Goal: Task Accomplishment & Management: Complete application form

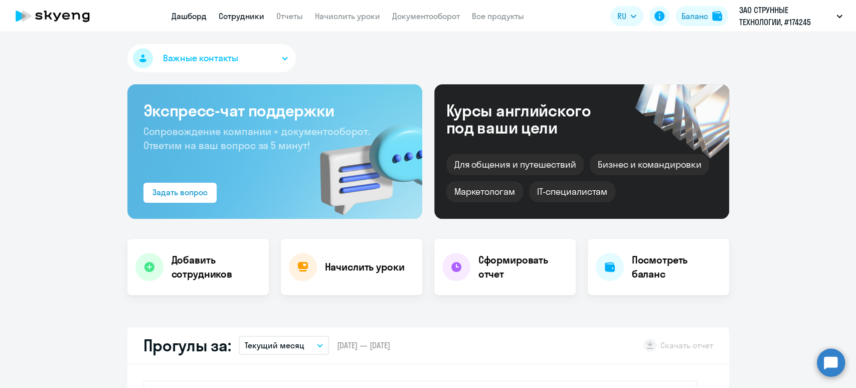
click at [256, 16] on link "Сотрудники" at bounding box center [242, 16] width 46 height 10
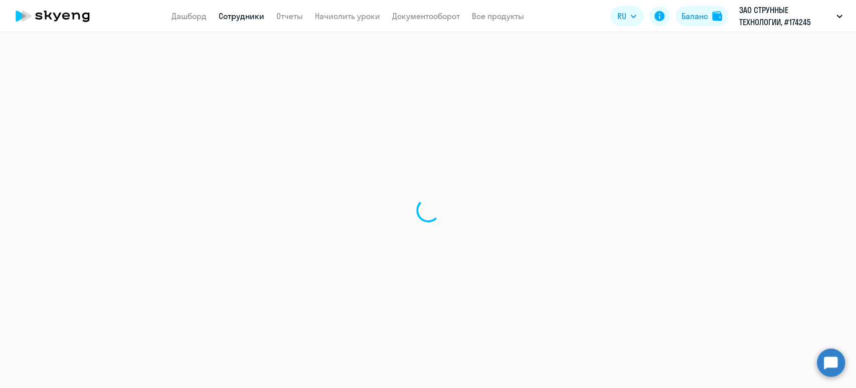
select select "30"
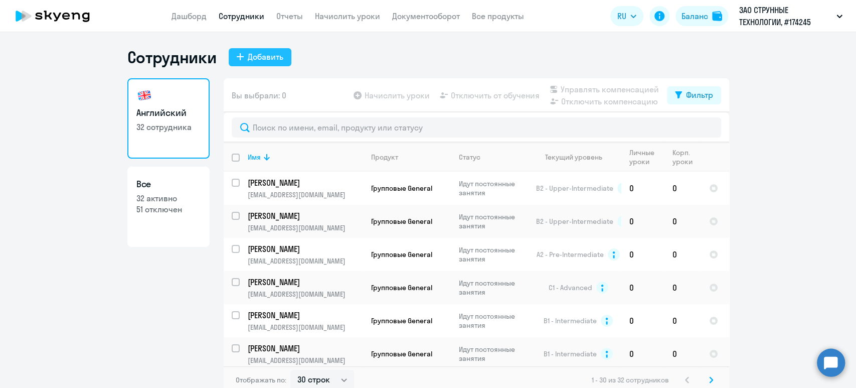
click at [278, 54] on button "Добавить" at bounding box center [260, 57] width 63 height 18
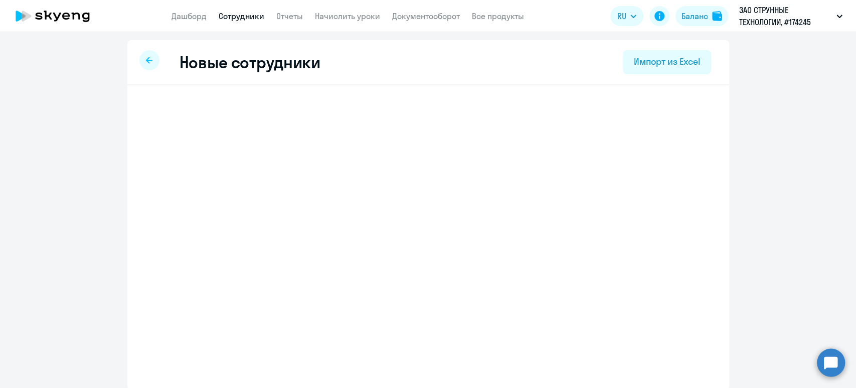
select select "english_adult_not_native_speaker"
select select "5"
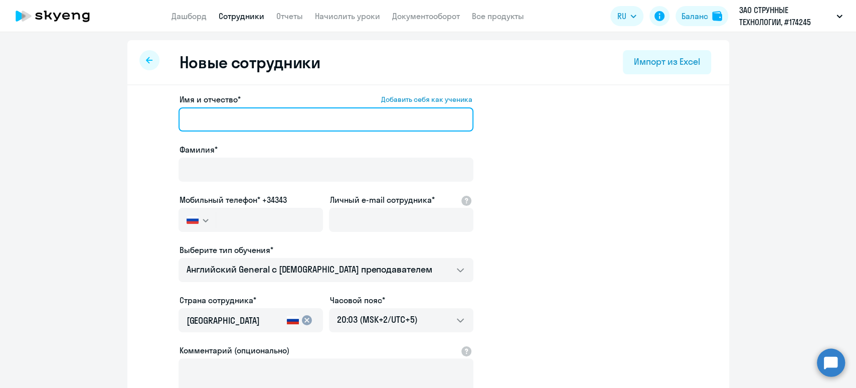
click at [247, 117] on input "Имя и отчество* Добавить себя как ученика" at bounding box center [326, 119] width 295 height 24
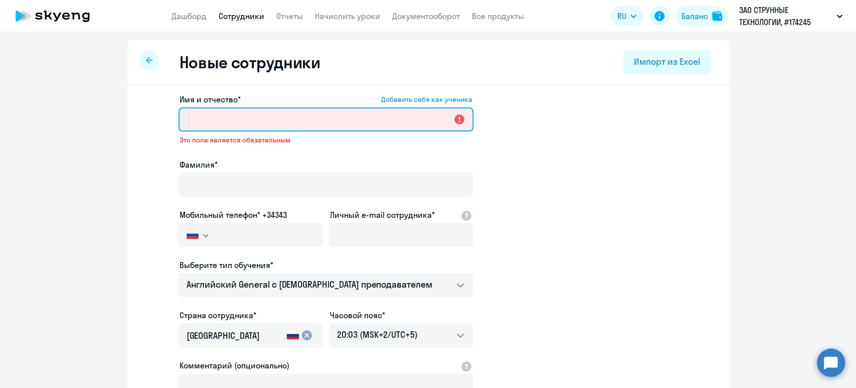
click at [322, 116] on input "Имя и отчество* Добавить себя как ученика" at bounding box center [326, 119] width 295 height 24
paste input "[PERSON_NAME]"
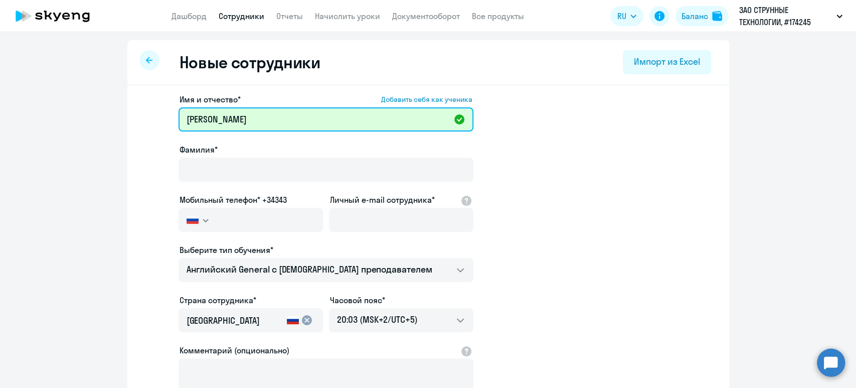
drag, startPoint x: 322, startPoint y: 116, endPoint x: 215, endPoint y: 112, distance: 106.9
click at [215, 112] on input "[PERSON_NAME]" at bounding box center [326, 119] width 295 height 24
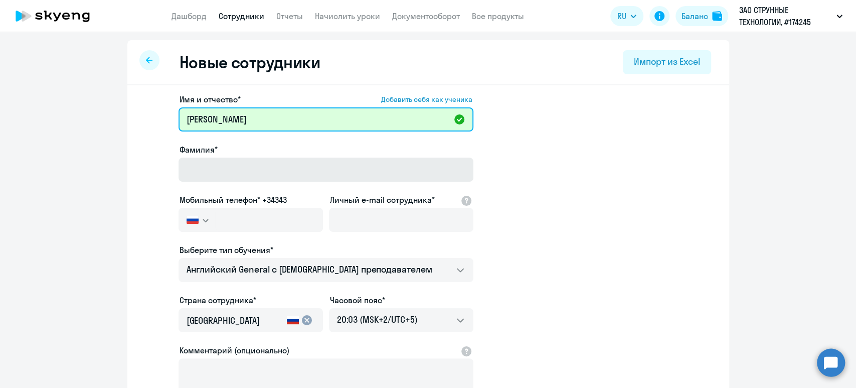
type input "[PERSON_NAME]"
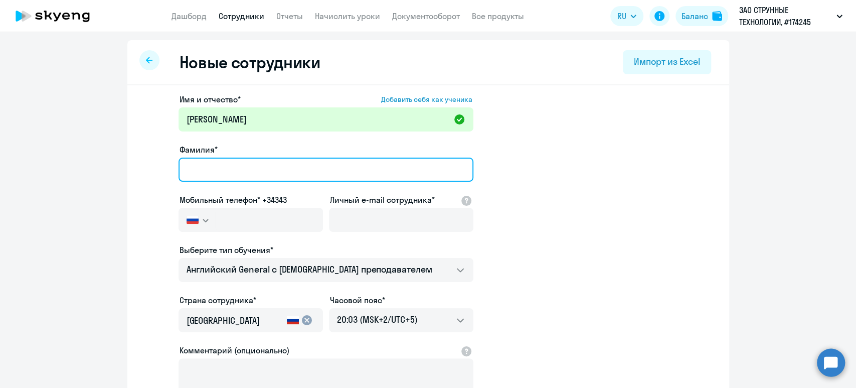
click at [236, 167] on input "Фамилия*" at bounding box center [326, 170] width 295 height 24
paste input "[PERSON_NAME]"
type input "[PERSON_NAME]"
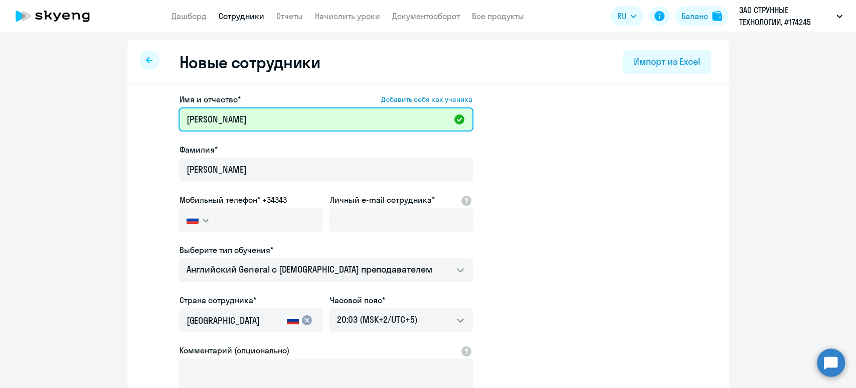
click at [244, 116] on input "[PERSON_NAME]" at bounding box center [326, 119] width 295 height 24
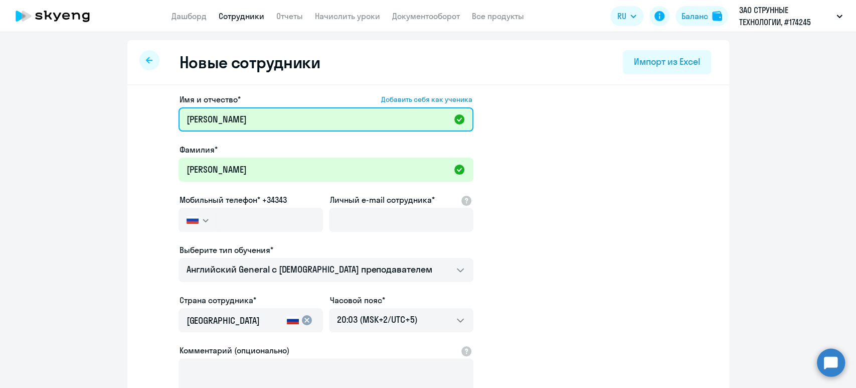
type input "[PERSON_NAME]"
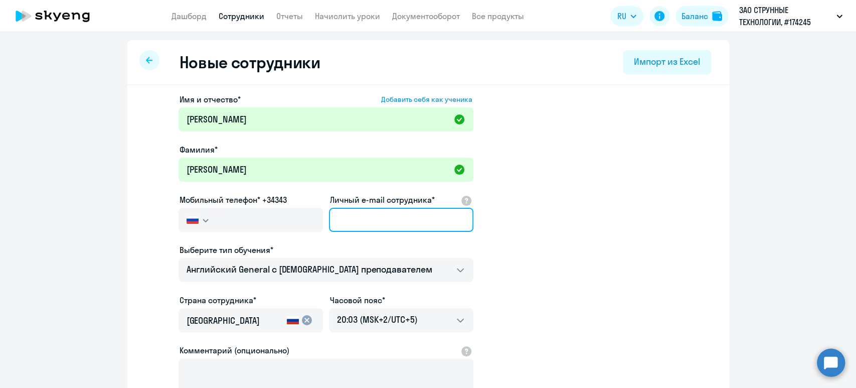
click at [389, 217] on input "Личный e-mail сотрудника*" at bounding box center [401, 220] width 145 height 24
paste input "[EMAIL_ADDRESS][DOMAIN_NAME]"
type input "[EMAIL_ADDRESS][DOMAIN_NAME]"
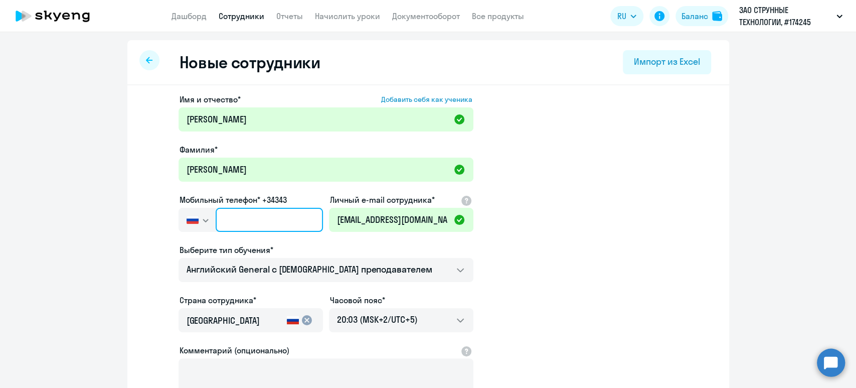
click at [227, 223] on input "text" at bounding box center [269, 220] width 107 height 24
paste input "[PHONE_NUMBER]"
type input "[PHONE_NUMBER]"
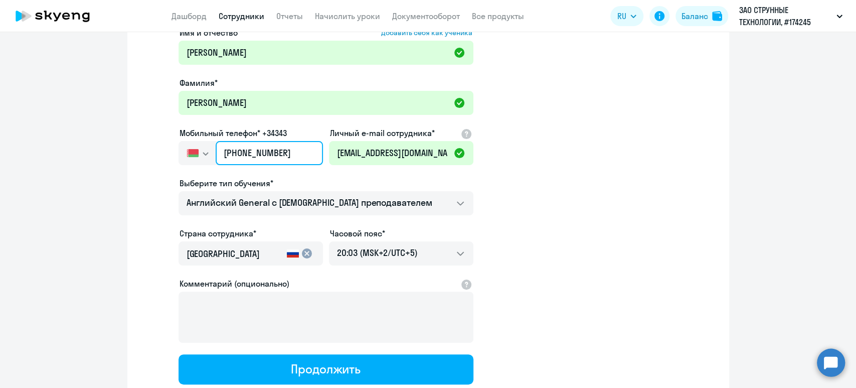
scroll to position [133, 0]
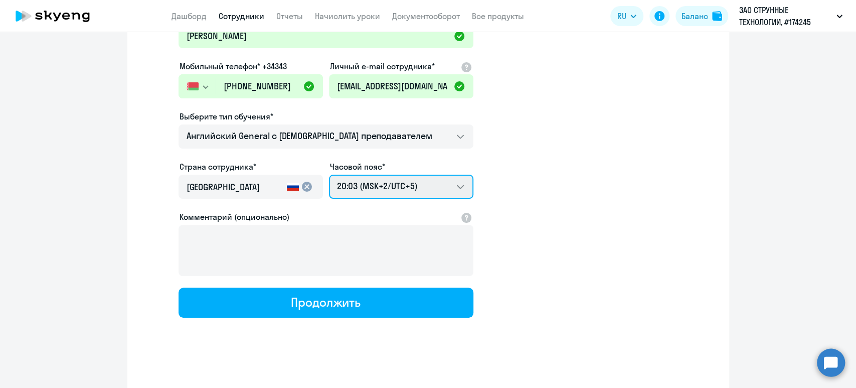
click at [400, 183] on select "04:03 (MSK-14/UTC-11) 05:03 (MSK-13/UTC-10) 06:03 (MSK-12/UTC-9) 07:03 (MSK-11/…" at bounding box center [401, 187] width 145 height 24
select select "3"
click at [329, 175] on select "04:03 (MSK-14/UTC-11) 05:03 (MSK-13/UTC-10) 06:03 (MSK-12/UTC-9) 07:03 (MSK-11/…" at bounding box center [401, 187] width 145 height 24
click at [251, 186] on input "[GEOGRAPHIC_DATA]" at bounding box center [235, 187] width 96 height 13
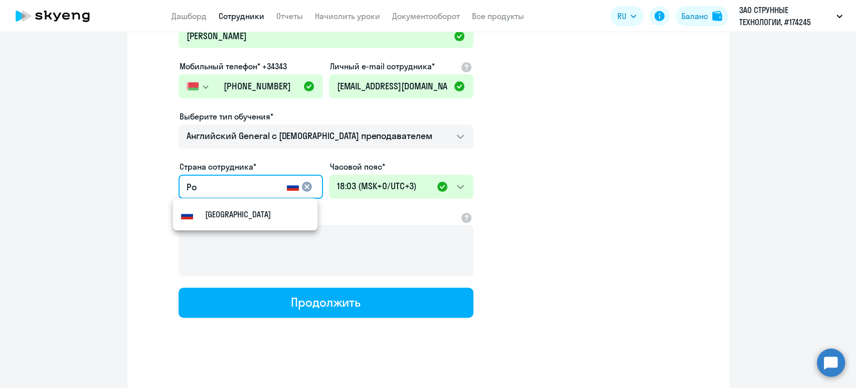
type input "Р"
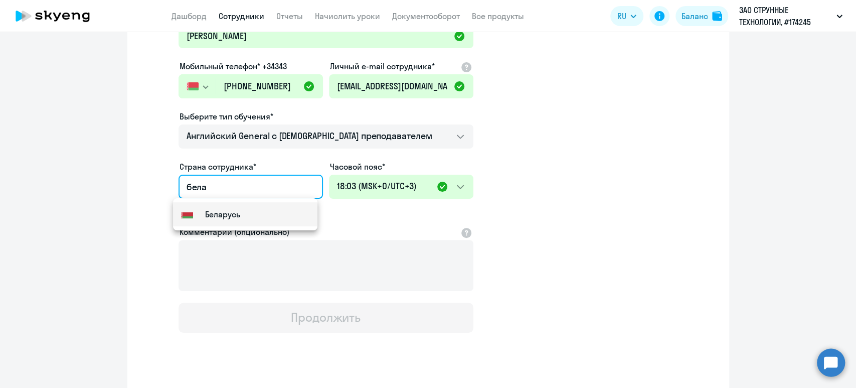
click at [265, 217] on mat-option "Flag of [GEOGRAPHIC_DATA] [GEOGRAPHIC_DATA]" at bounding box center [245, 214] width 145 height 24
type input "Беларусь"
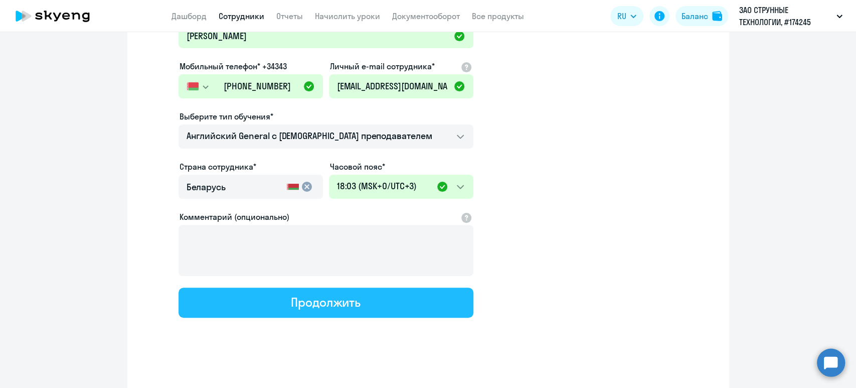
click at [349, 297] on div "Продолжить" at bounding box center [326, 302] width 70 height 16
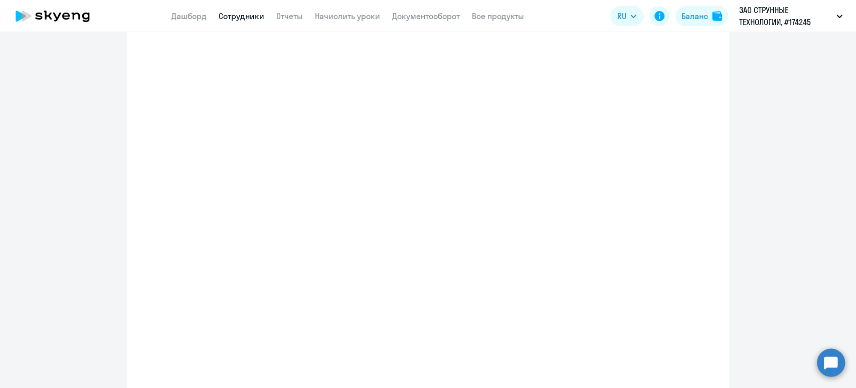
select select "english_adult_not_native_speaker"
select select "3"
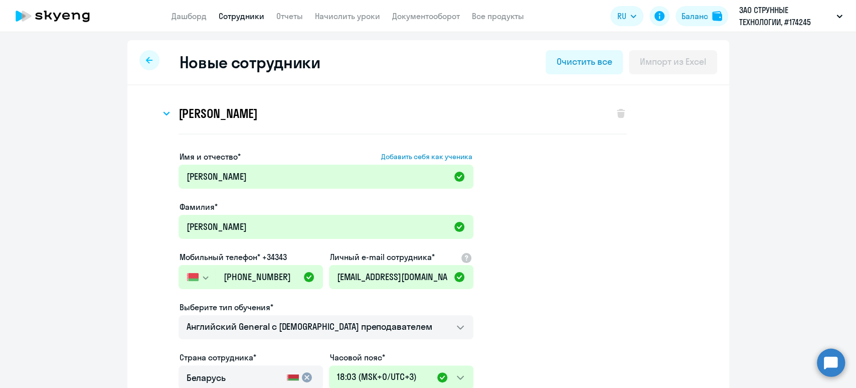
scroll to position [0, 0]
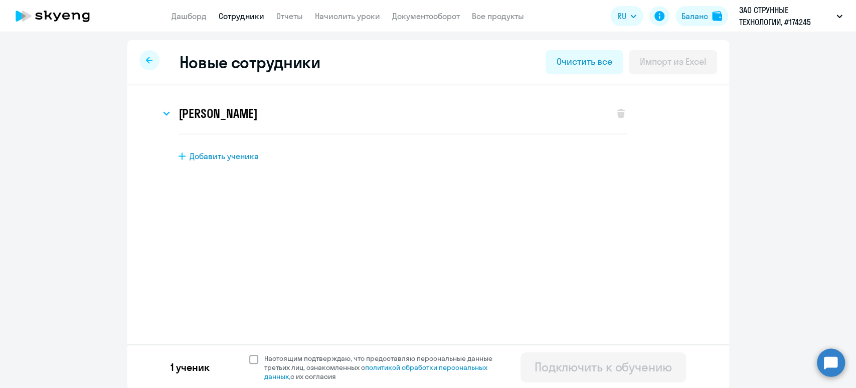
click at [249, 358] on span at bounding box center [253, 359] width 9 height 9
click at [249, 354] on input "Настоящим подтверждаю, что предоставляю персональные данные третьих лиц, ознако…" at bounding box center [249, 353] width 1 height 1
checkbox input "true"
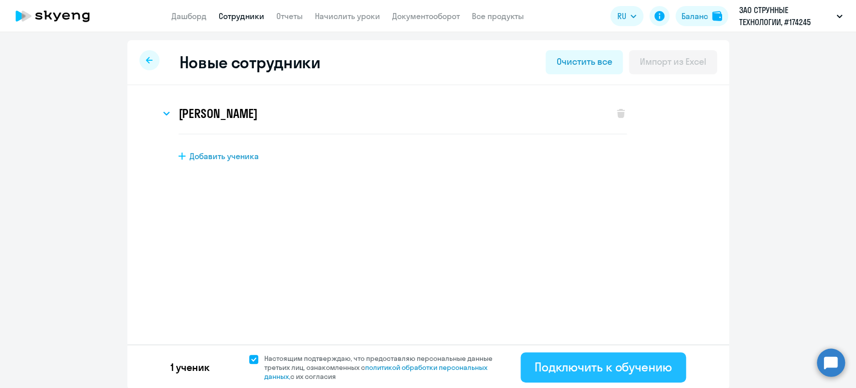
click at [632, 367] on div "Подключить к обучению" at bounding box center [603, 367] width 137 height 16
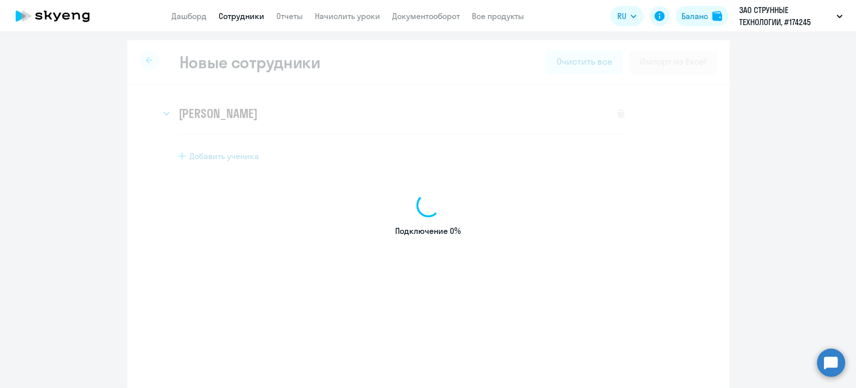
select select "english_adult_not_native_speaker"
select select "5"
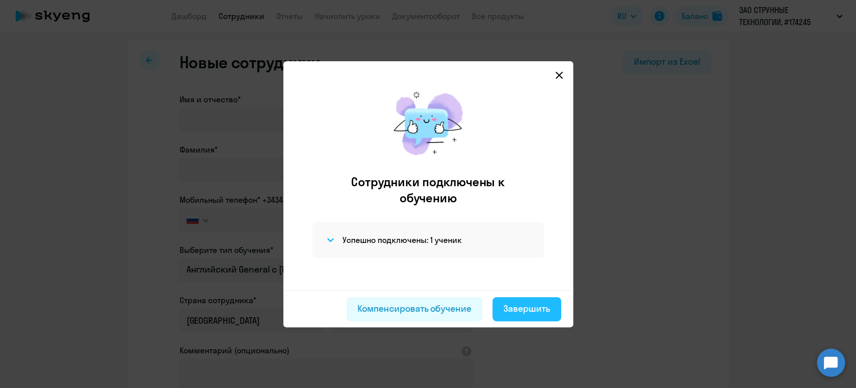
click at [529, 306] on div "Завершить" at bounding box center [527, 308] width 47 height 13
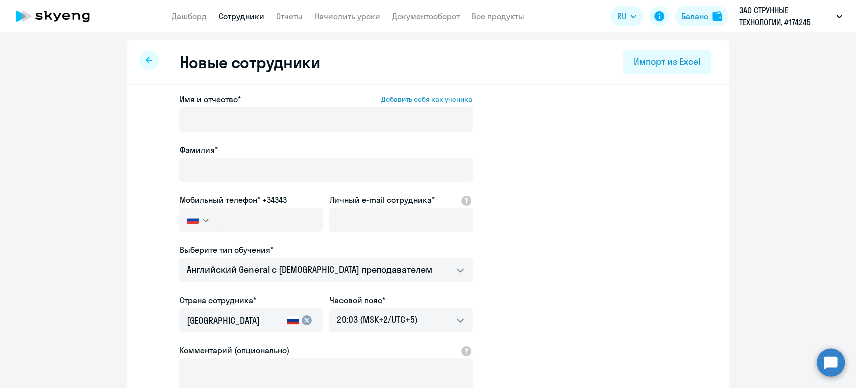
select select "30"
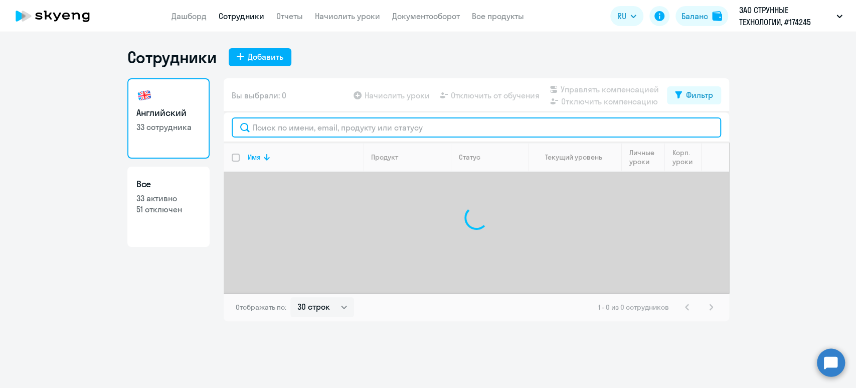
click at [336, 128] on input "text" at bounding box center [477, 127] width 490 height 20
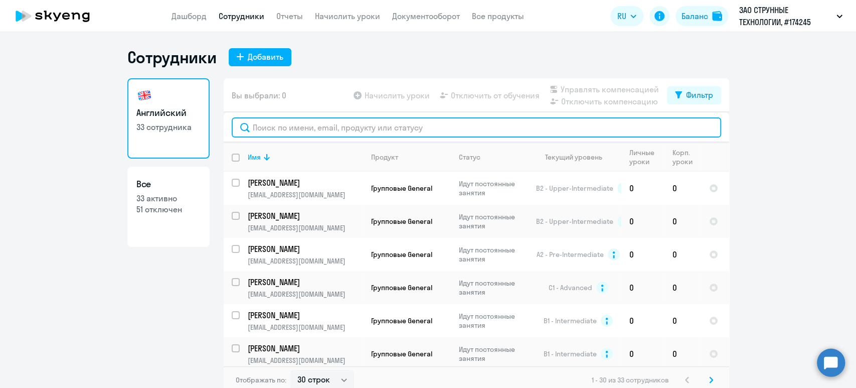
click at [329, 124] on input "text" at bounding box center [477, 127] width 490 height 20
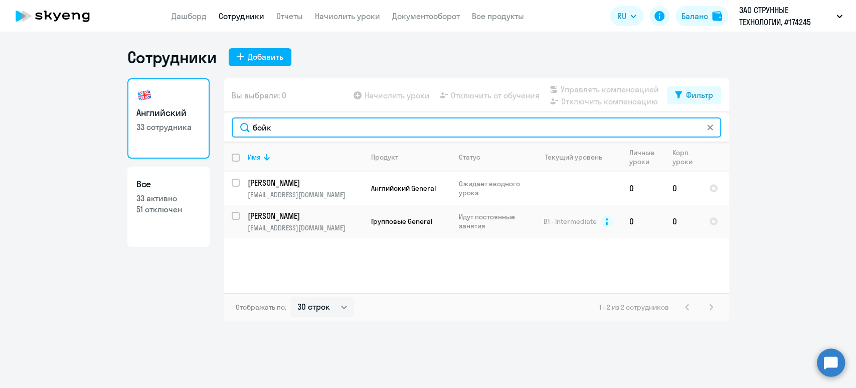
type input "бойк"
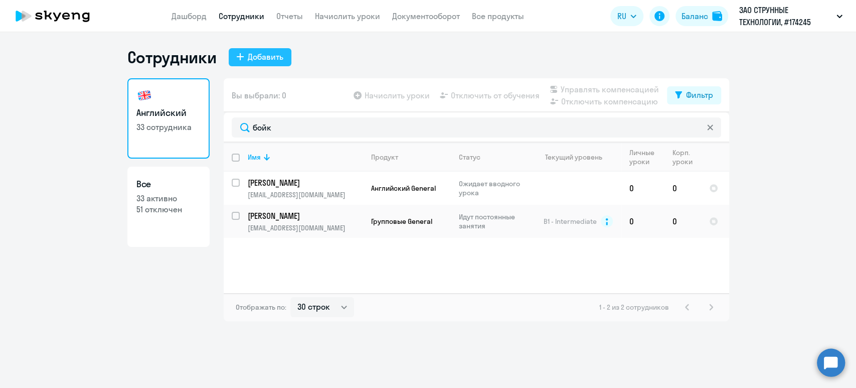
click at [274, 56] on div "Добавить" at bounding box center [266, 57] width 36 height 12
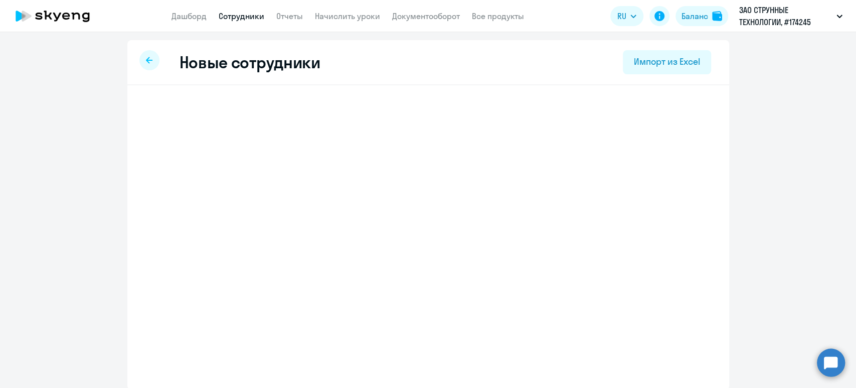
select select "english_adult_not_native_speaker"
select select "5"
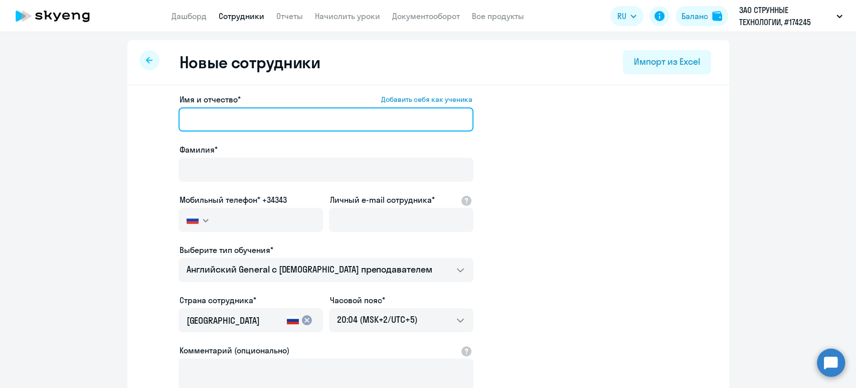
click at [235, 122] on input "Имя и отчество* Добавить себя как ученика" at bounding box center [326, 119] width 295 height 24
paste input "[PERSON_NAME]"
drag, startPoint x: 246, startPoint y: 121, endPoint x: 211, endPoint y: 115, distance: 35.6
click at [211, 115] on input "[PERSON_NAME]" at bounding box center [326, 119] width 295 height 24
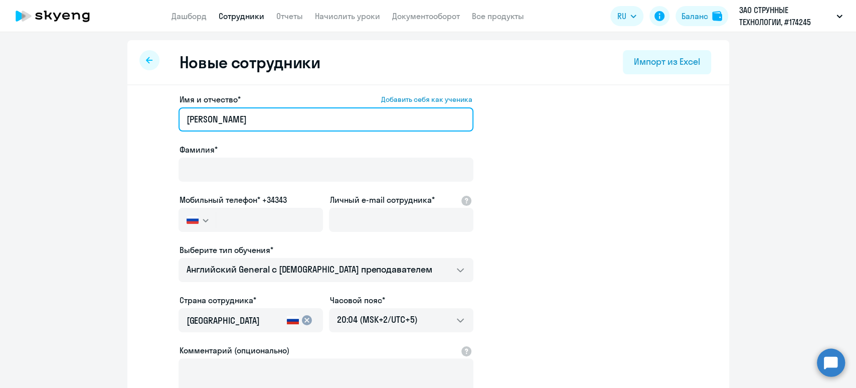
drag, startPoint x: 210, startPoint y: 114, endPoint x: 144, endPoint y: 114, distance: 66.2
click at [144, 114] on app-new-student-form "Имя и отчество* Добавить себя как ученика [PERSON_NAME]* Мобильный телефон* +34…" at bounding box center [429, 272] width 570 height 358
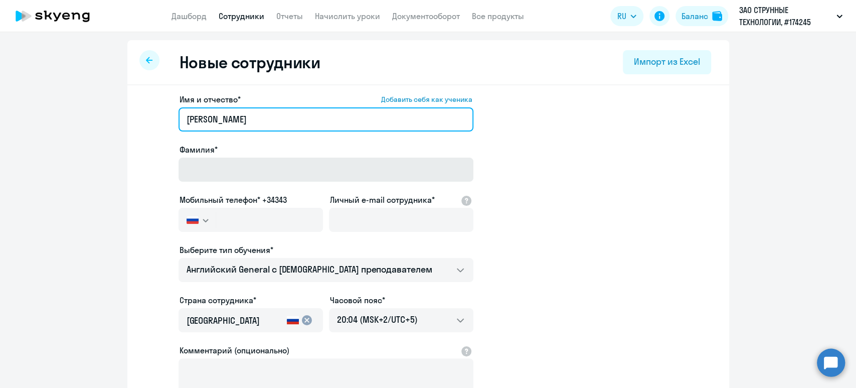
type input "[PERSON_NAME]"
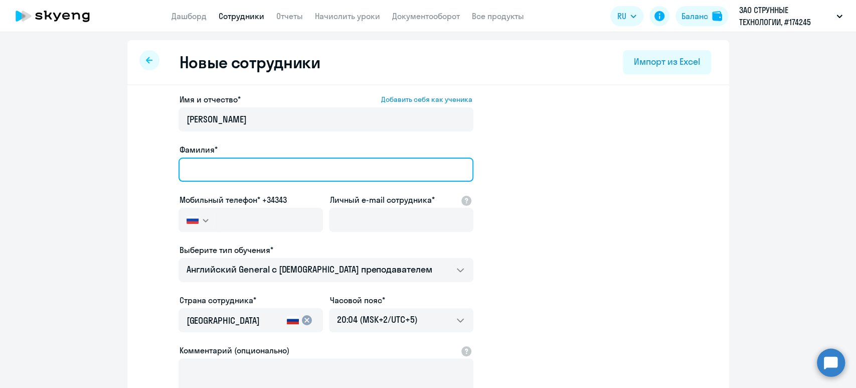
click at [198, 175] on input "Фамилия*" at bounding box center [326, 170] width 295 height 24
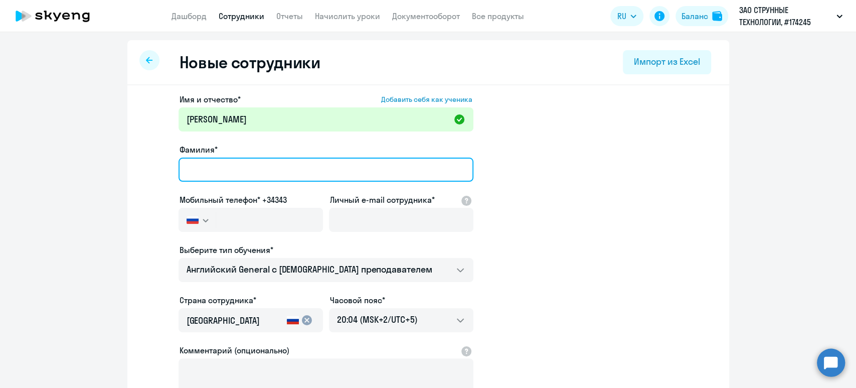
paste input "Тишук"
type input "Тишук"
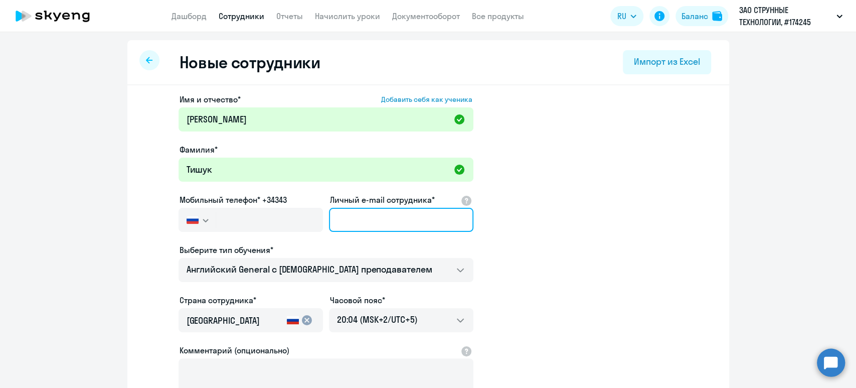
click at [377, 219] on input "Личный e-mail сотрудника*" at bounding box center [401, 220] width 145 height 24
paste input "[EMAIL_ADDRESS][DOMAIN_NAME]"
type input "[EMAIL_ADDRESS][DOMAIN_NAME]"
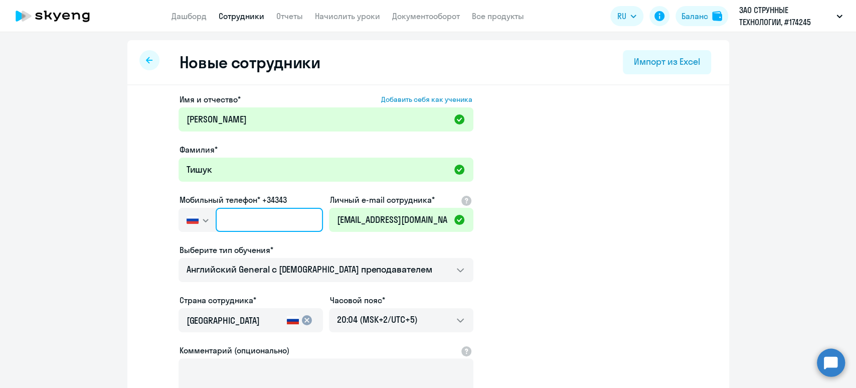
click at [256, 224] on input "text" at bounding box center [269, 220] width 107 height 24
paste input "[PHONE_NUMBER]"
type input "[PHONE_NUMBER]"
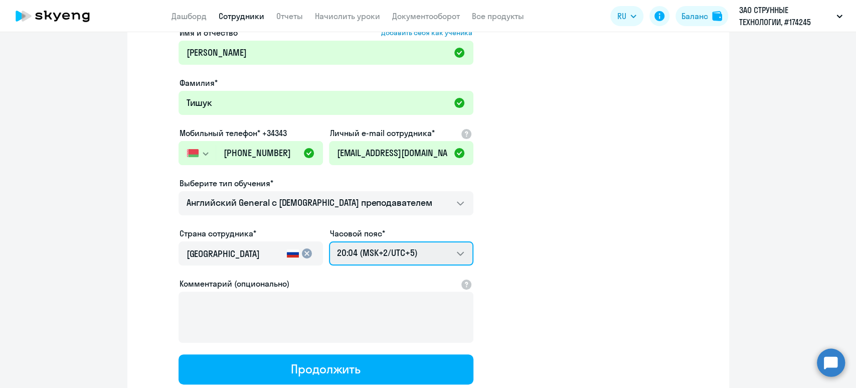
click at [389, 252] on select "04:04 (MSK-14/UTC-11) 05:04 (MSK-13/UTC-10) 06:04 (MSK-12/UTC-9) 07:04 (MSK-11/…" at bounding box center [401, 253] width 145 height 24
select select "3"
click at [329, 241] on select "04:04 (MSK-14/UTC-11) 05:04 (MSK-13/UTC-10) 06:04 (MSK-12/UTC-9) 07:04 (MSK-11/…" at bounding box center [401, 253] width 145 height 24
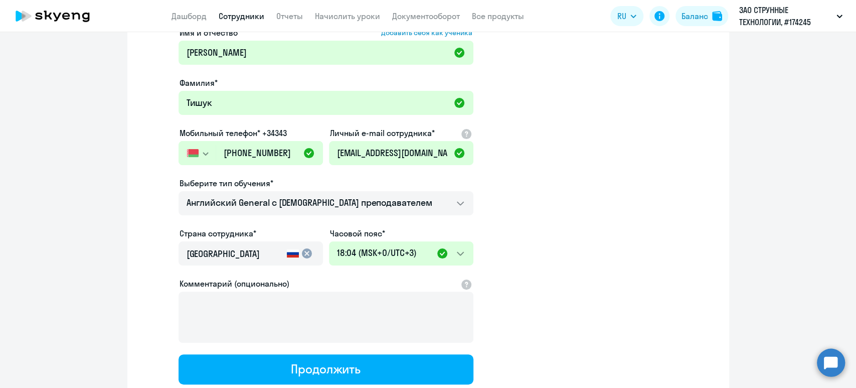
click at [239, 261] on div "[GEOGRAPHIC_DATA]" at bounding box center [235, 256] width 96 height 28
drag, startPoint x: 255, startPoint y: 254, endPoint x: 113, endPoint y: 242, distance: 142.0
click at [113, 242] on ng-component "Новые сотрудники Импорт из Excel Имя и отчество* Добавить себя как ученика [PER…" at bounding box center [428, 216] width 856 height 486
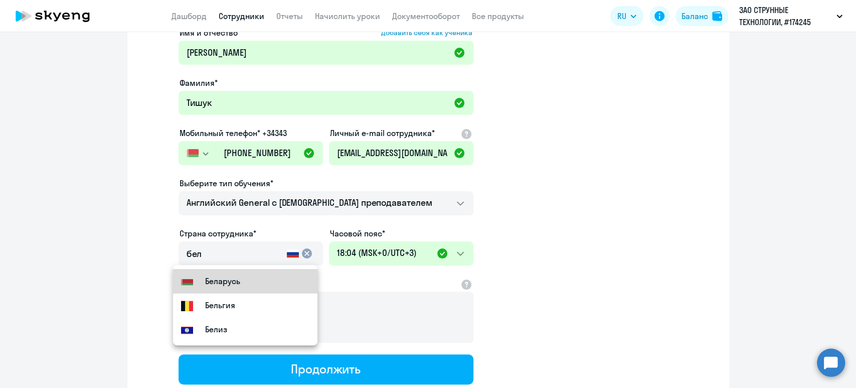
click at [241, 276] on mat-option "Flag of [GEOGRAPHIC_DATA] [GEOGRAPHIC_DATA]" at bounding box center [245, 281] width 145 height 24
type input "Беларусь"
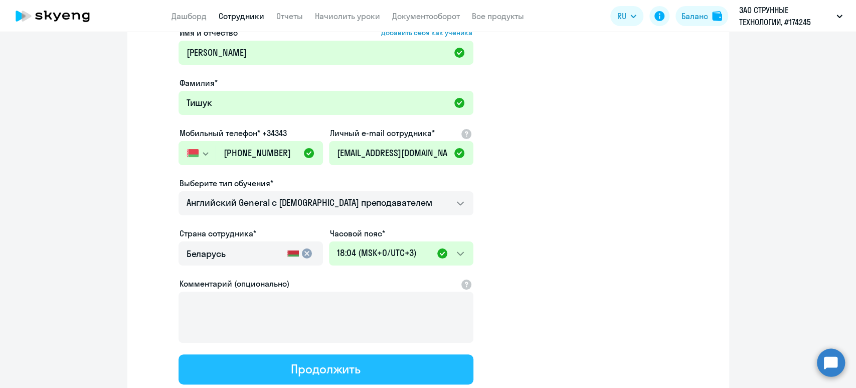
drag, startPoint x: 273, startPoint y: 360, endPoint x: 273, endPoint y: 353, distance: 6.5
click at [272, 360] on button "Продолжить" at bounding box center [326, 369] width 295 height 30
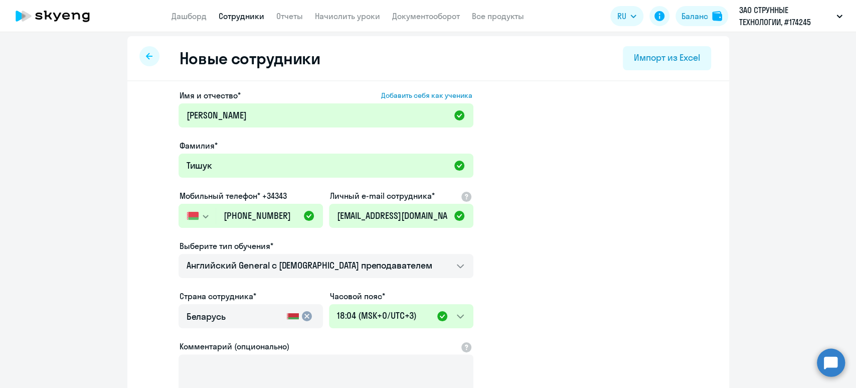
select select "english_adult_not_native_speaker"
select select "3"
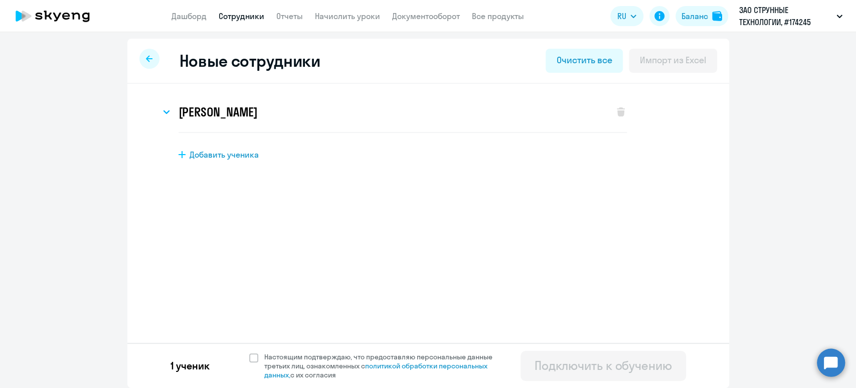
scroll to position [1, 0]
click at [249, 354] on span at bounding box center [253, 358] width 9 height 9
click at [249, 353] on input "Настоящим подтверждаю, что предоставляю персональные данные третьих лиц, ознако…" at bounding box center [249, 352] width 1 height 1
checkbox input "true"
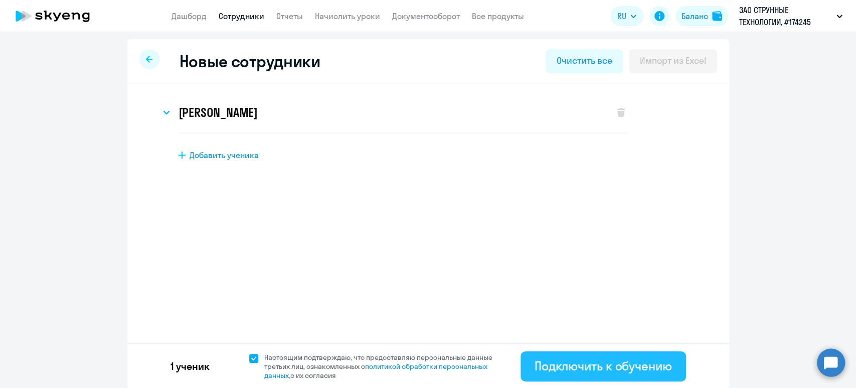
click at [644, 361] on div "Подключить к обучению" at bounding box center [603, 366] width 137 height 16
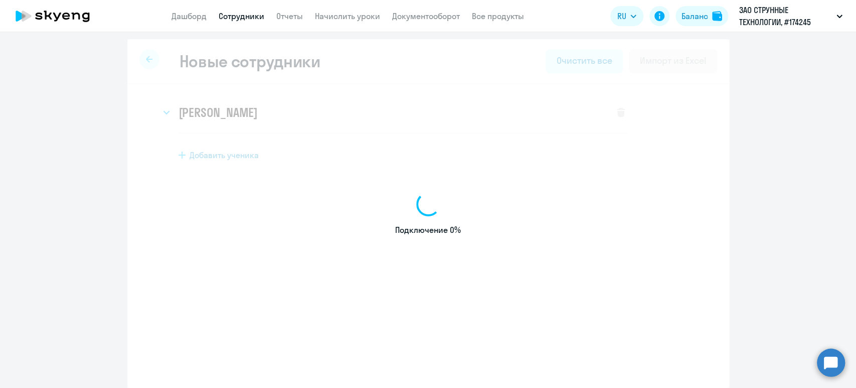
select select "english_adult_not_native_speaker"
select select "5"
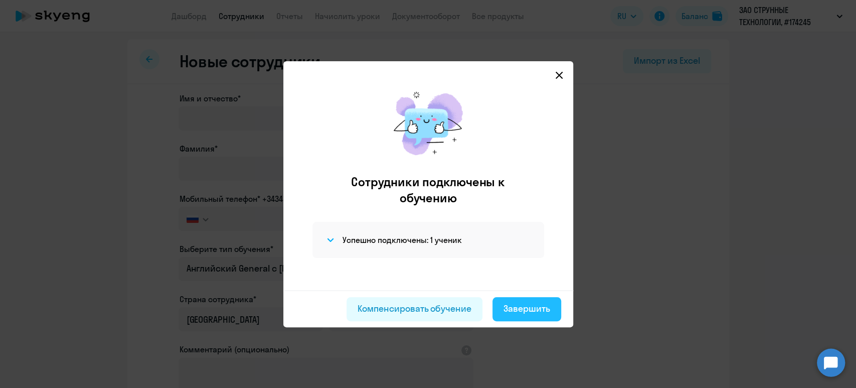
click at [532, 306] on div "Завершить" at bounding box center [527, 308] width 47 height 13
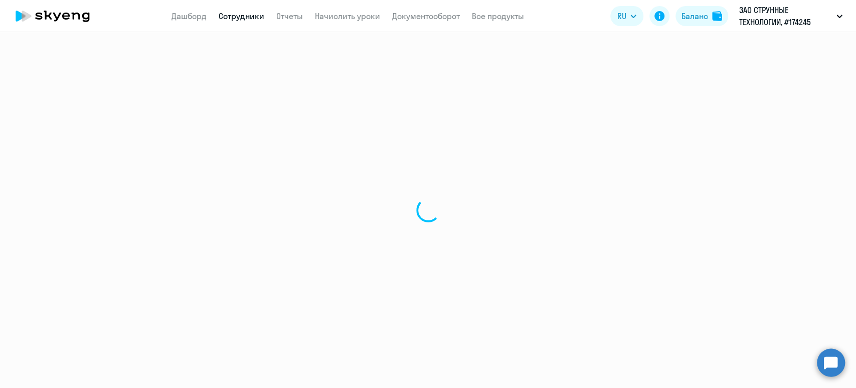
select select "30"
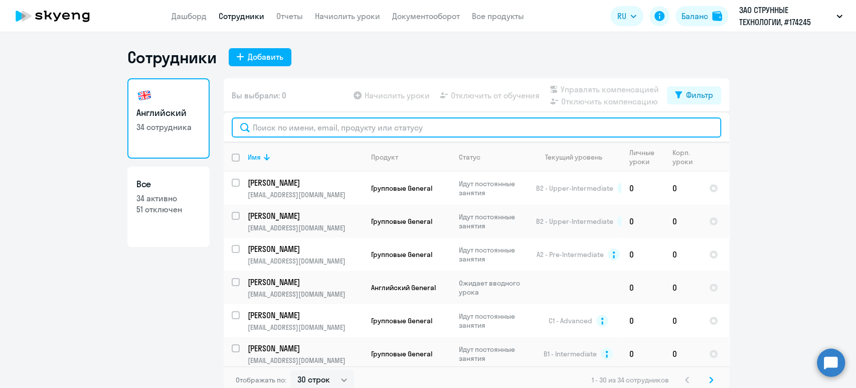
click at [336, 132] on input "text" at bounding box center [477, 127] width 490 height 20
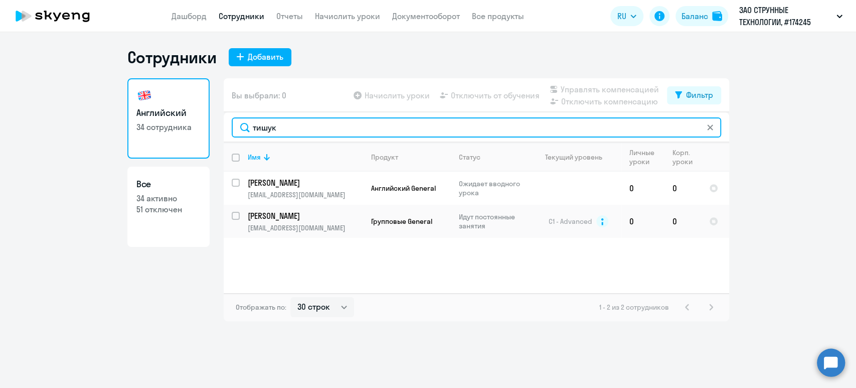
type input "тишук"
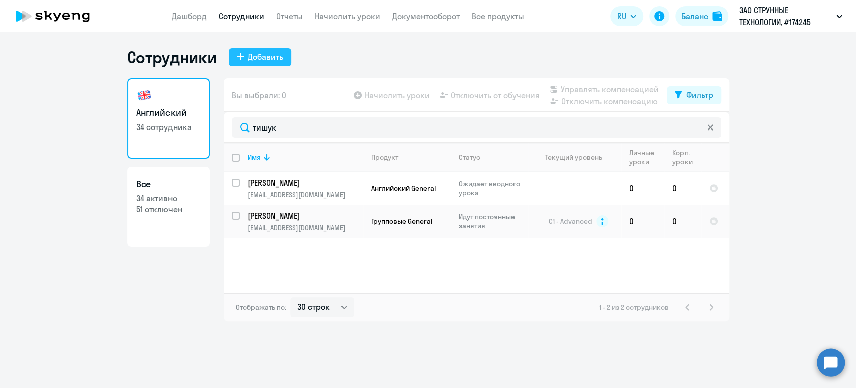
click at [269, 57] on div "Добавить" at bounding box center [266, 57] width 36 height 12
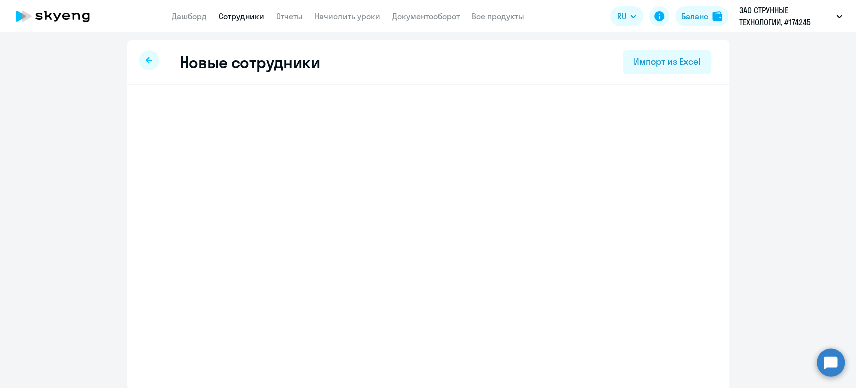
select select "english_adult_not_native_speaker"
select select "5"
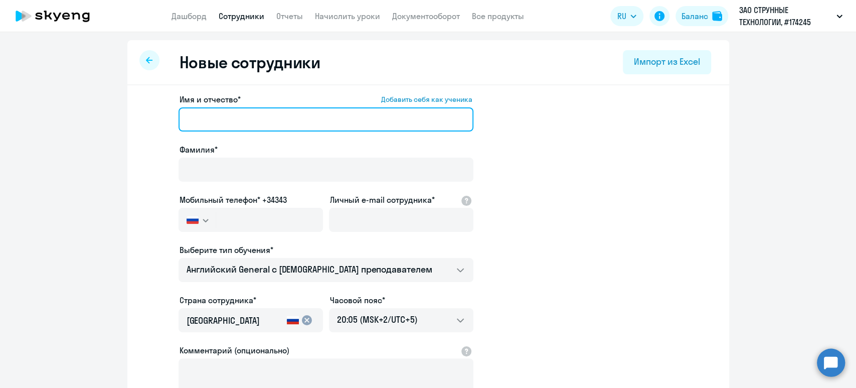
click at [239, 118] on input "Имя и отчество* Добавить себя как ученика" at bounding box center [326, 119] width 295 height 24
paste input "[PERSON_NAME]"
drag, startPoint x: 217, startPoint y: 117, endPoint x: 140, endPoint y: 109, distance: 76.7
click at [144, 110] on app-new-student-form "Имя и отчество* Добавить себя как ученика [PERSON_NAME]* Мобильный телефон* +34…" at bounding box center [429, 272] width 570 height 358
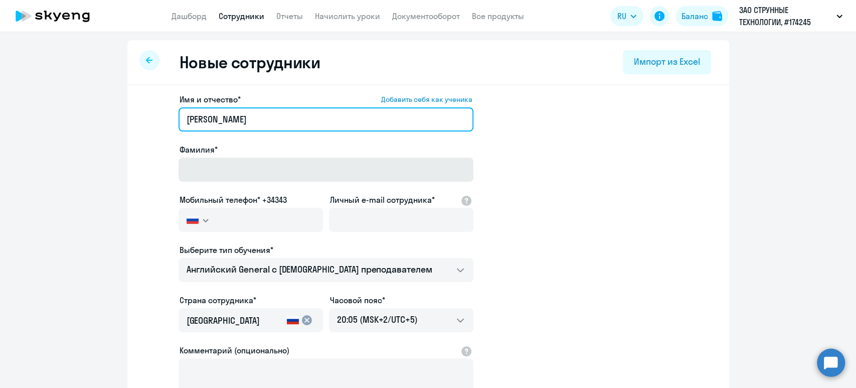
type input "[PERSON_NAME]"
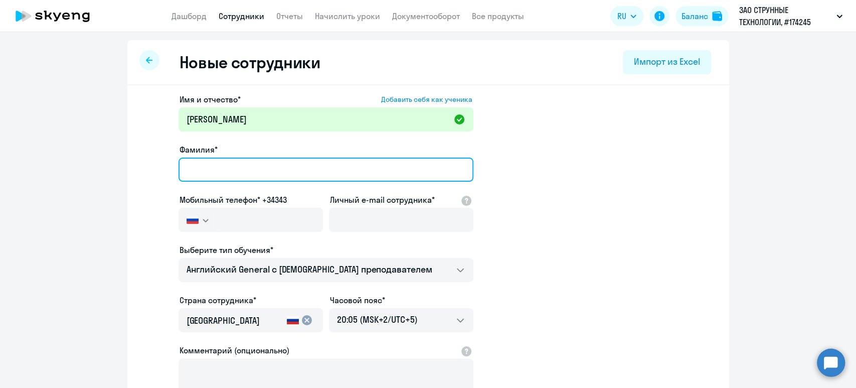
click at [208, 169] on input "Фамилия*" at bounding box center [326, 170] width 295 height 24
paste input "[PERSON_NAME]"
type input "[PERSON_NAME]"
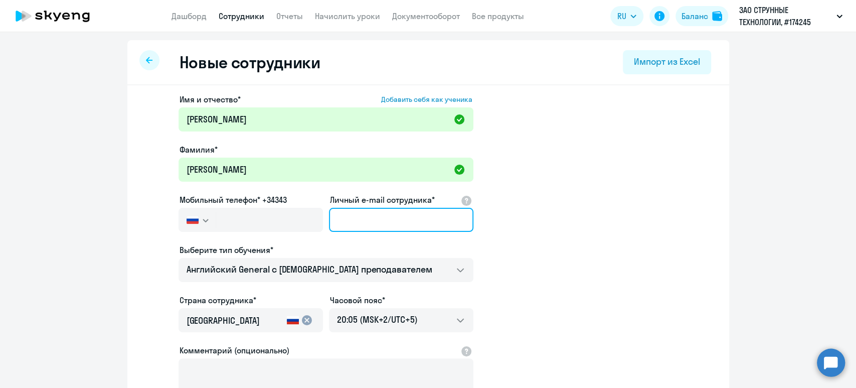
click at [361, 223] on input "Личный e-mail сотрудника*" at bounding box center [401, 220] width 145 height 24
paste input "[EMAIL_ADDRESS][DOMAIN_NAME]"
type input "[EMAIL_ADDRESS][DOMAIN_NAME]"
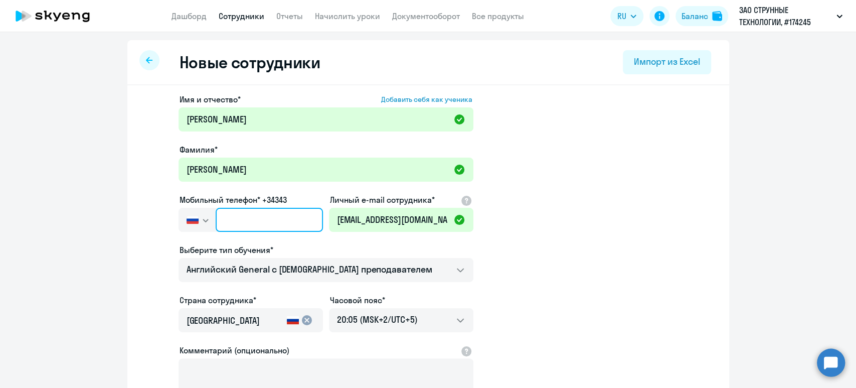
click at [231, 224] on input "text" at bounding box center [269, 220] width 107 height 24
paste input "[PHONE_NUMBER]"
type input "[PHONE_NUMBER]"
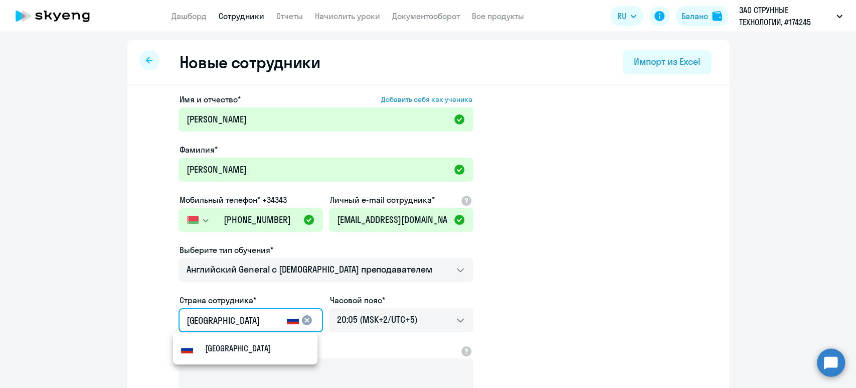
click at [249, 318] on input "[GEOGRAPHIC_DATA]" at bounding box center [235, 320] width 96 height 13
drag, startPoint x: 249, startPoint y: 318, endPoint x: 171, endPoint y: 319, distance: 77.8
click at [171, 319] on app-new-student-form "Имя и отчество* Добавить себя как ученика [PERSON_NAME]* [PERSON_NAME] телефон*…" at bounding box center [429, 272] width 570 height 358
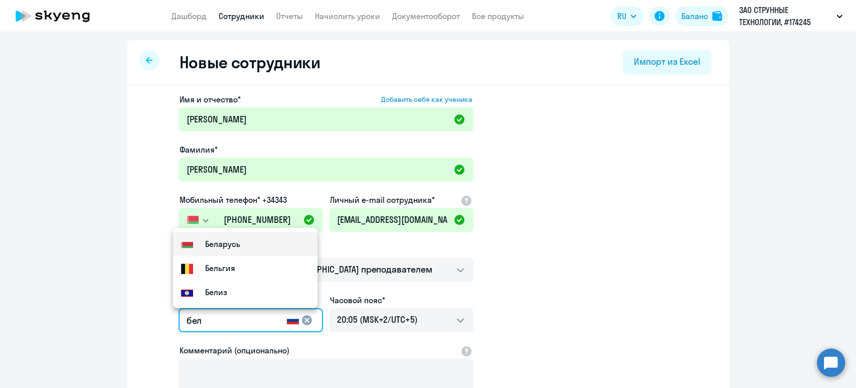
click at [269, 238] on mat-option "Flag of [GEOGRAPHIC_DATA] [GEOGRAPHIC_DATA]" at bounding box center [245, 244] width 145 height 24
type input "Беларусь"
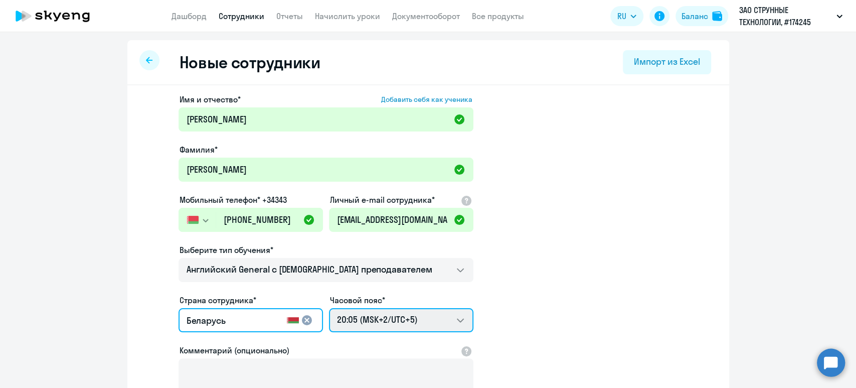
click at [381, 319] on select "04:05 (MSK-14/UTC-11) 05:05 (MSK-13/UTC-10) 06:05 (MSK-12/UTC-9) 07:05 (MSK-11/…" at bounding box center [401, 320] width 145 height 24
select select "3"
click at [329, 308] on select "04:05 (MSK-14/UTC-11) 05:05 (MSK-13/UTC-10) 06:05 (MSK-12/UTC-9) 07:05 (MSK-11/…" at bounding box center [401, 320] width 145 height 24
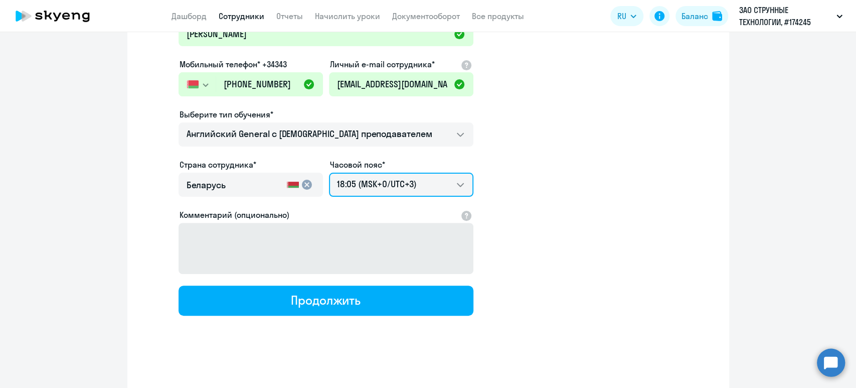
scroll to position [137, 0]
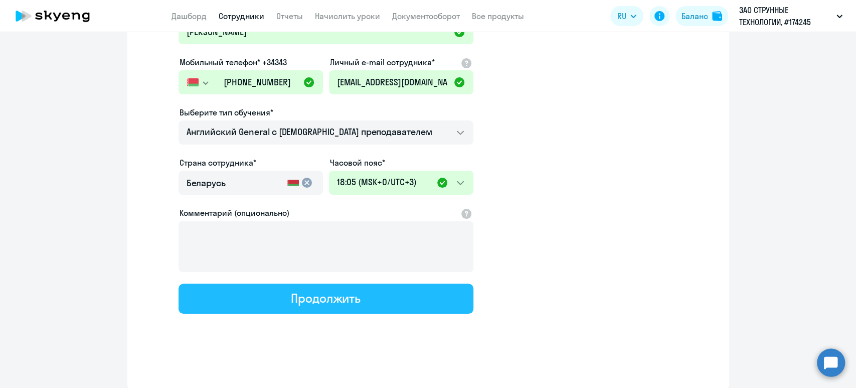
click at [323, 300] on div "Продолжить" at bounding box center [326, 298] width 70 height 16
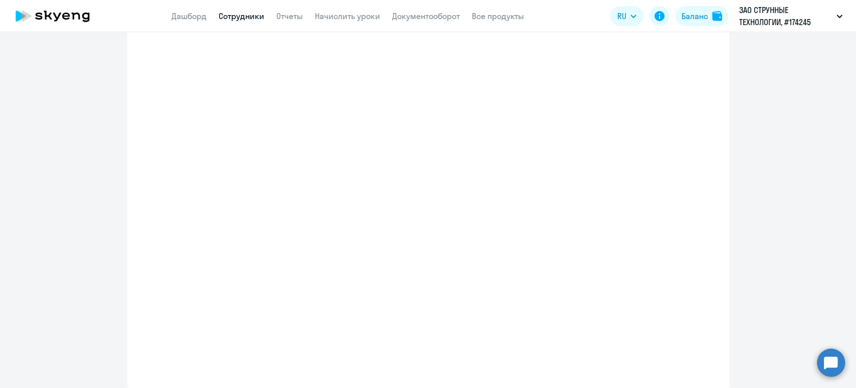
select select "english_adult_not_native_speaker"
select select "3"
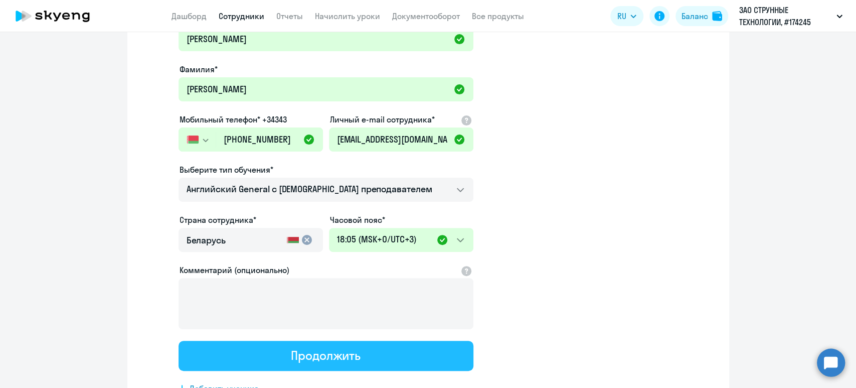
scroll to position [0, 0]
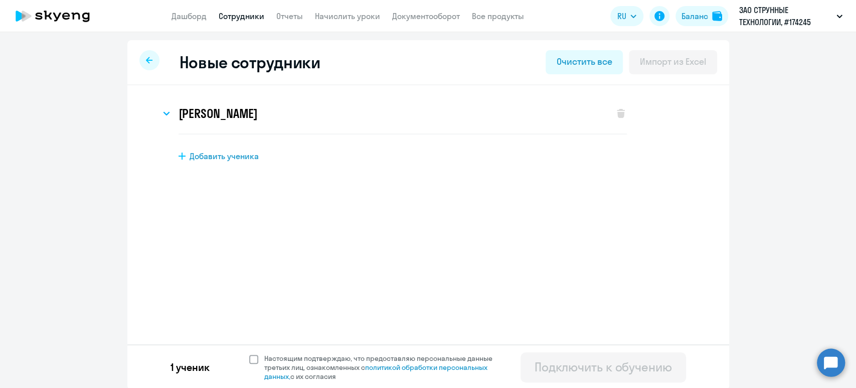
click at [302, 358] on span "Настоящим подтверждаю, что предоставляю персональные данные третьих лиц, ознако…" at bounding box center [384, 367] width 240 height 27
click at [249, 354] on input "Настоящим подтверждаю, что предоставляю персональные данные третьих лиц, ознако…" at bounding box center [249, 353] width 1 height 1
checkbox input "true"
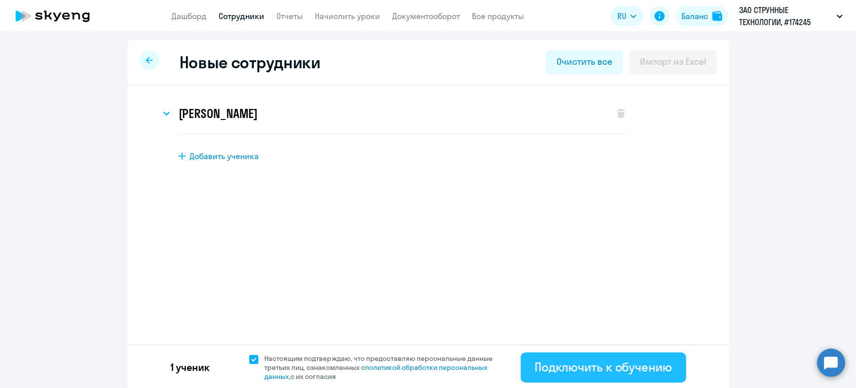
click at [612, 373] on div "Подключить к обучению" at bounding box center [603, 367] width 137 height 16
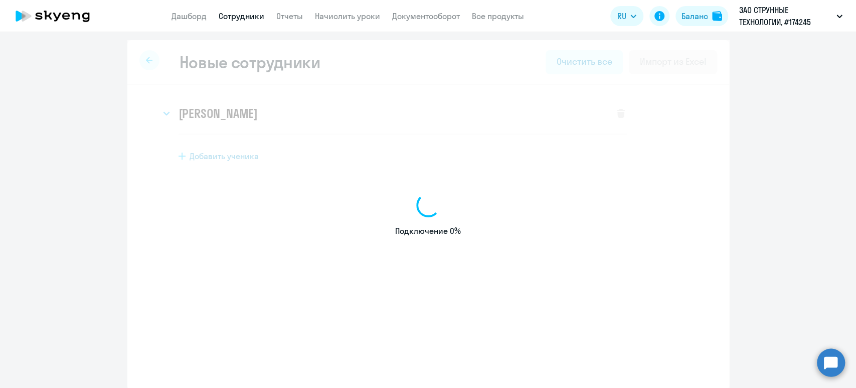
select select "english_adult_not_native_speaker"
select select "5"
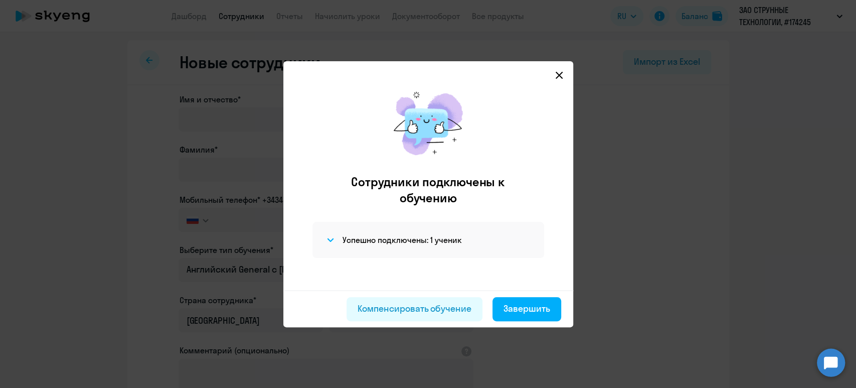
drag, startPoint x: 532, startPoint y: 302, endPoint x: 535, endPoint y: 308, distance: 6.5
click at [533, 302] on div "Завершить" at bounding box center [527, 308] width 47 height 13
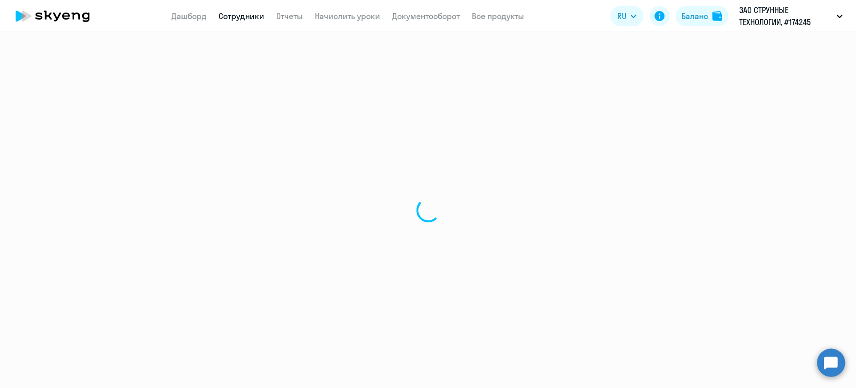
select select "30"
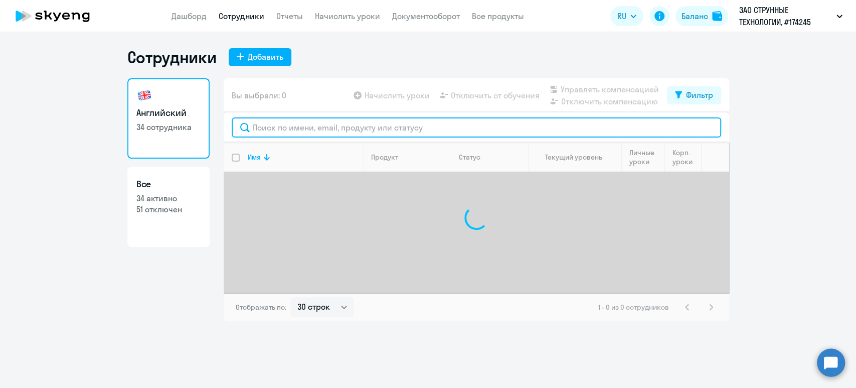
click at [359, 132] on input "text" at bounding box center [477, 127] width 490 height 20
type input "л"
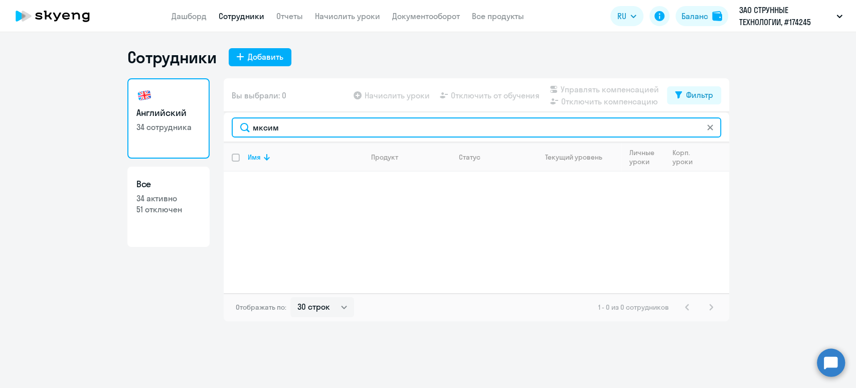
click at [260, 126] on input "мксим" at bounding box center [477, 127] width 490 height 20
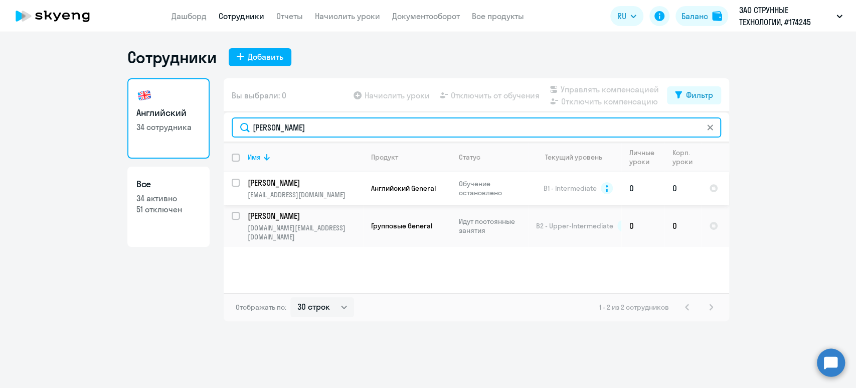
type input "[PERSON_NAME]"
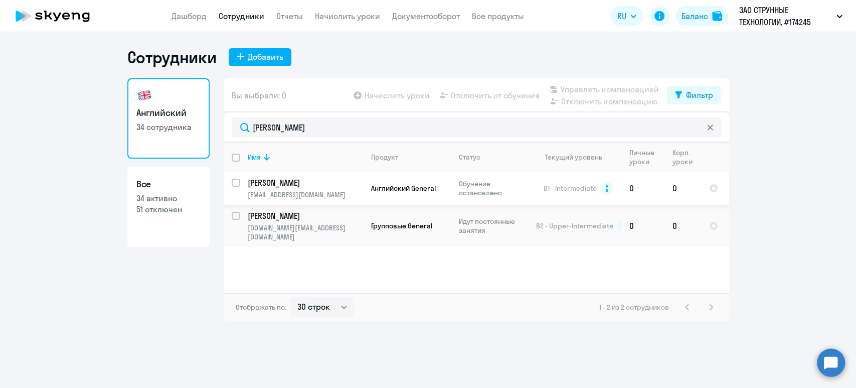
click at [329, 179] on p "[PERSON_NAME]" at bounding box center [304, 182] width 113 height 11
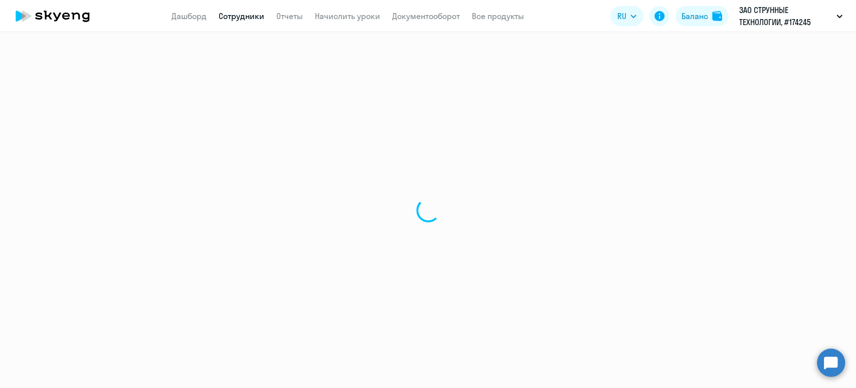
select select "english"
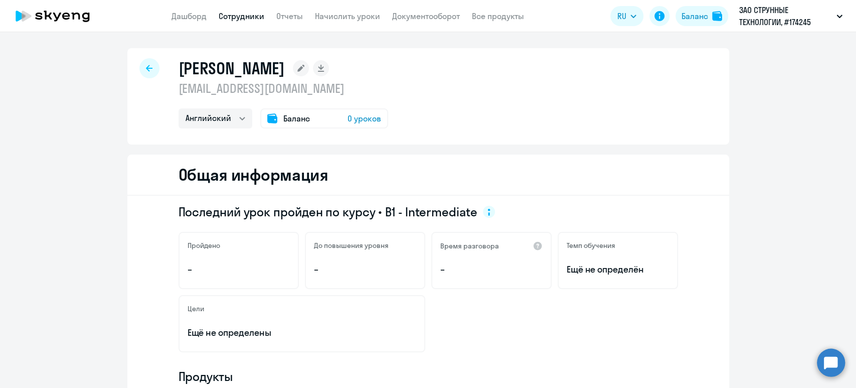
scroll to position [201, 0]
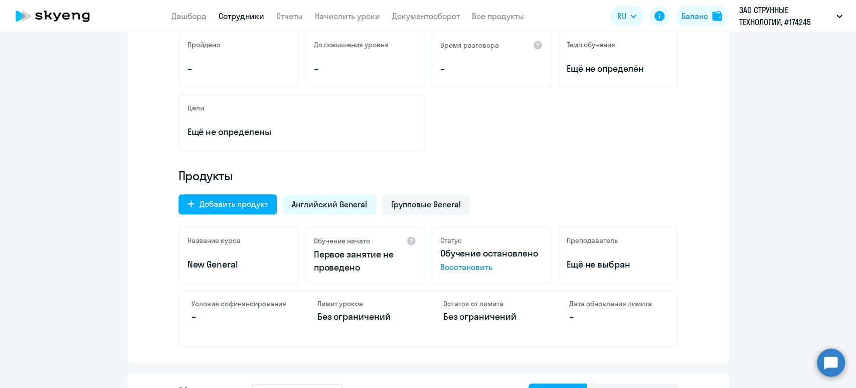
click at [459, 263] on span "Восстановить" at bounding box center [492, 267] width 102 height 12
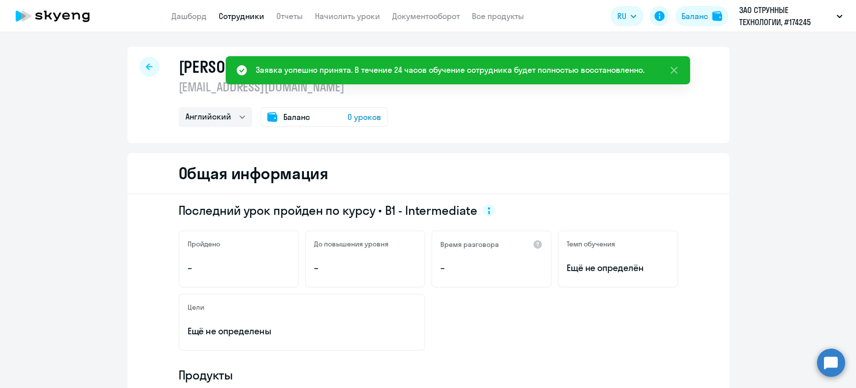
scroll to position [0, 0]
click at [247, 15] on link "Сотрудники" at bounding box center [242, 16] width 46 height 10
select select "30"
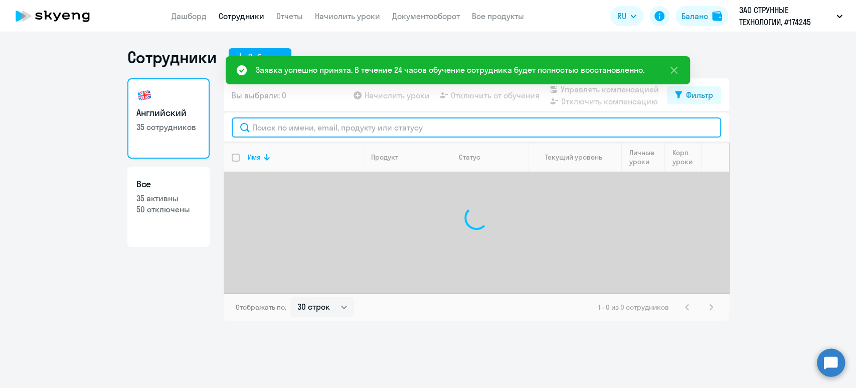
click at [269, 122] on input "text" at bounding box center [477, 127] width 490 height 20
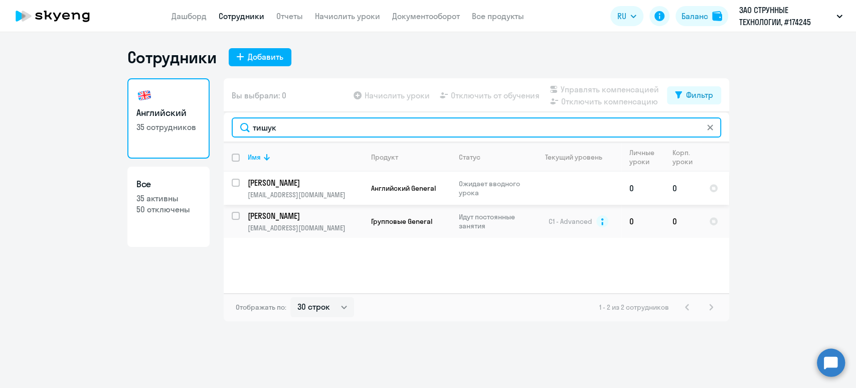
type input "тишук"
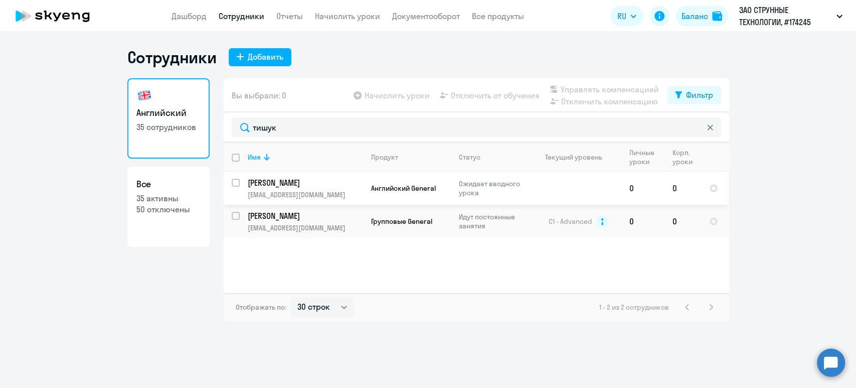
click at [275, 181] on p "[PERSON_NAME]" at bounding box center [304, 182] width 113 height 11
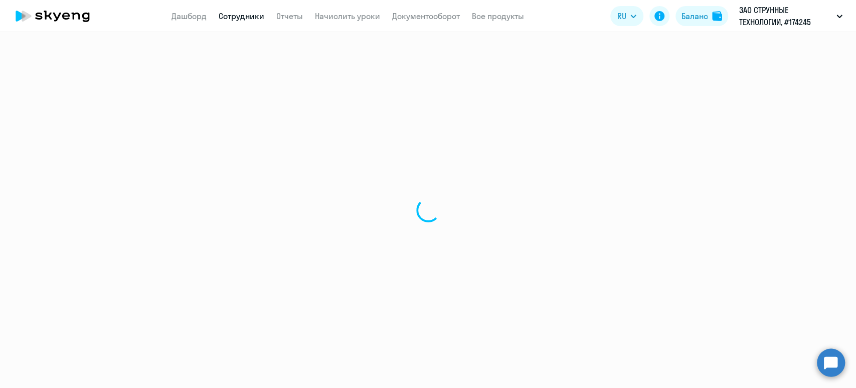
select select "english"
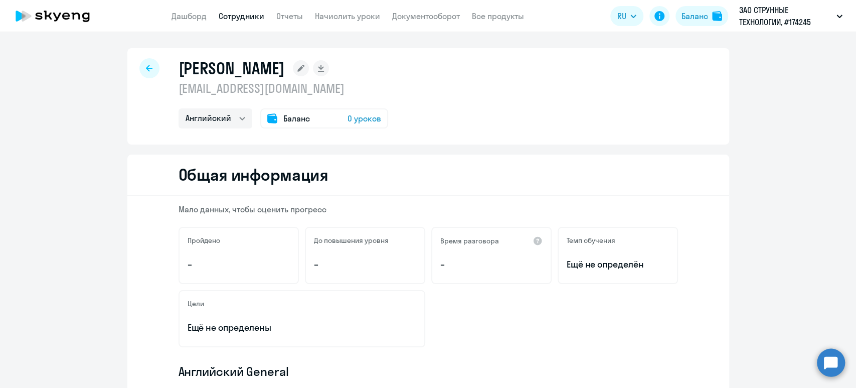
click at [228, 12] on link "Сотрудники" at bounding box center [242, 16] width 46 height 10
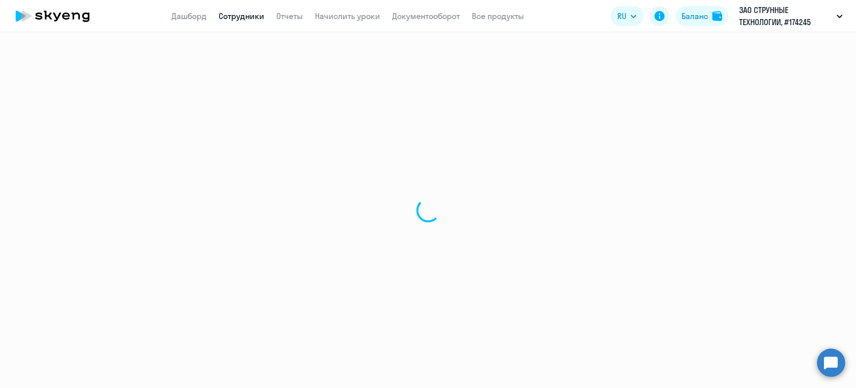
select select "30"
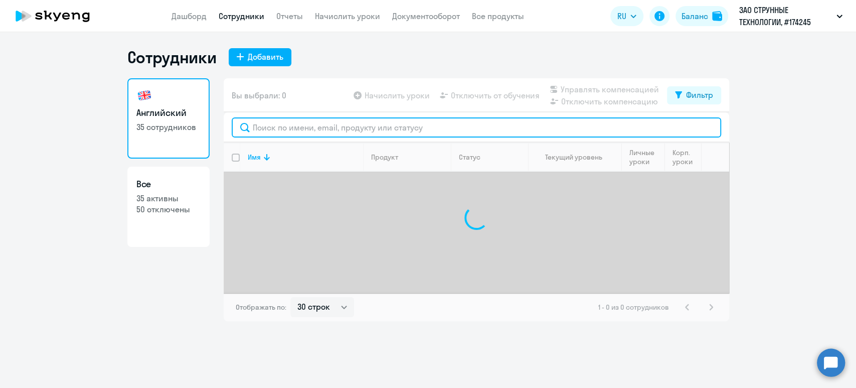
click at [281, 127] on input "text" at bounding box center [477, 127] width 490 height 20
paste input "[EMAIL_ADDRESS][DOMAIN_NAME]"
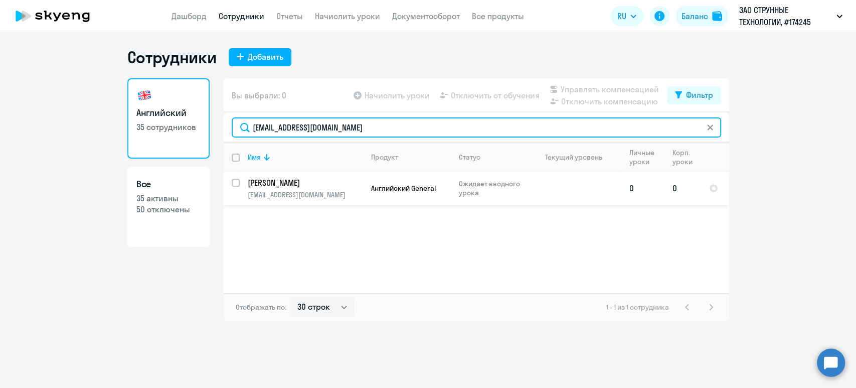
type input "[EMAIL_ADDRESS][DOMAIN_NAME]"
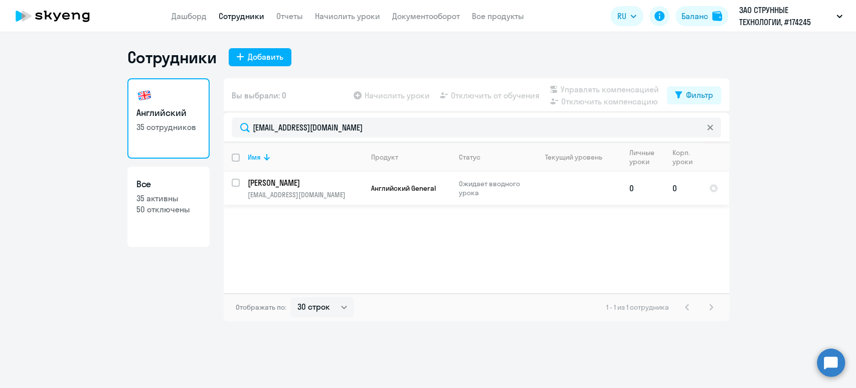
click at [246, 181] on td "[PERSON_NAME] [EMAIL_ADDRESS][DOMAIN_NAME]" at bounding box center [301, 188] width 123 height 33
select select "english"
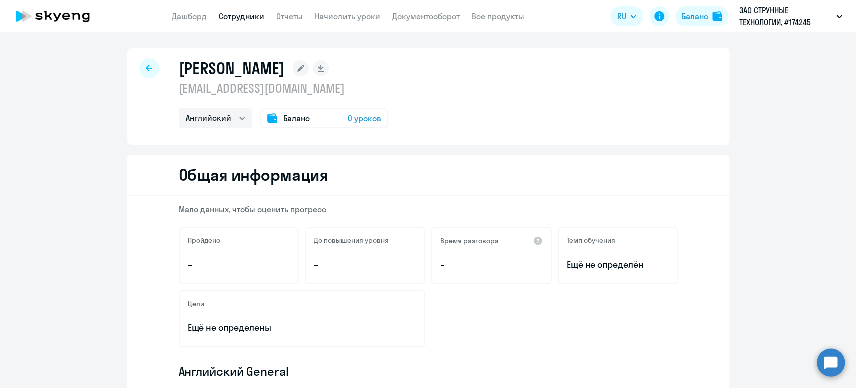
click at [245, 23] on app-header "Дашборд Сотрудники Отчеты Начислить уроки Документооборот Все продукты Дашборд …" at bounding box center [428, 16] width 856 height 32
click at [243, 11] on link "Сотрудники" at bounding box center [242, 16] width 46 height 10
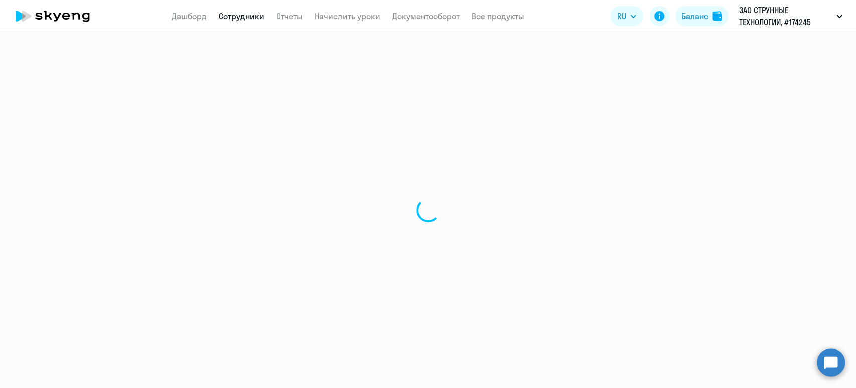
select select "30"
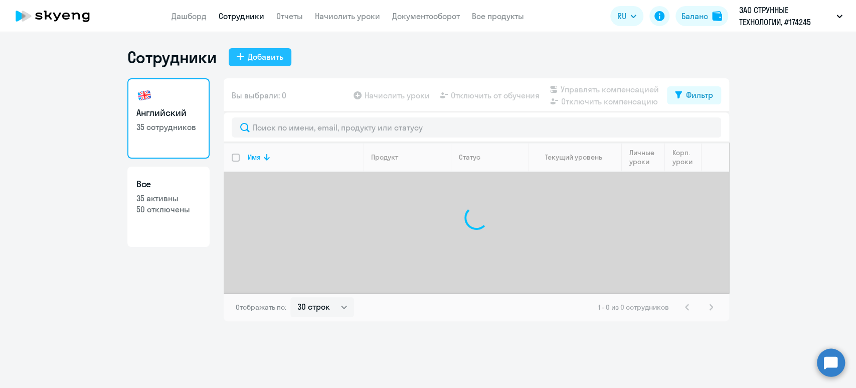
click at [269, 57] on div "Добавить" at bounding box center [266, 57] width 36 height 12
select select "english_adult_not_native_speaker"
select select "5"
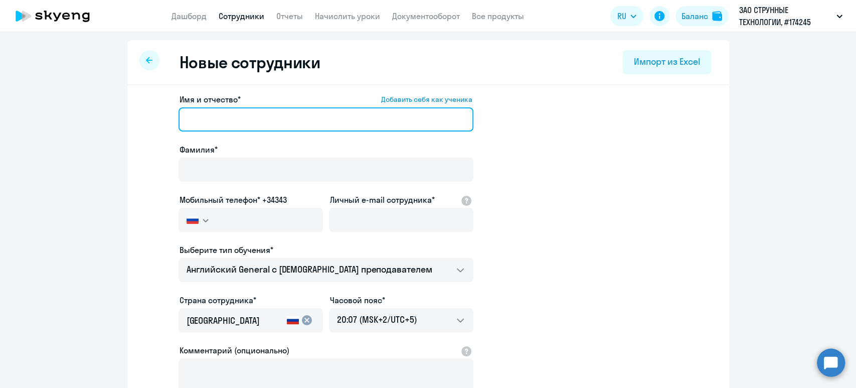
click at [209, 123] on input "Имя и отчество* Добавить себя как ученика" at bounding box center [326, 119] width 295 height 24
paste input "[PERSON_NAME]"
drag, startPoint x: 224, startPoint y: 118, endPoint x: 145, endPoint y: 105, distance: 80.8
click at [146, 105] on app-new-student-form "Имя и отчество* Добавить себя как ученика [PERSON_NAME]* Мобильный телефон* +34…" at bounding box center [429, 272] width 570 height 358
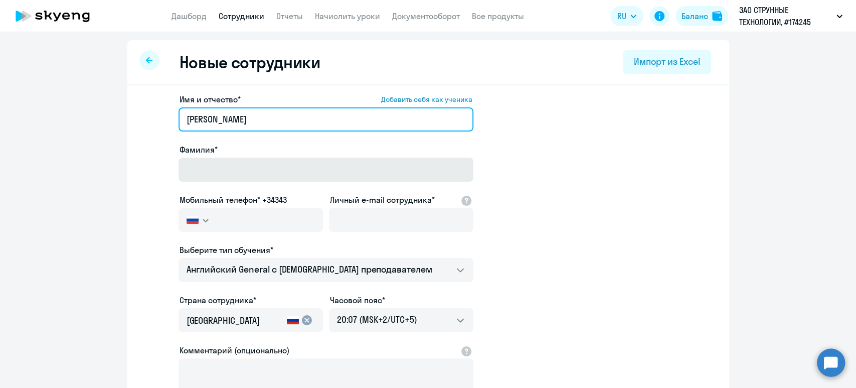
type input "[PERSON_NAME]"
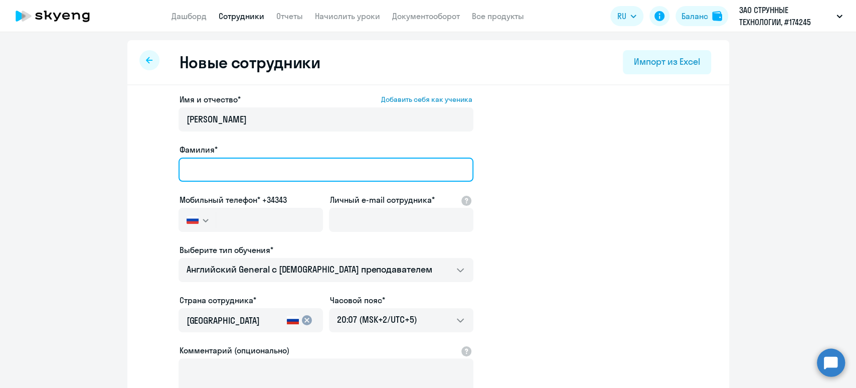
click at [192, 158] on input "Фамилия*" at bounding box center [326, 170] width 295 height 24
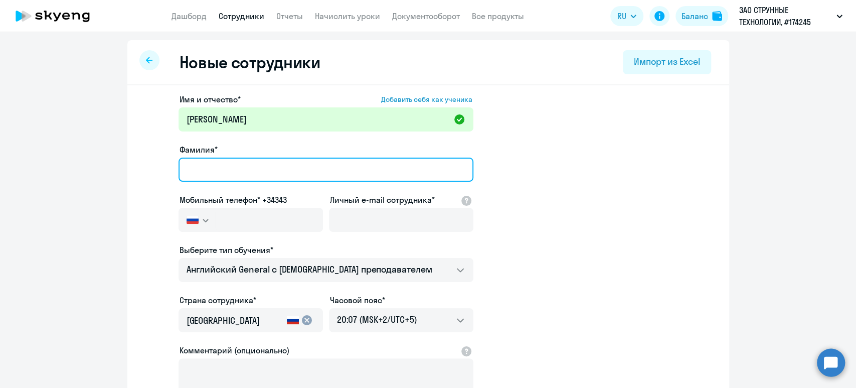
paste input "Иваников"
type input "Иваников"
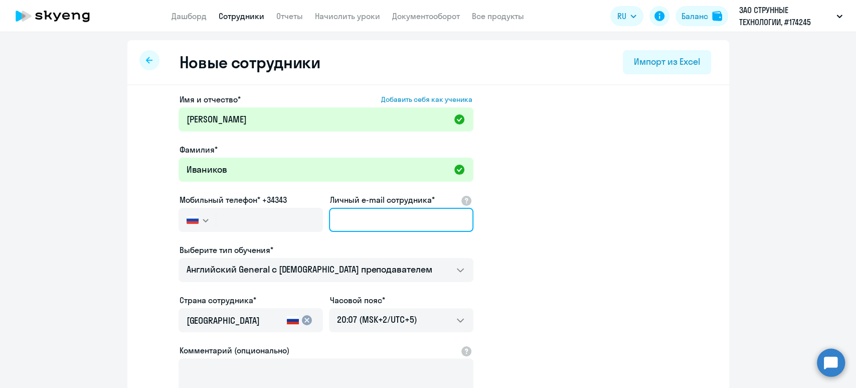
click at [413, 226] on input "Личный e-mail сотрудника*" at bounding box center [401, 220] width 145 height 24
paste input "[EMAIL_ADDRESS][DOMAIN_NAME]"
type input "[EMAIL_ADDRESS][DOMAIN_NAME]"
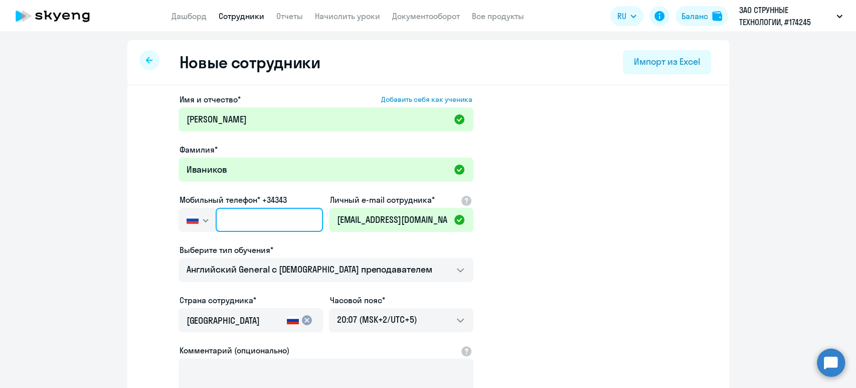
click at [225, 220] on input "text" at bounding box center [269, 220] width 107 height 24
paste input "[PHONE_NUMBER]"
type input "[PHONE_NUMBER]"
click at [237, 317] on input "[GEOGRAPHIC_DATA]" at bounding box center [235, 320] width 96 height 13
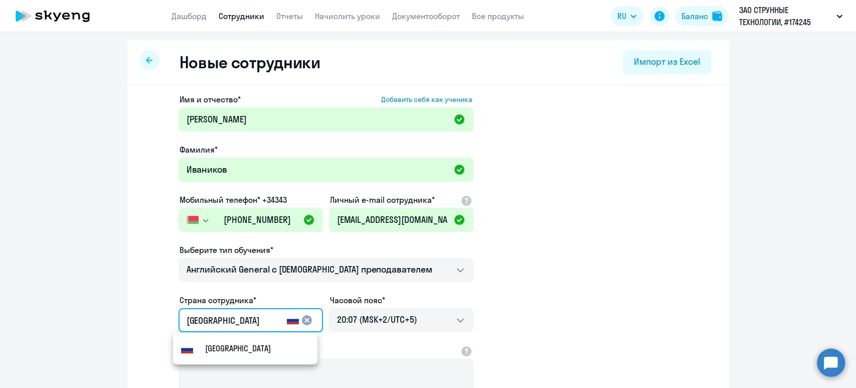
drag, startPoint x: 237, startPoint y: 317, endPoint x: 136, endPoint y: 299, distance: 102.1
click at [136, 299] on div "Имя и отчество* Добавить себя как ученика [PERSON_NAME]* Иваников Мобильный тел…" at bounding box center [428, 305] width 602 height 441
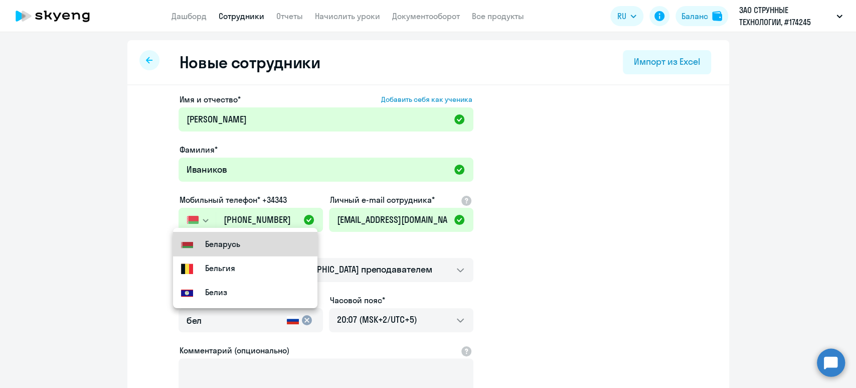
click at [235, 241] on small "Беларусь" at bounding box center [222, 244] width 35 height 12
type input "Беларусь"
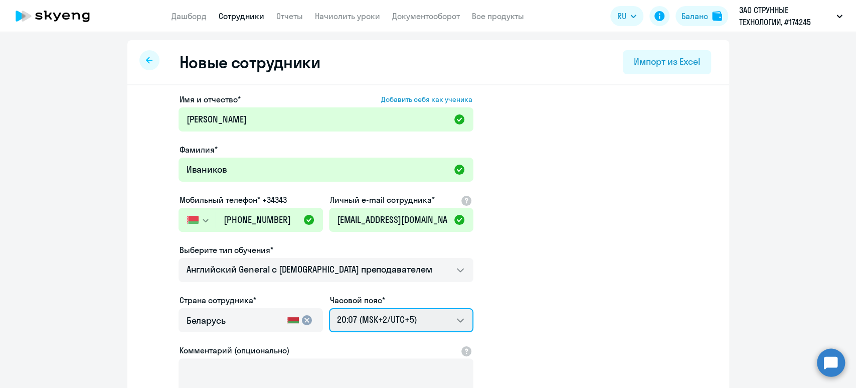
click at [380, 323] on select "04:07 (MSK-14/UTC-11) 05:07 (MSK-13/UTC-10) 06:07 (MSK-12/UTC-9) 07:07 (MSK-11/…" at bounding box center [401, 320] width 145 height 24
select select "3"
click at [329, 308] on select "04:07 (MSK-14/UTC-11) 05:07 (MSK-13/UTC-10) 06:07 (MSK-12/UTC-9) 07:07 (MSK-11/…" at bounding box center [401, 320] width 145 height 24
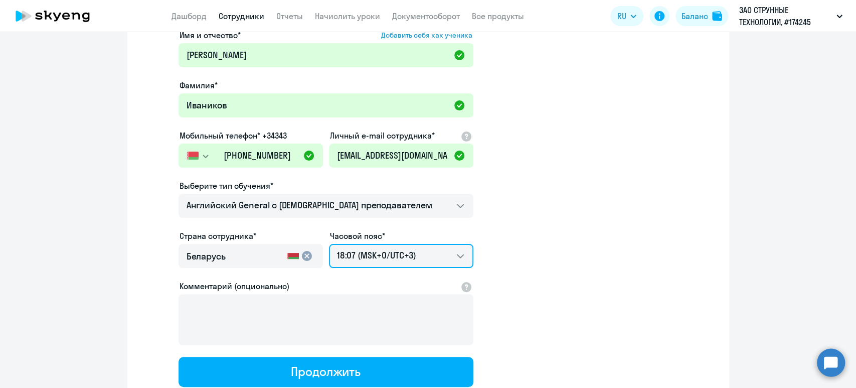
scroll to position [137, 0]
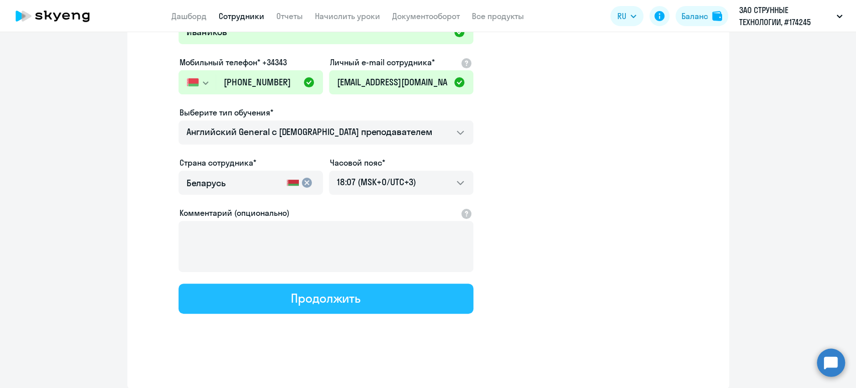
click at [340, 296] on div "Продолжить" at bounding box center [326, 298] width 70 height 16
select select "english_adult_not_native_speaker"
select select "3"
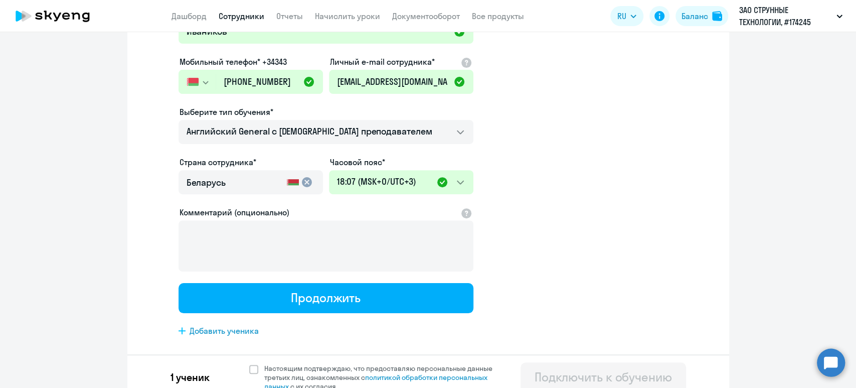
scroll to position [0, 0]
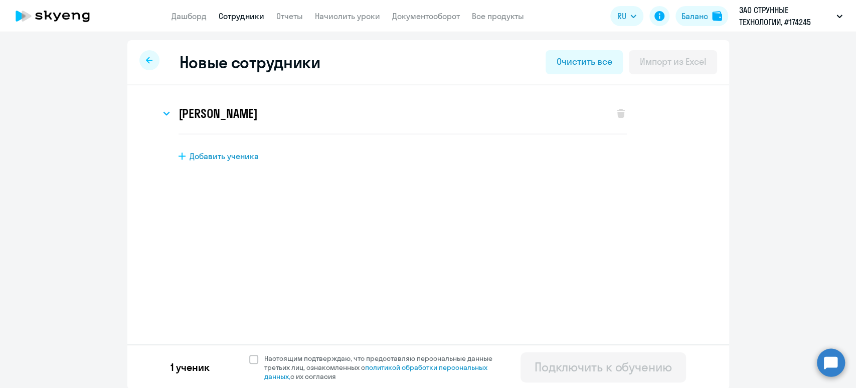
click at [250, 352] on div "1 ученик Настоящим подтверждаю, что предоставляю персональные данные третьих ли…" at bounding box center [428, 366] width 602 height 45
click at [249, 360] on span at bounding box center [253, 359] width 9 height 9
click at [249, 354] on input "Настоящим подтверждаю, что предоставляю персональные данные третьих лиц, ознако…" at bounding box center [249, 353] width 1 height 1
checkbox input "true"
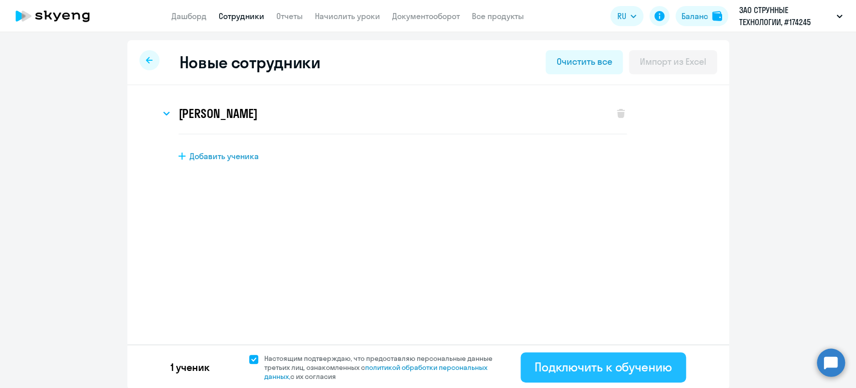
click at [566, 381] on button "Подключить к обучению" at bounding box center [604, 367] width 166 height 30
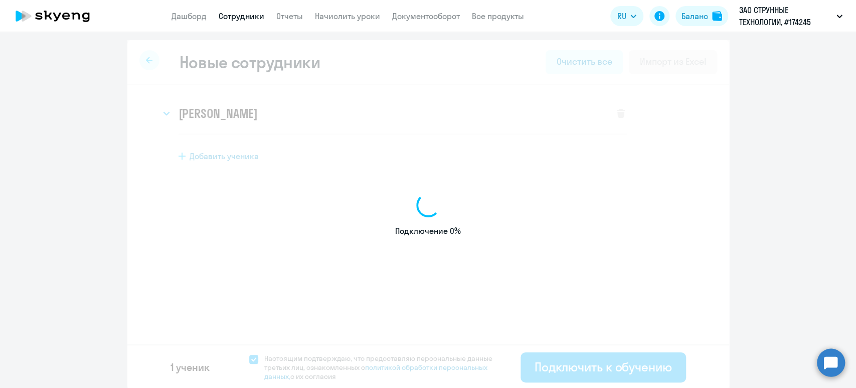
select select "english_adult_not_native_speaker"
select select "5"
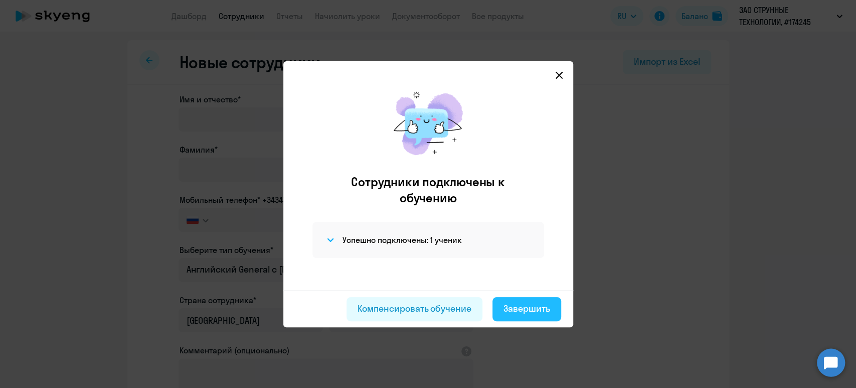
click at [541, 304] on div "Завершить" at bounding box center [527, 308] width 47 height 13
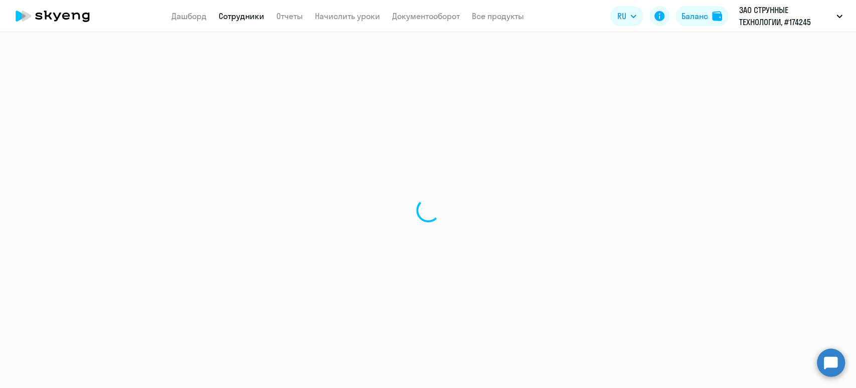
select select "30"
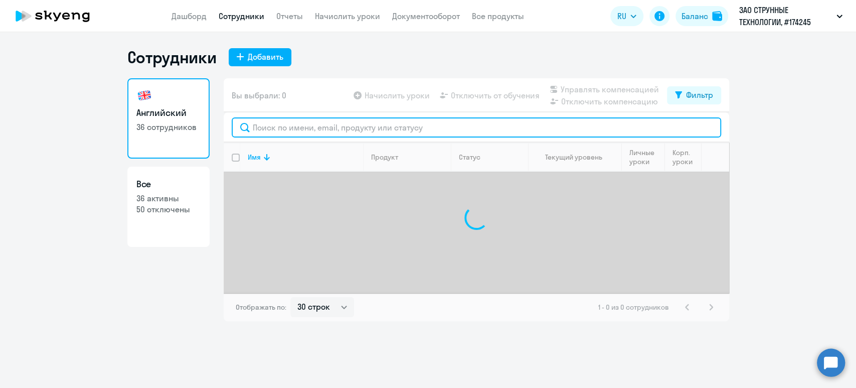
click at [331, 133] on input "text" at bounding box center [477, 127] width 490 height 20
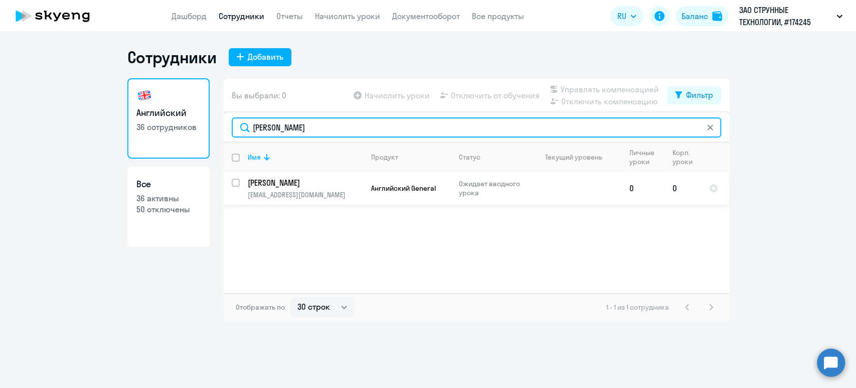
type input "[PERSON_NAME]"
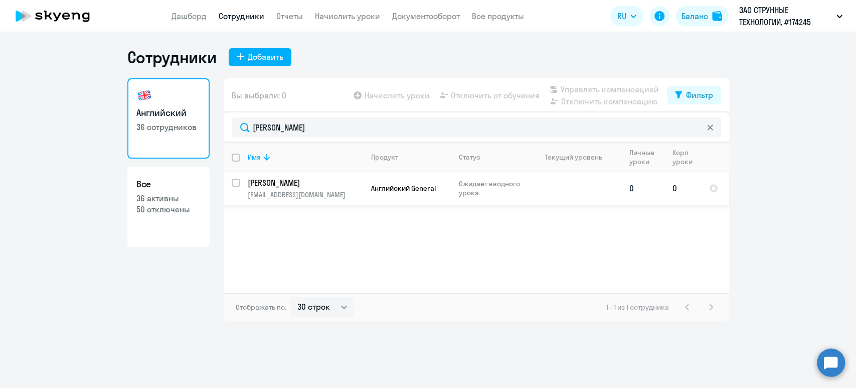
click at [266, 182] on p "[PERSON_NAME]" at bounding box center [304, 182] width 113 height 11
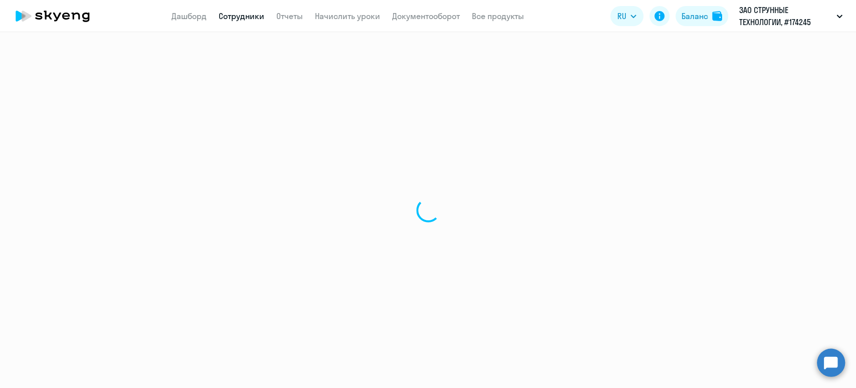
select select "english"
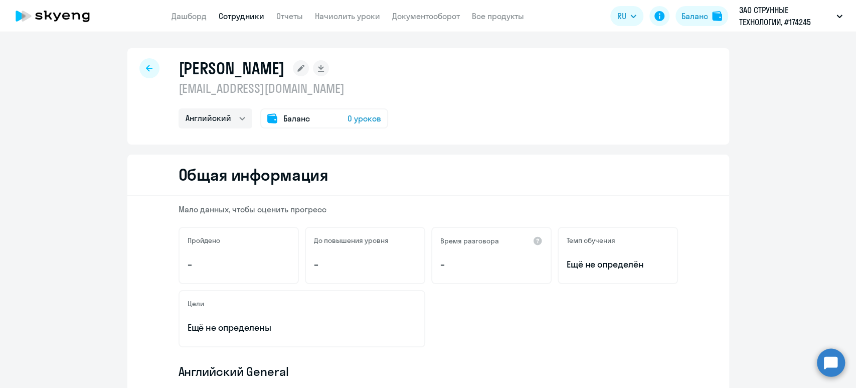
click at [228, 15] on link "Сотрудники" at bounding box center [242, 16] width 46 height 10
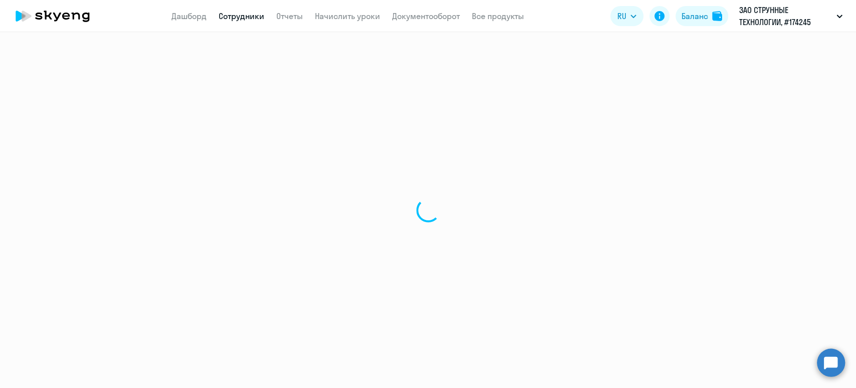
select select "30"
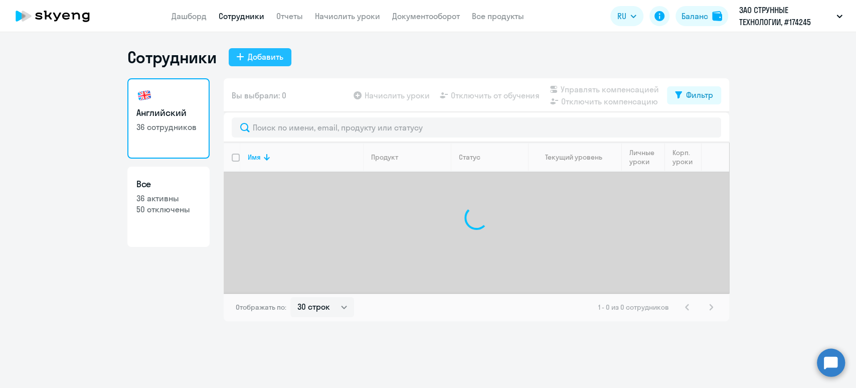
click at [257, 56] on div "Добавить" at bounding box center [266, 57] width 36 height 12
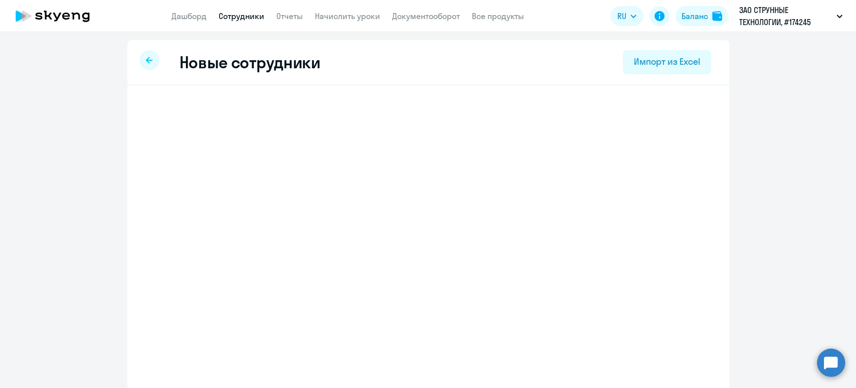
select select "english_adult_not_native_speaker"
select select "5"
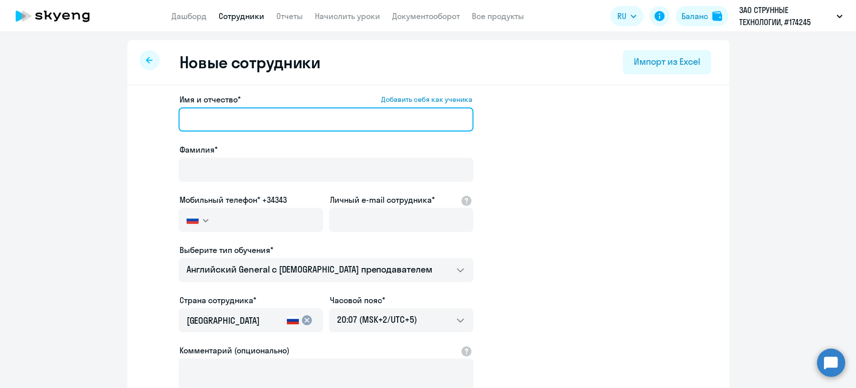
click at [233, 116] on input "Имя и отчество* Добавить себя как ученика" at bounding box center [326, 119] width 295 height 24
paste input "[PERSON_NAME]"
drag, startPoint x: 229, startPoint y: 118, endPoint x: 88, endPoint y: 102, distance: 141.4
click at [88, 102] on ng-component "Новые сотрудники Импорт из Excel Имя и отчество* Добавить себя как ученика [PER…" at bounding box center [428, 283] width 856 height 486
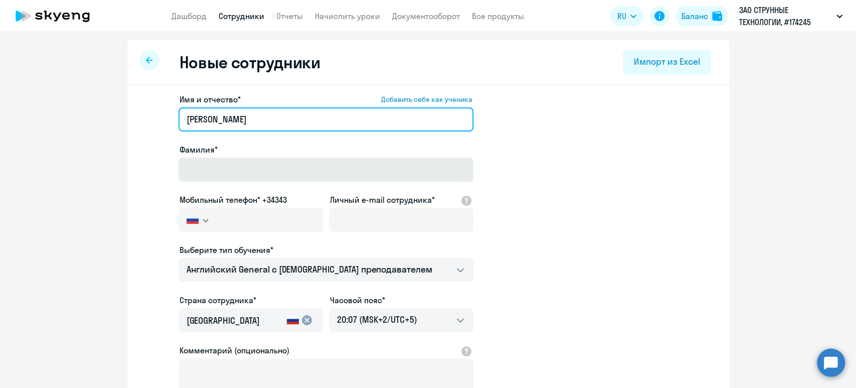
type input "[PERSON_NAME]"
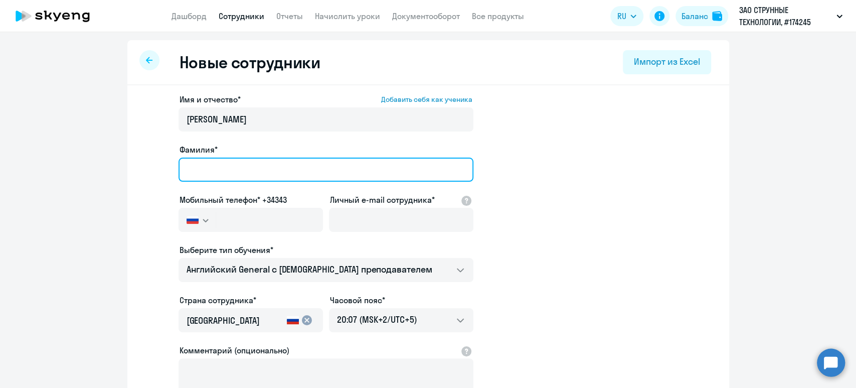
click at [188, 160] on input "Фамилия*" at bounding box center [326, 170] width 295 height 24
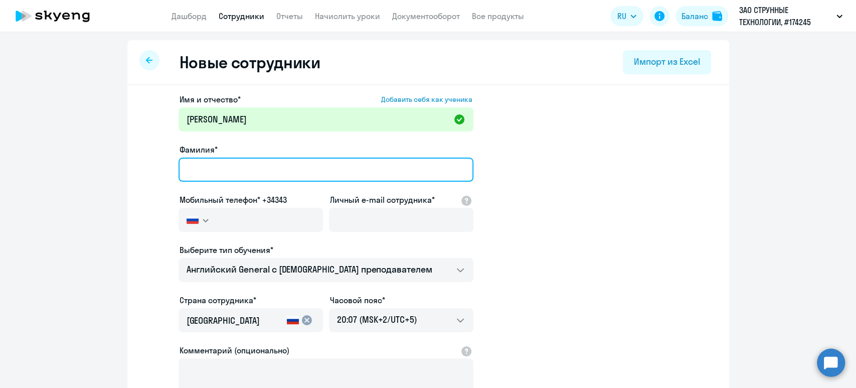
paste input "[PERSON_NAME]"
type input "[PERSON_NAME]"
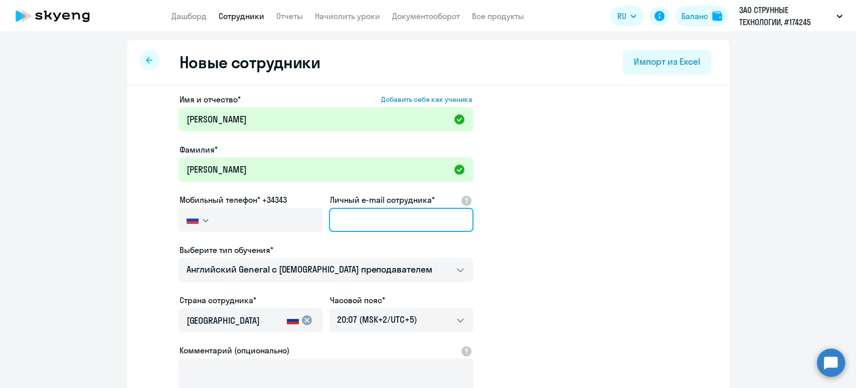
click at [372, 225] on input "Личный e-mail сотрудника*" at bounding box center [401, 220] width 145 height 24
paste input "[EMAIL_ADDRESS][DOMAIN_NAME]"
type input "[EMAIL_ADDRESS][DOMAIN_NAME]"
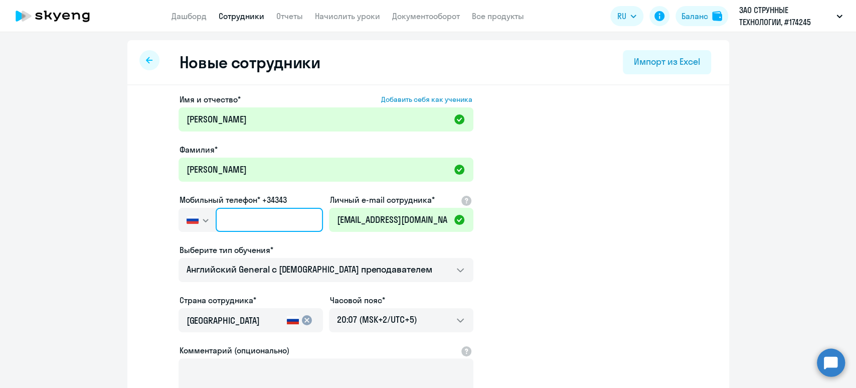
click at [297, 219] on input "text" at bounding box center [269, 220] width 107 height 24
paste input "[PHONE_NUMBER]"
type input "[PHONE_NUMBER]"
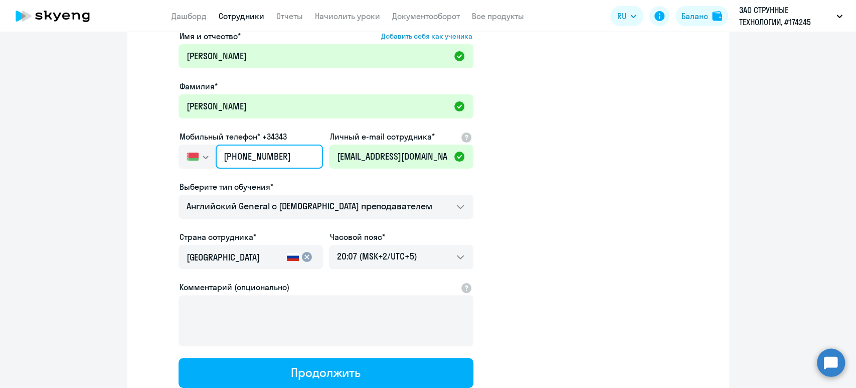
scroll to position [133, 0]
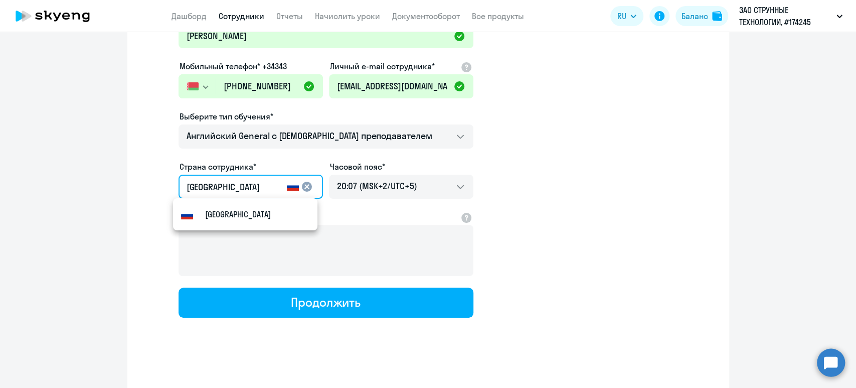
drag, startPoint x: 254, startPoint y: 189, endPoint x: 60, endPoint y: 177, distance: 194.5
click at [60, 177] on ng-component "Новые сотрудники Импорт из Excel Имя и отчество* Добавить себя как ученика [PER…" at bounding box center [428, 150] width 856 height 486
click at [234, 208] on mat-option "Flag of [GEOGRAPHIC_DATA] [GEOGRAPHIC_DATA]" at bounding box center [245, 214] width 145 height 24
type input "Беларусь"
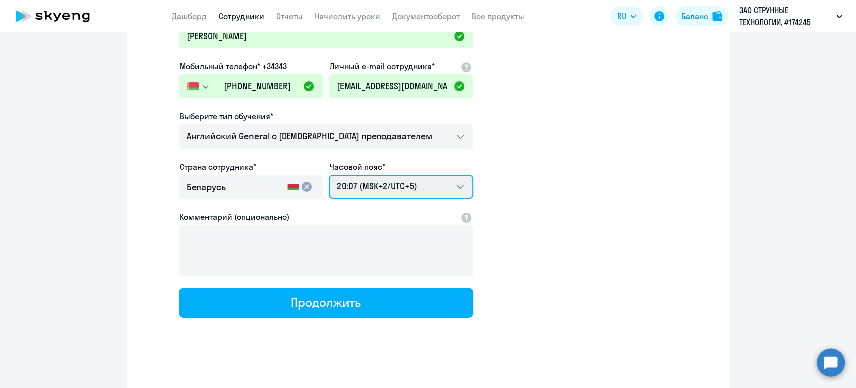
click at [393, 177] on select "04:07 (MSK-14/UTC-11) 05:07 (MSK-13/UTC-10) 06:07 (MSK-12/UTC-9) 07:07 (MSK-11/…" at bounding box center [401, 187] width 145 height 24
select select "3"
click at [329, 175] on select "04:07 (MSK-14/UTC-11) 05:07 (MSK-13/UTC-10) 06:07 (MSK-12/UTC-9) 07:07 (MSK-11/…" at bounding box center [401, 187] width 145 height 24
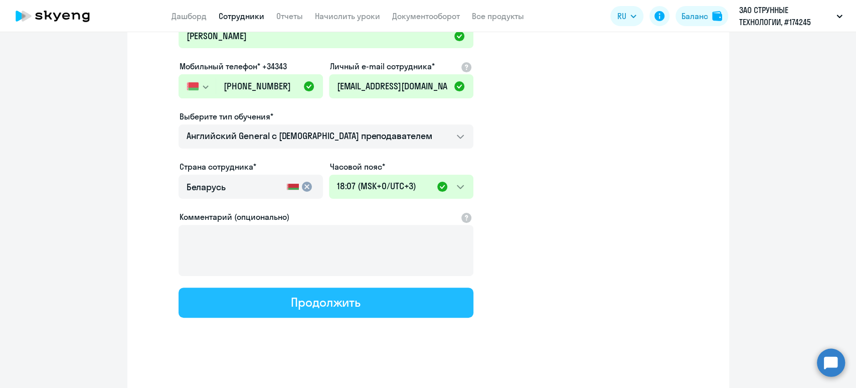
click at [343, 292] on button "Продолжить" at bounding box center [326, 303] width 295 height 30
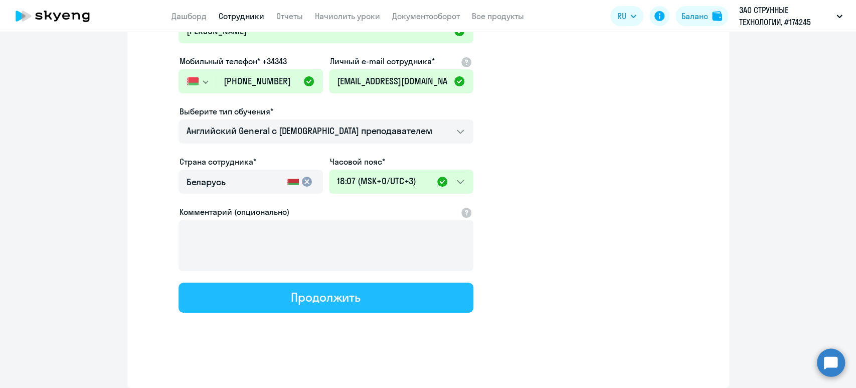
select select "english_adult_not_native_speaker"
select select "3"
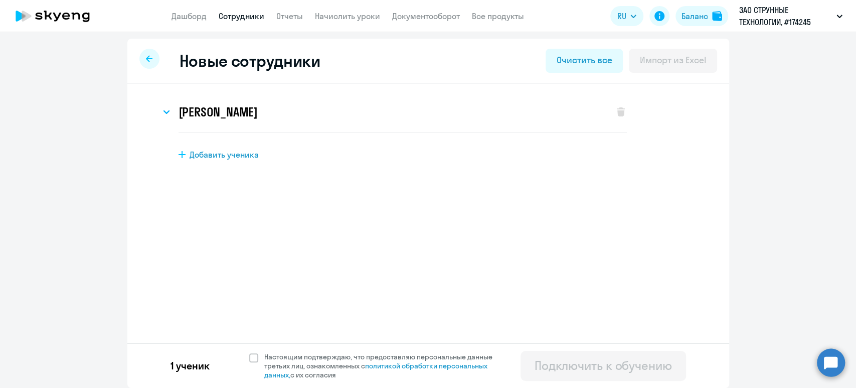
scroll to position [0, 0]
click at [249, 360] on span at bounding box center [253, 359] width 9 height 9
click at [249, 354] on input "Настоящим подтверждаю, что предоставляю персональные данные третьих лиц, ознако…" at bounding box center [249, 353] width 1 height 1
checkbox input "true"
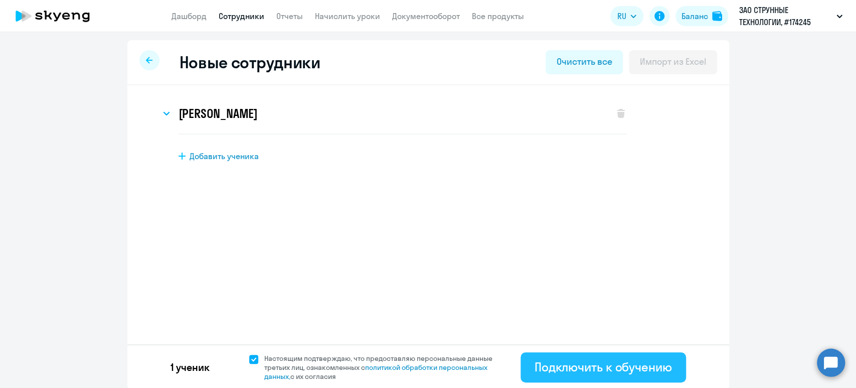
click at [607, 374] on div "Подключить к обучению" at bounding box center [603, 367] width 137 height 16
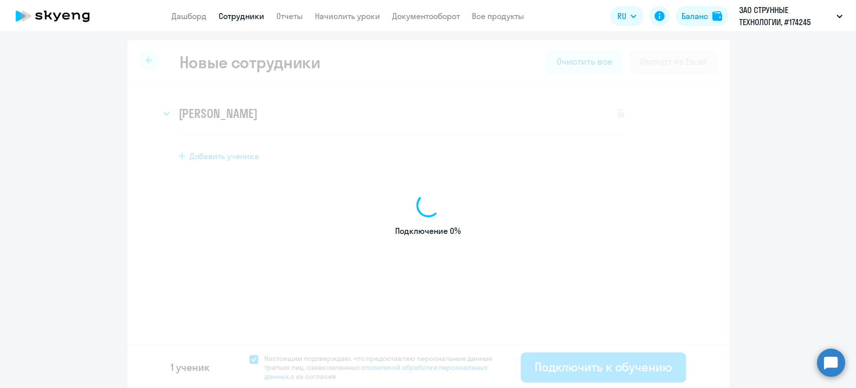
select select "english_adult_not_native_speaker"
select select "5"
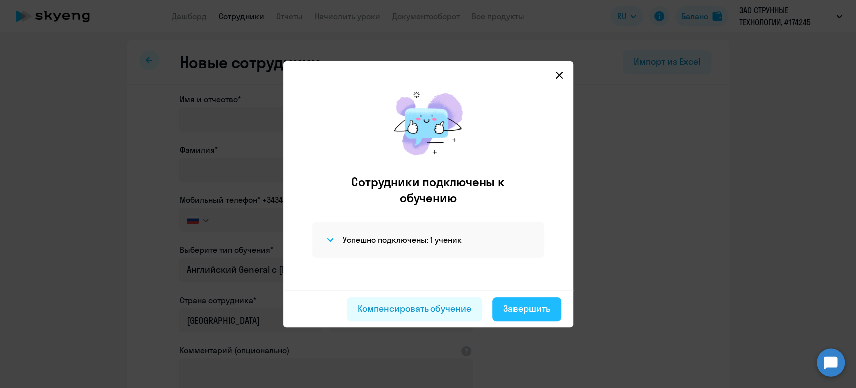
click at [534, 304] on div "Завершить" at bounding box center [527, 308] width 47 height 13
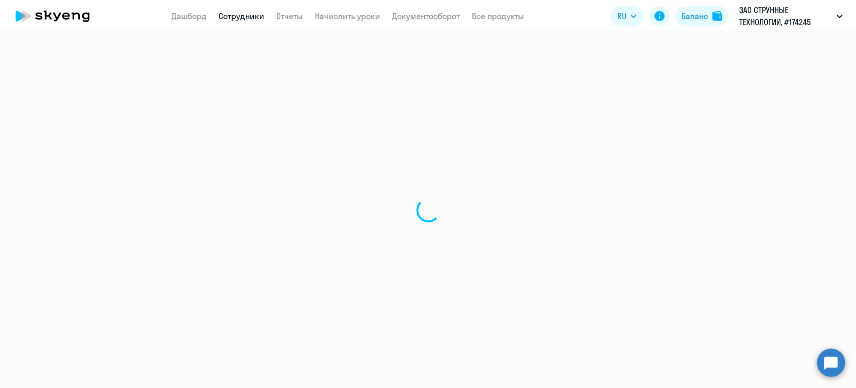
select select "30"
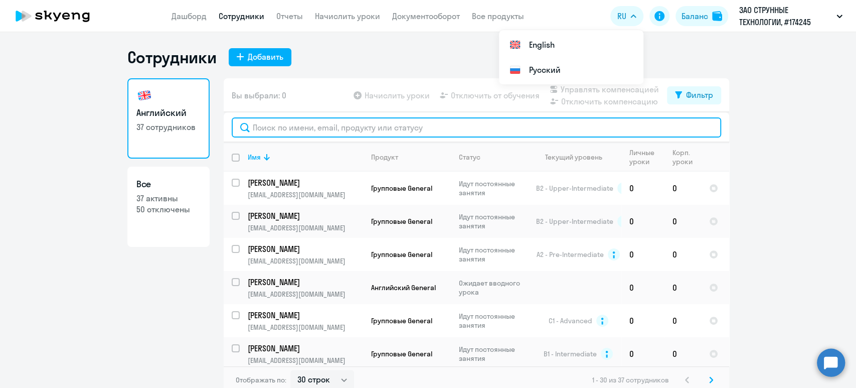
click at [301, 125] on input "text" at bounding box center [477, 127] width 490 height 20
paste input "[EMAIL_ADDRESS][DOMAIN_NAME]"
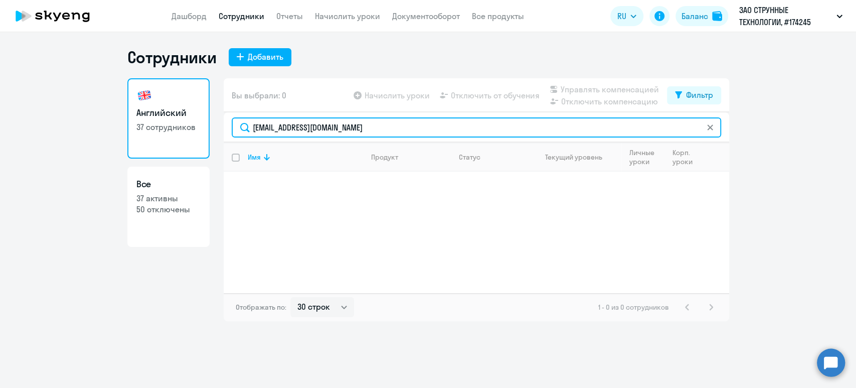
drag, startPoint x: 354, startPoint y: 123, endPoint x: 150, endPoint y: 114, distance: 203.9
click at [151, 117] on div "Английский 37 сотрудников Все 37 активны 50 отключены Вы выбрали: 0 Начислить у…" at bounding box center [428, 199] width 602 height 243
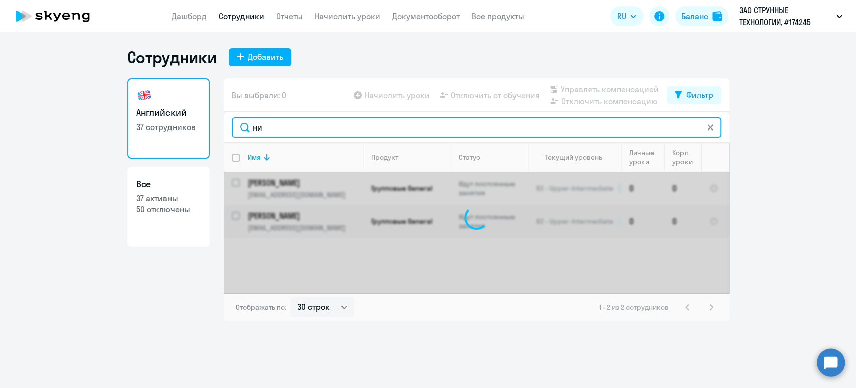
type input "н"
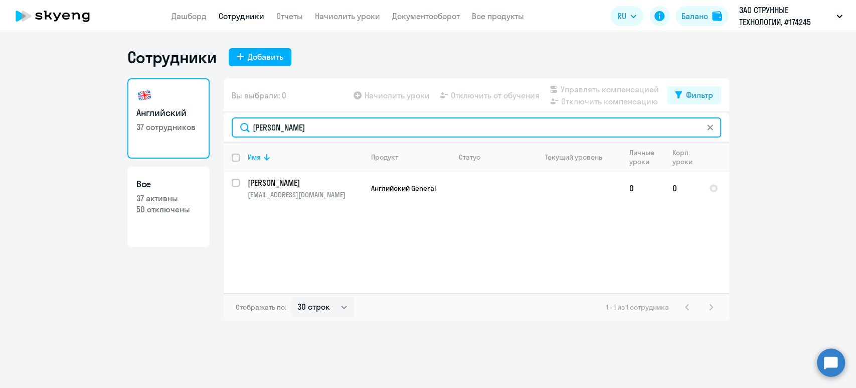
type input "[PERSON_NAME]"
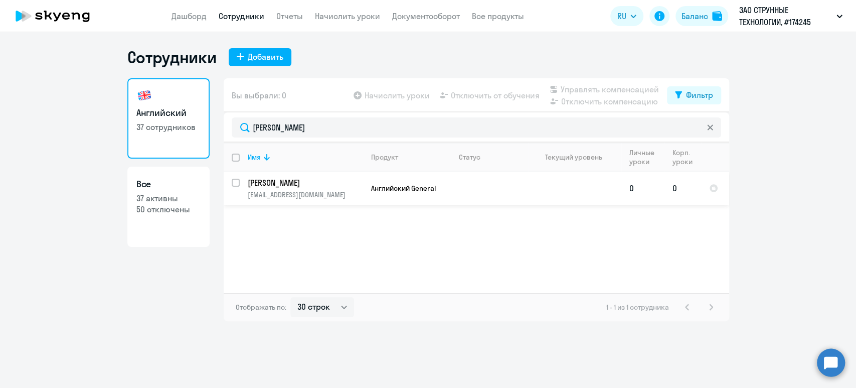
click at [265, 185] on p "[PERSON_NAME]" at bounding box center [304, 182] width 113 height 11
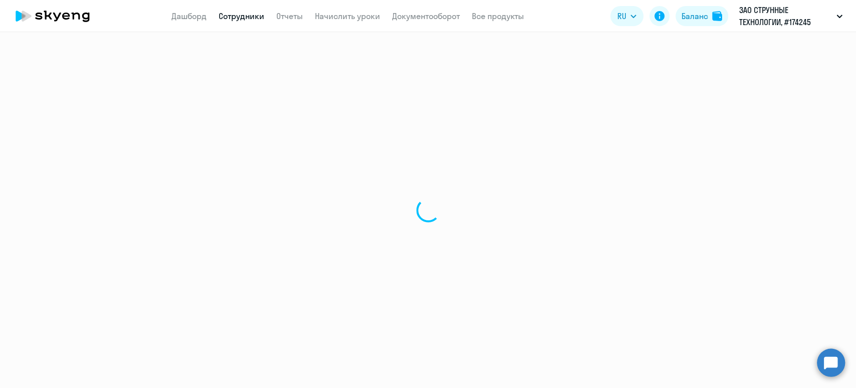
select select "english"
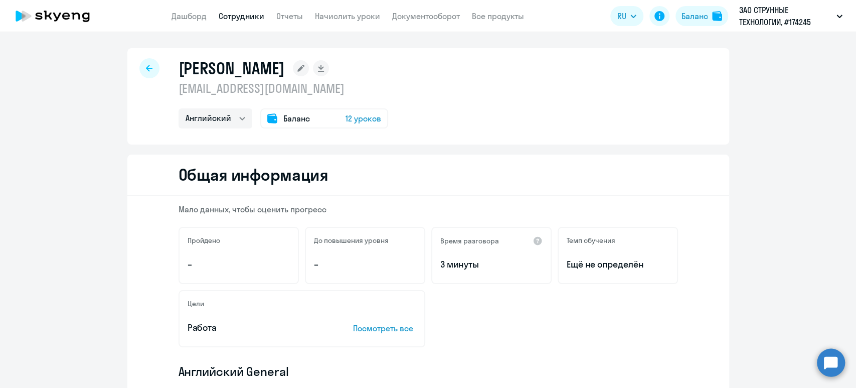
click at [246, 15] on link "Сотрудники" at bounding box center [242, 16] width 46 height 10
select select "30"
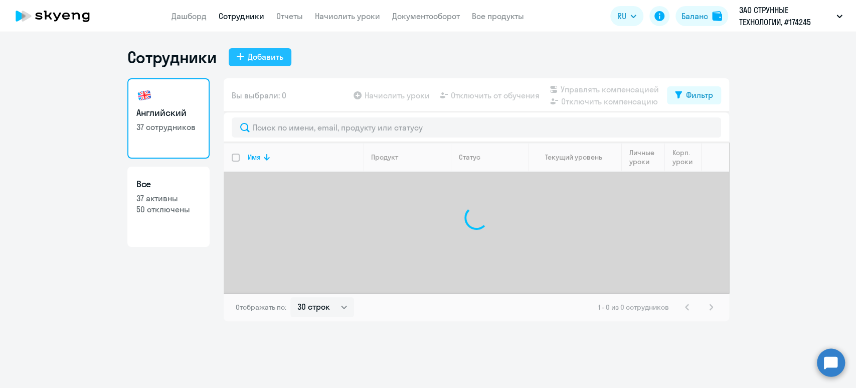
click at [250, 56] on div "Добавить" at bounding box center [266, 57] width 36 height 12
select select "english_adult_not_native_speaker"
select select "5"
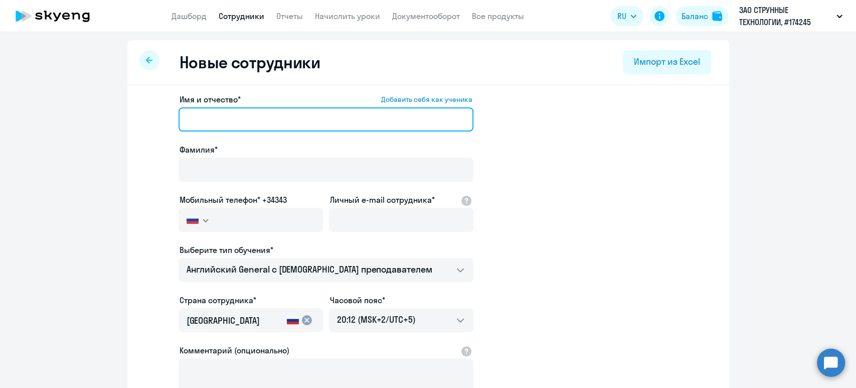
click at [267, 125] on input "Имя и отчество* Добавить себя как ученика" at bounding box center [326, 119] width 295 height 24
paste input "[PERSON_NAME]"
drag, startPoint x: 230, startPoint y: 119, endPoint x: 75, endPoint y: 96, distance: 156.7
click at [75, 96] on ng-component "Новые сотрудники Импорт из Excel Имя и отчество* Добавить себя как ученика [PER…" at bounding box center [428, 283] width 856 height 486
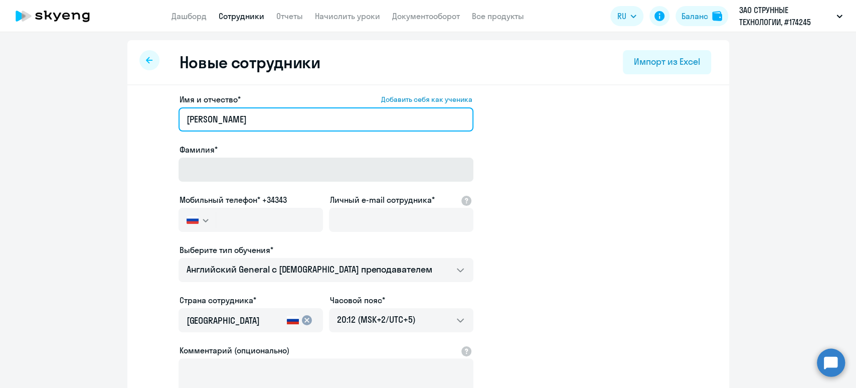
type input "[PERSON_NAME]"
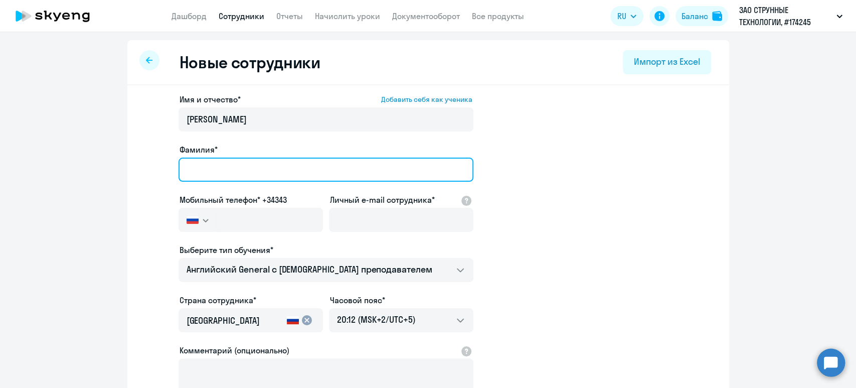
click at [188, 166] on input "Фамилия*" at bounding box center [326, 170] width 295 height 24
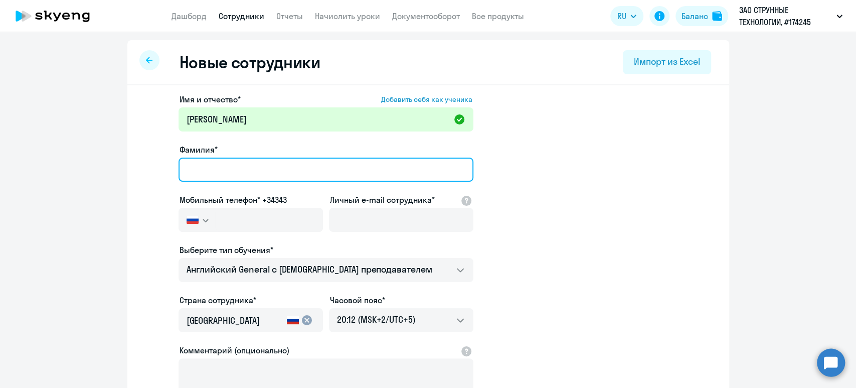
paste input "[PERSON_NAME]"
type input "[PERSON_NAME]"
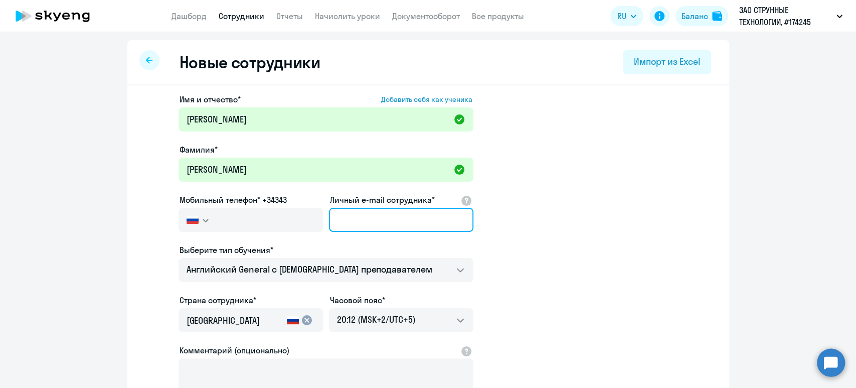
click at [402, 219] on input "Личный e-mail сотрудника*" at bounding box center [401, 220] width 145 height 24
paste input "[EMAIL_ADDRESS][DOMAIN_NAME]"
type input "[EMAIL_ADDRESS][DOMAIN_NAME]"
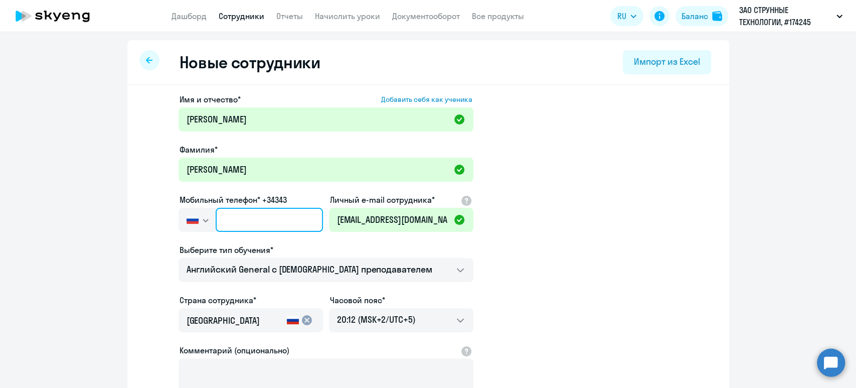
click at [229, 228] on input "text" at bounding box center [269, 220] width 107 height 24
paste input "[PHONE_NUMBER]"
type input "[PHONE_NUMBER]"
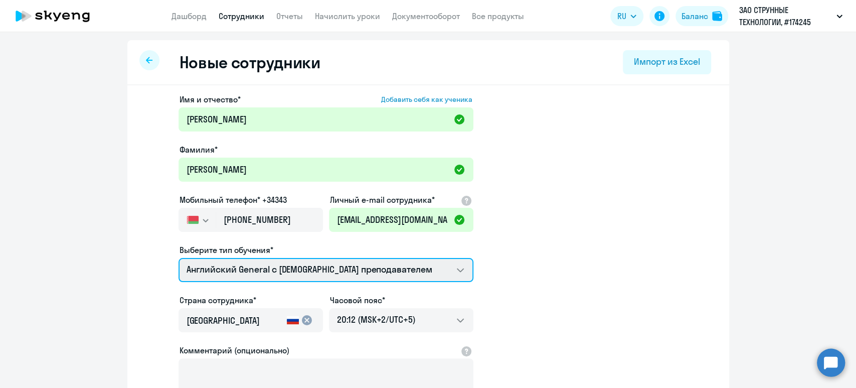
click at [265, 277] on select "Премиум английский с русскоговорящим преподавателем Английский General с [DEMOG…" at bounding box center [326, 270] width 295 height 24
click at [179, 258] on select "Премиум английский с русскоговорящим преподавателем Английский General с [DEMOG…" at bounding box center [326, 270] width 295 height 24
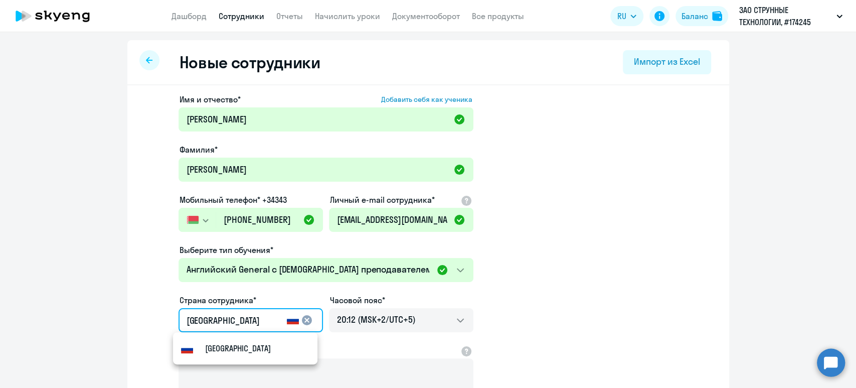
click at [245, 326] on input "[GEOGRAPHIC_DATA]" at bounding box center [235, 320] width 96 height 13
drag, startPoint x: 244, startPoint y: 326, endPoint x: 80, endPoint y: 312, distance: 165.1
click at [80, 312] on ng-component "Новые сотрудники Импорт из Excel Имя и отчество* Добавить себя как ученика [PER…" at bounding box center [428, 283] width 856 height 486
click at [229, 345] on small "Беларусь" at bounding box center [222, 348] width 35 height 12
type input "Беларусь"
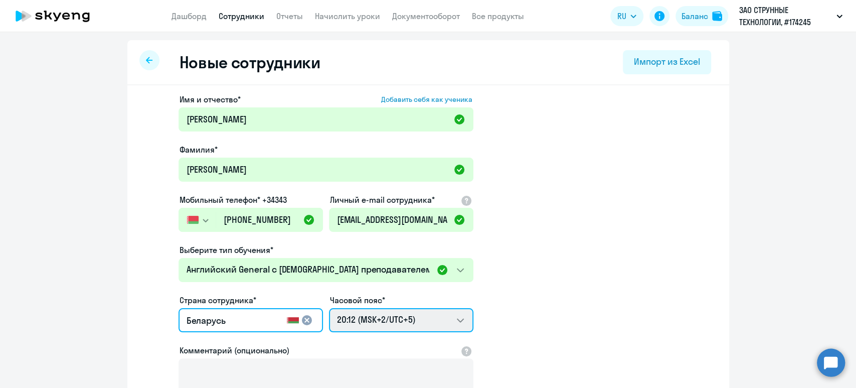
click at [368, 319] on select "04:12 (MSK-14/UTC-11) 05:12 (MSK-13/UTC-10) 06:12 (MSK-12/UTC-9) 07:12 (MSK-11/…" at bounding box center [401, 320] width 145 height 24
select select "3"
click at [329, 308] on select "04:12 (MSK-14/UTC-11) 05:12 (MSK-13/UTC-10) 06:12 (MSK-12/UTC-9) 07:12 (MSK-11/…" at bounding box center [401, 320] width 145 height 24
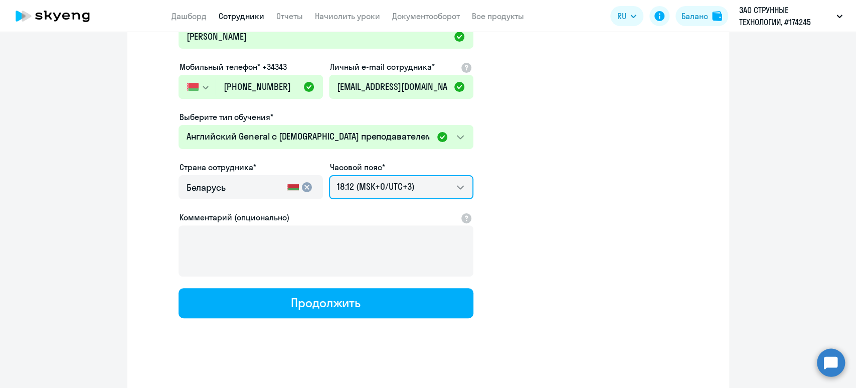
scroll to position [133, 0]
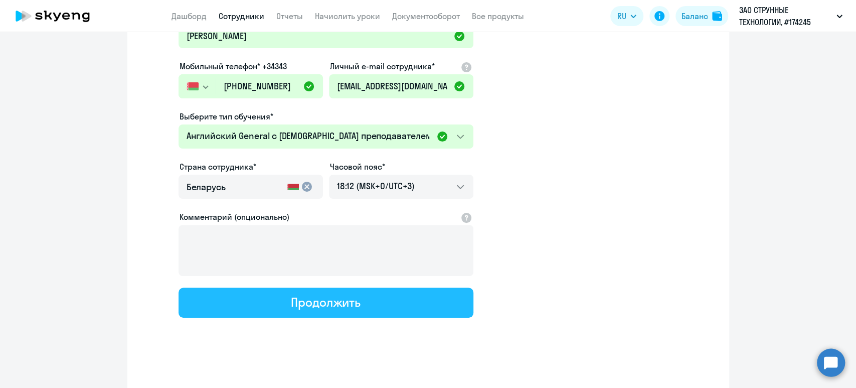
click at [291, 295] on div "Продолжить" at bounding box center [326, 302] width 70 height 16
select select "english_adult_not_native_speaker"
select select "3"
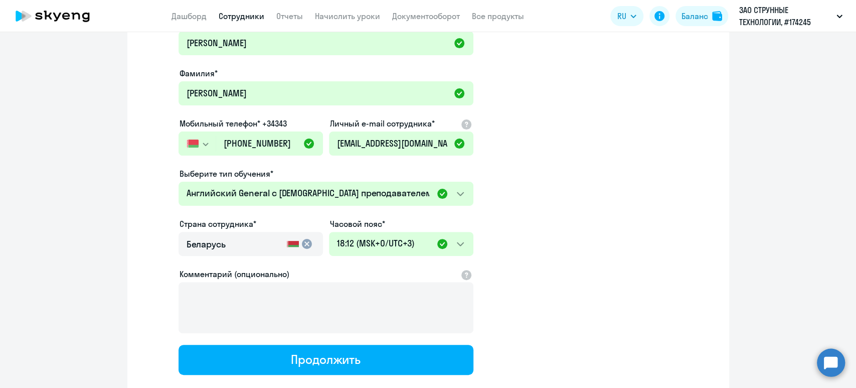
scroll to position [0, 0]
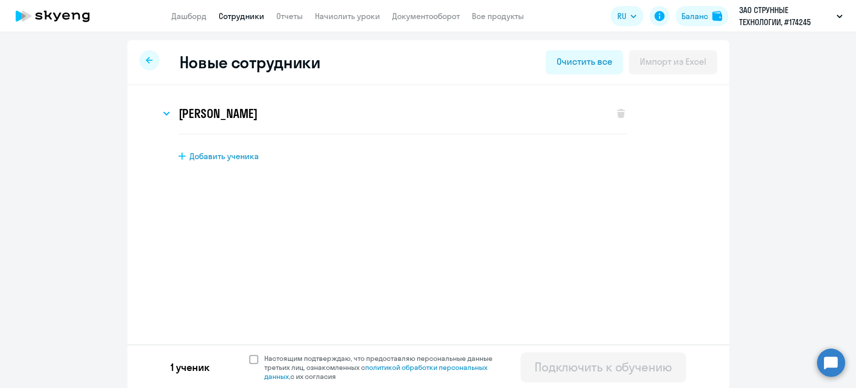
click at [250, 361] on span at bounding box center [253, 359] width 9 height 9
click at [249, 354] on input "Настоящим подтверждаю, что предоставляю персональные данные третьих лиц, ознако…" at bounding box center [249, 353] width 1 height 1
checkbox input "true"
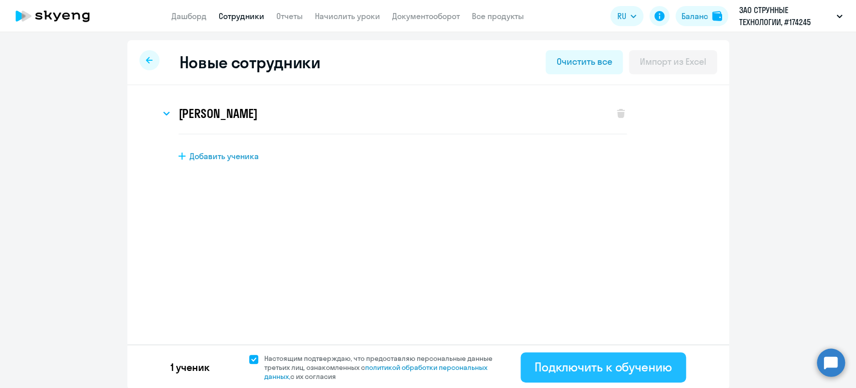
click at [585, 361] on div "Подключить к обучению" at bounding box center [603, 367] width 137 height 16
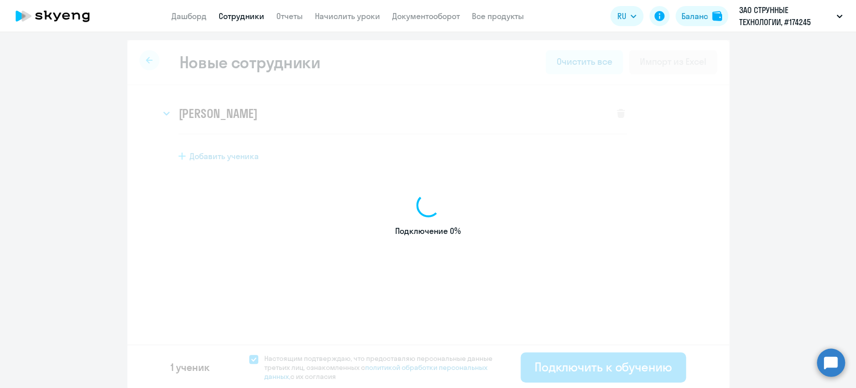
select select "english_adult_not_native_speaker"
select select "5"
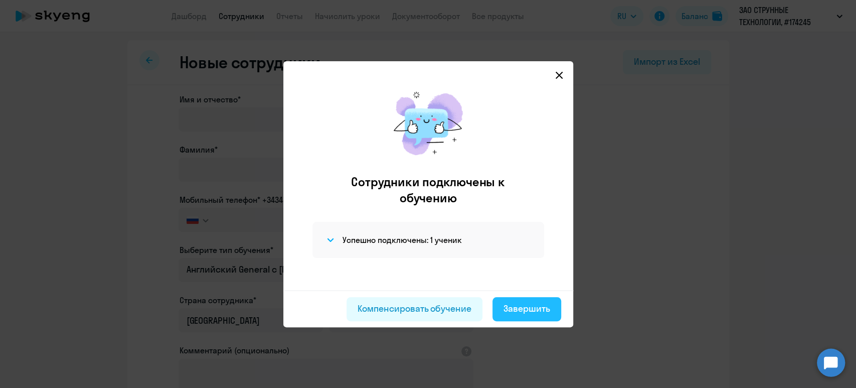
click at [534, 308] on div "Завершить" at bounding box center [527, 308] width 47 height 13
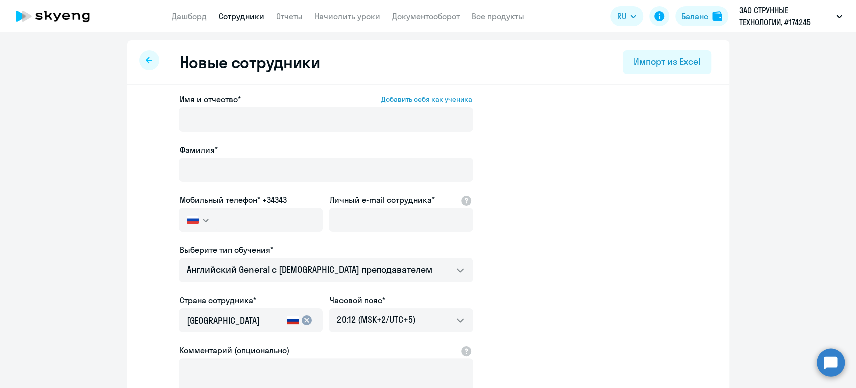
select select "30"
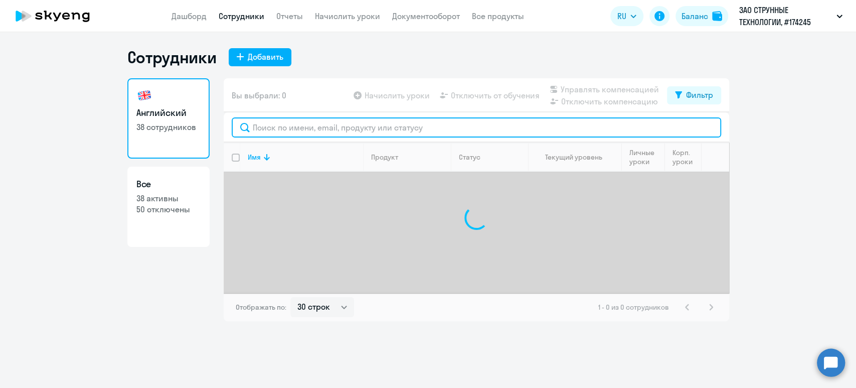
click at [301, 125] on input "text" at bounding box center [477, 127] width 490 height 20
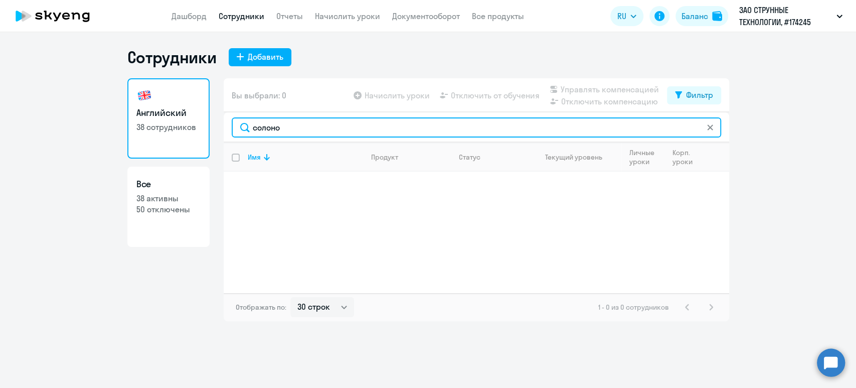
drag, startPoint x: 297, startPoint y: 126, endPoint x: 169, endPoint y: 115, distance: 128.4
click at [169, 115] on div "Английский 38 сотрудников Все 38 активны 50 отключены Вы выбрали: 0 Начислить у…" at bounding box center [428, 199] width 602 height 243
type input "улья"
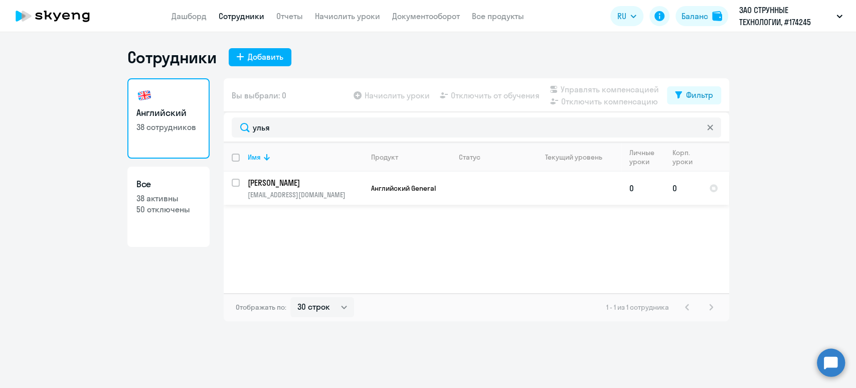
click at [302, 180] on p "[PERSON_NAME]" at bounding box center [304, 182] width 113 height 11
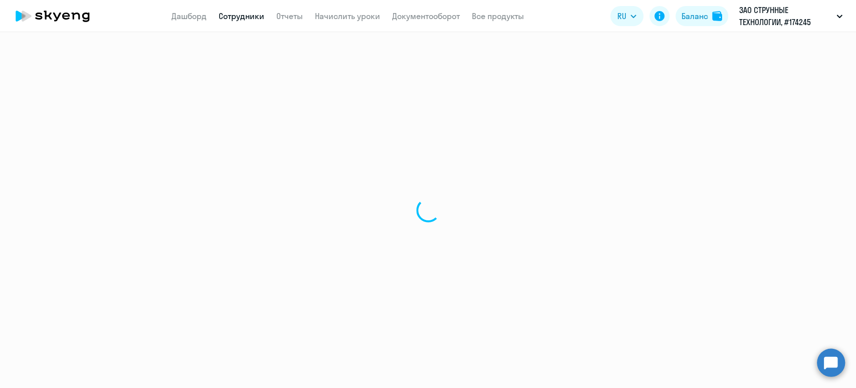
select select "english"
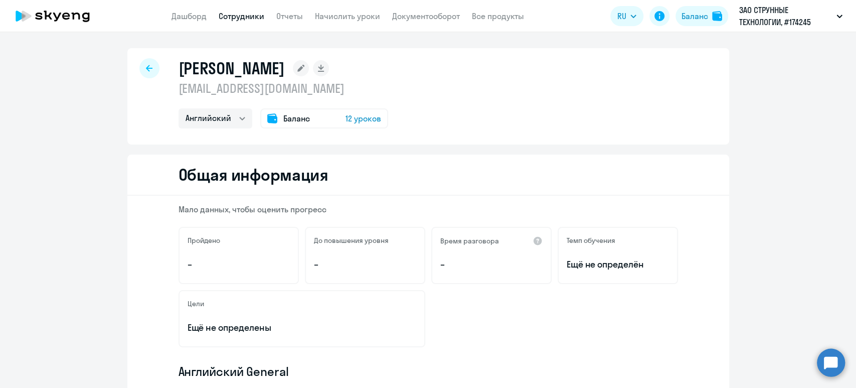
drag, startPoint x: 277, startPoint y: 92, endPoint x: 176, endPoint y: 89, distance: 101.4
click at [179, 89] on p "[EMAIL_ADDRESS][DOMAIN_NAME]" at bounding box center [284, 88] width 210 height 16
copy p "[EMAIL_ADDRESS][DOMAIN_NAME]"
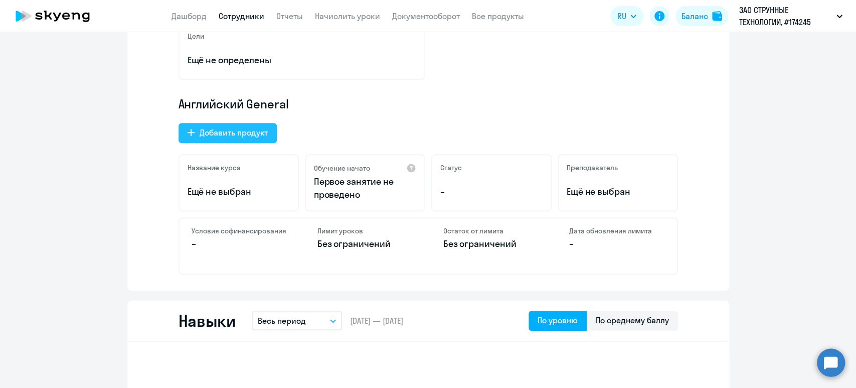
click at [251, 128] on div "Добавить продукт" at bounding box center [234, 132] width 68 height 12
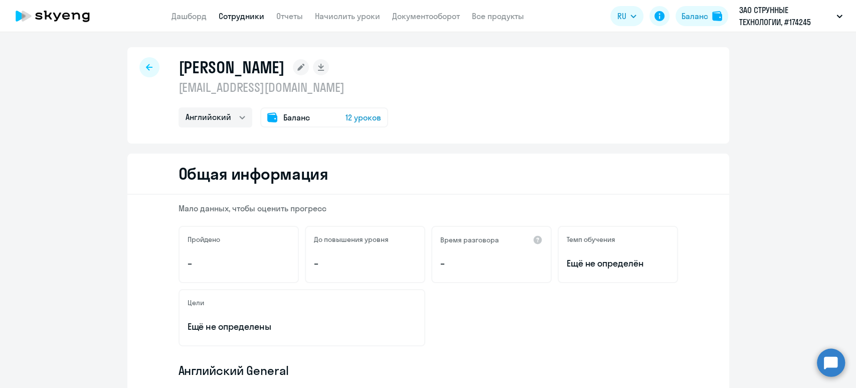
select select "english_adult_not_native_speaker_premium"
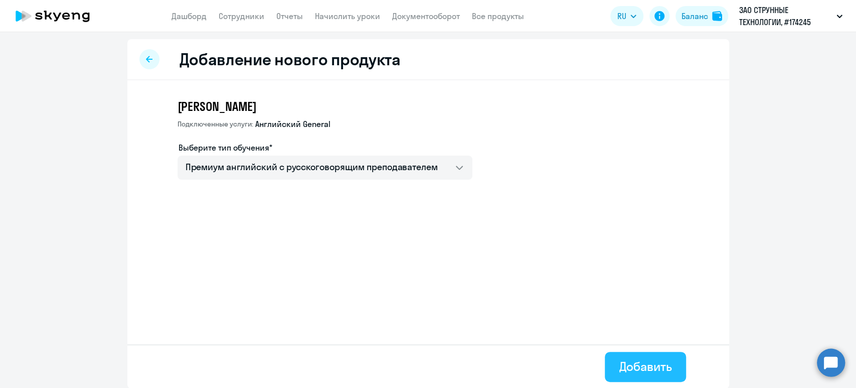
click at [636, 357] on button "Добавить" at bounding box center [645, 367] width 81 height 30
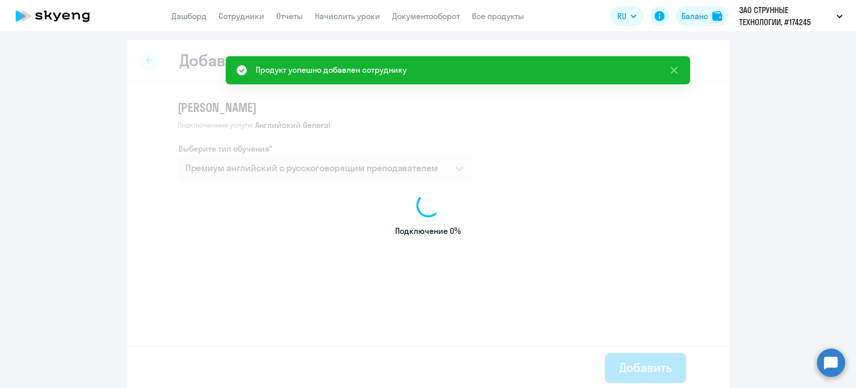
select select "english"
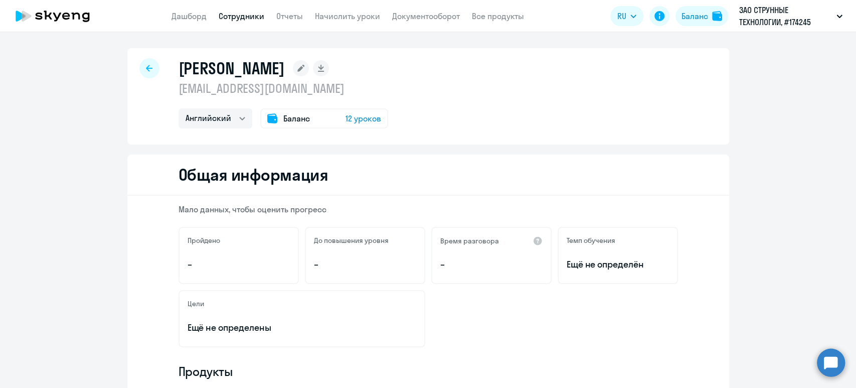
click at [240, 14] on link "Сотрудники" at bounding box center [242, 16] width 46 height 10
select select "30"
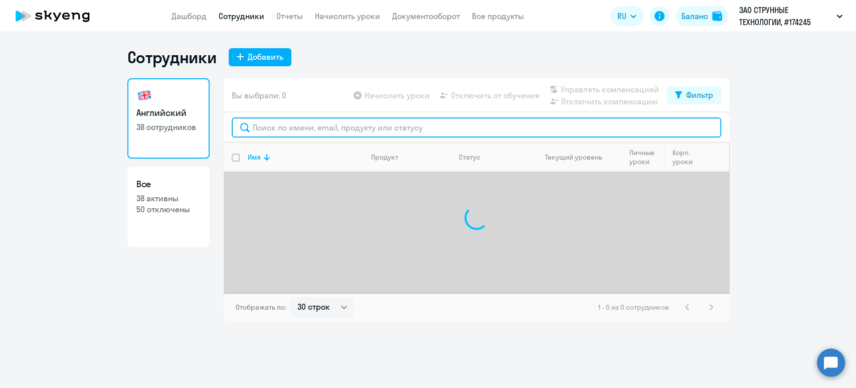
click at [276, 119] on input "text" at bounding box center [477, 127] width 490 height 20
paste input "[EMAIL_ADDRESS][DOMAIN_NAME]"
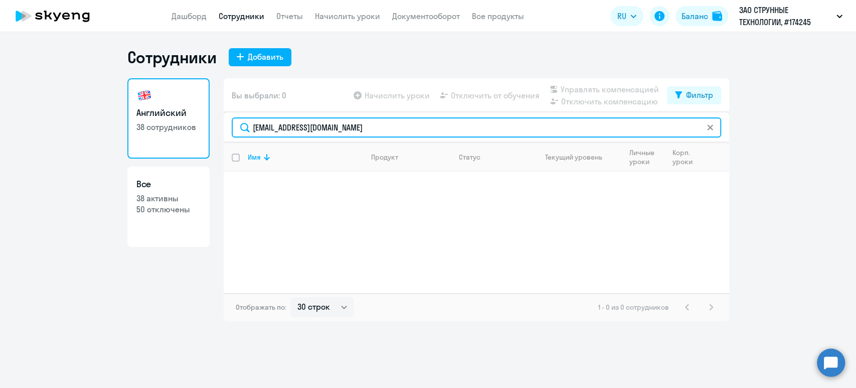
drag, startPoint x: 373, startPoint y: 127, endPoint x: 177, endPoint y: 113, distance: 197.2
click at [177, 113] on div "Английский 38 сотрудников Все 38 активны 50 отключены Вы выбрали: 0 Начислить у…" at bounding box center [428, 199] width 602 height 243
type input "[PERSON_NAME]"
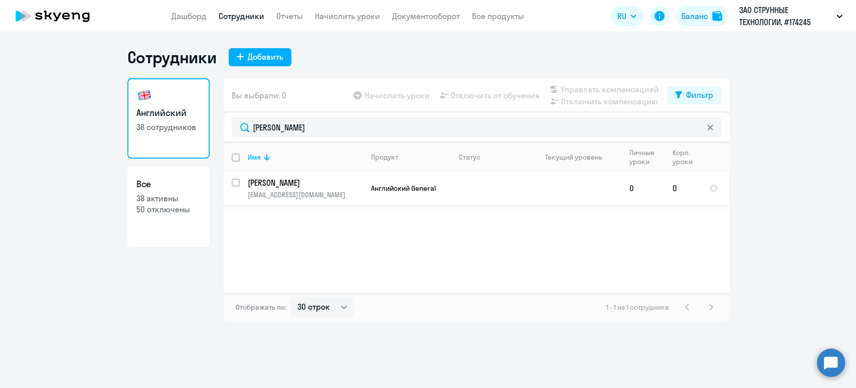
click at [440, 180] on td "Английский General" at bounding box center [407, 188] width 88 height 33
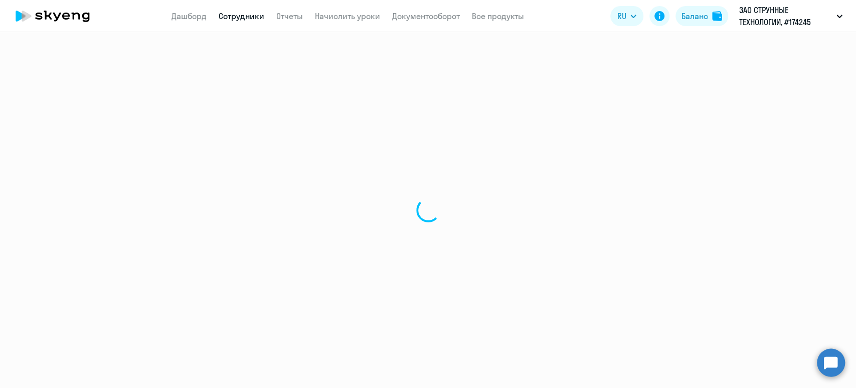
select select "english"
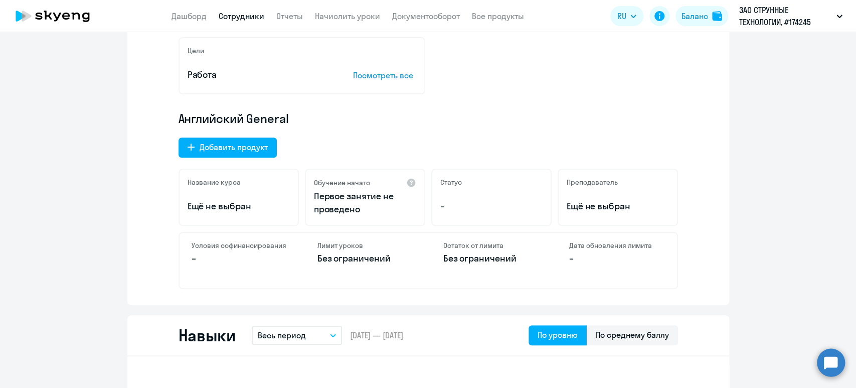
scroll to position [334, 0]
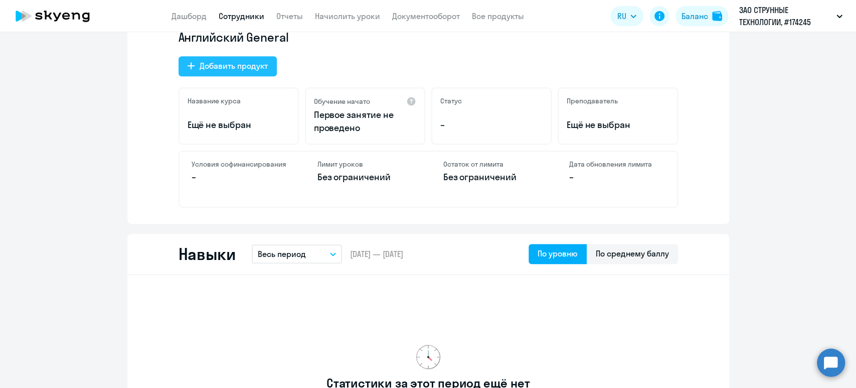
click at [241, 63] on div "Добавить продукт" at bounding box center [234, 66] width 68 height 12
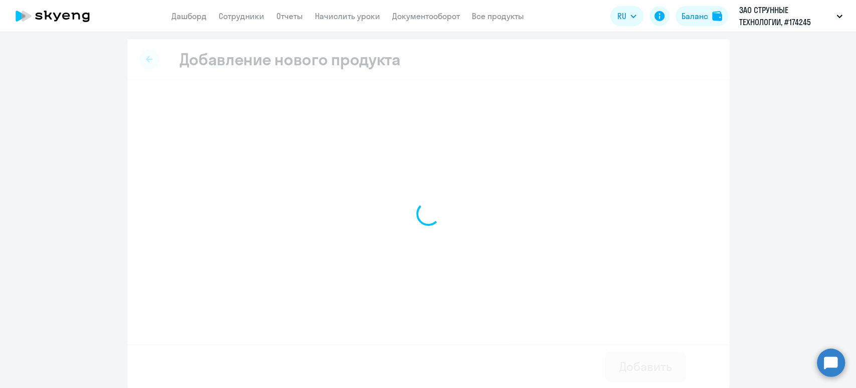
select select "english_adult_not_native_speaker_premium"
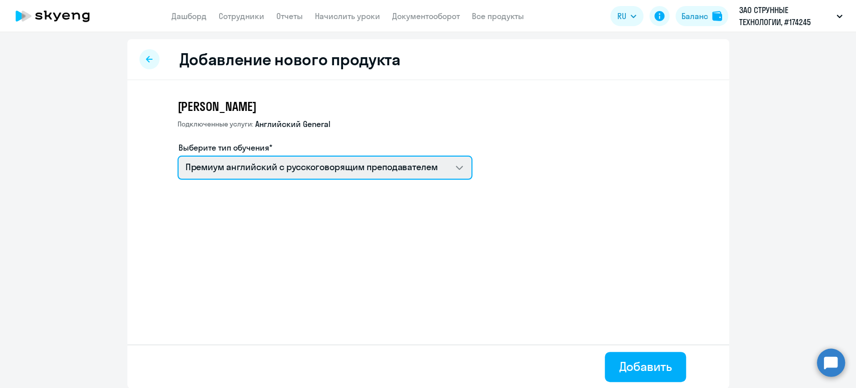
click at [281, 165] on select "Премиум английский с русскоговорящим преподавателем" at bounding box center [325, 168] width 295 height 24
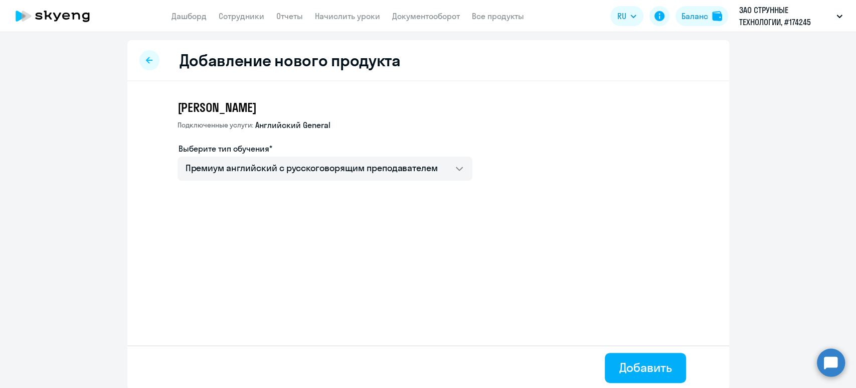
click at [452, 111] on h3 "[PERSON_NAME]" at bounding box center [325, 107] width 295 height 16
select select "english_adult_not_native_speaker_premium"
click at [666, 368] on div "Добавить" at bounding box center [645, 367] width 53 height 16
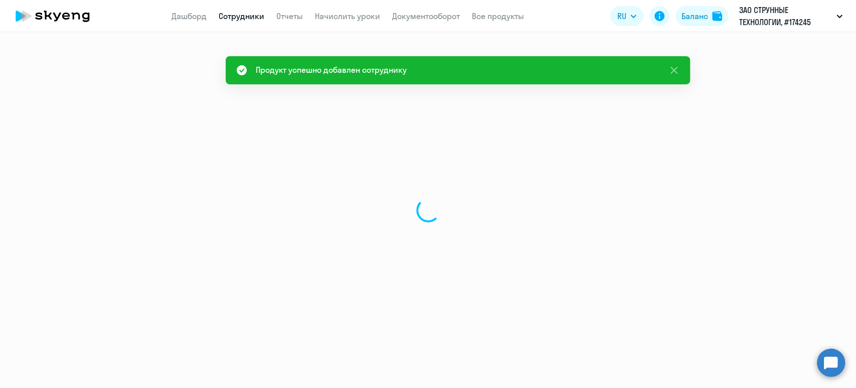
select select "english"
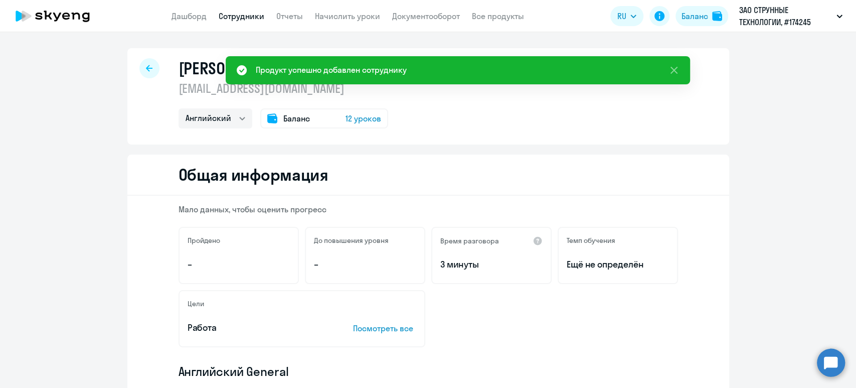
click at [245, 12] on link "Сотрудники" at bounding box center [242, 16] width 46 height 10
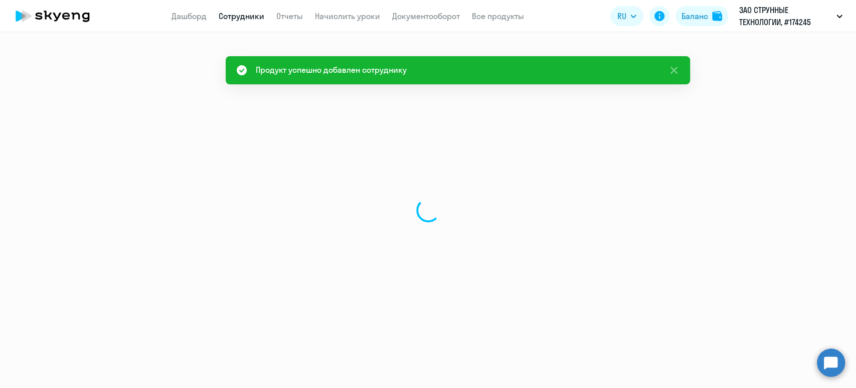
select select "30"
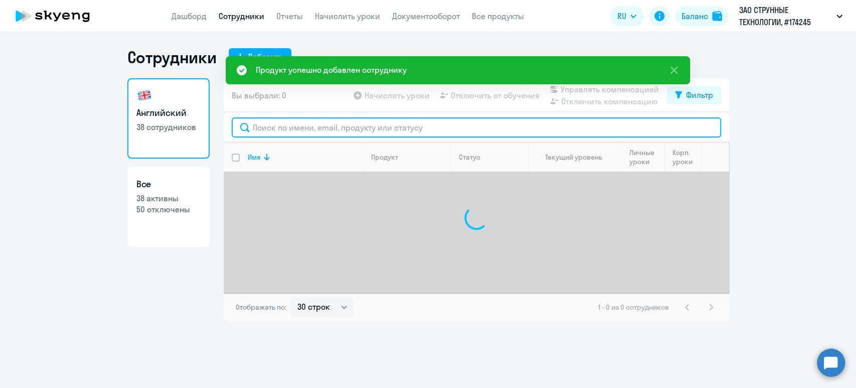
click at [340, 132] on input "text" at bounding box center [477, 127] width 490 height 20
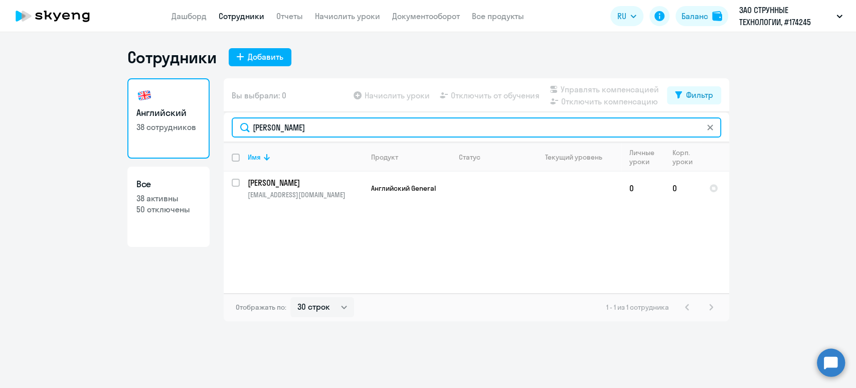
type input "[PERSON_NAME]"
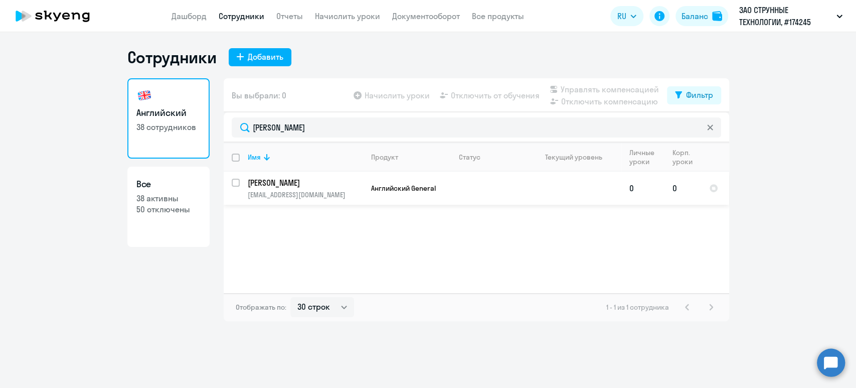
click at [300, 182] on p "[PERSON_NAME]" at bounding box center [304, 182] width 113 height 11
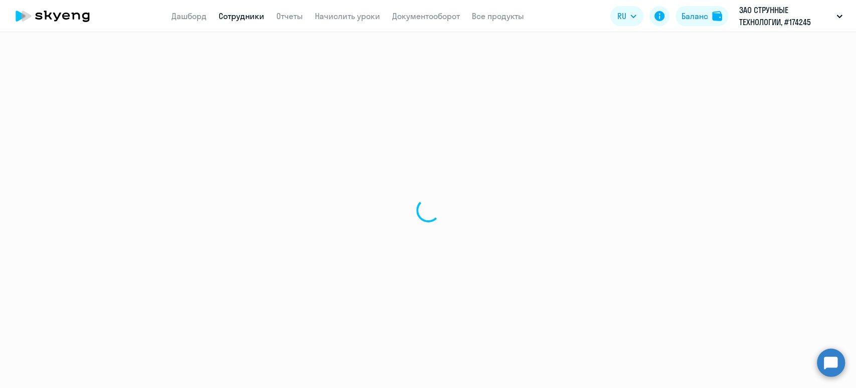
select select "english"
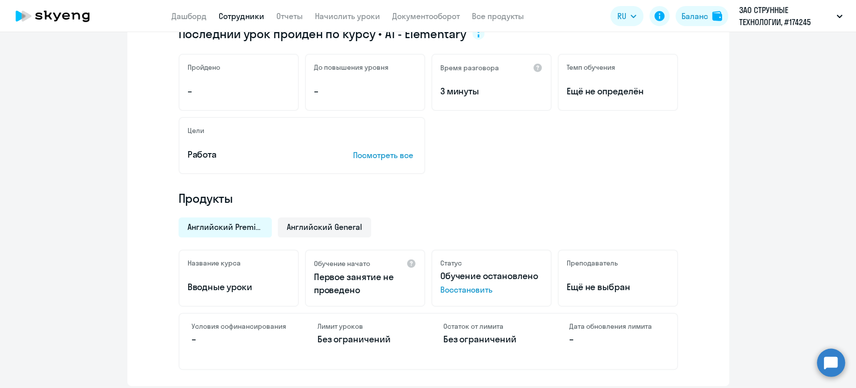
scroll to position [133, 0]
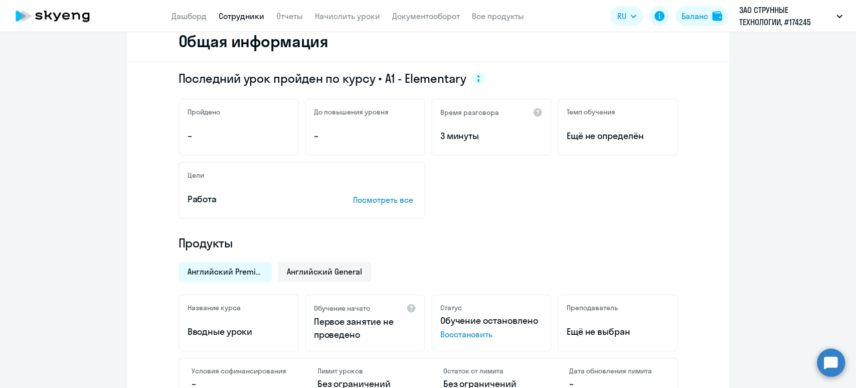
click at [457, 334] on span "Восстановить" at bounding box center [492, 334] width 102 height 12
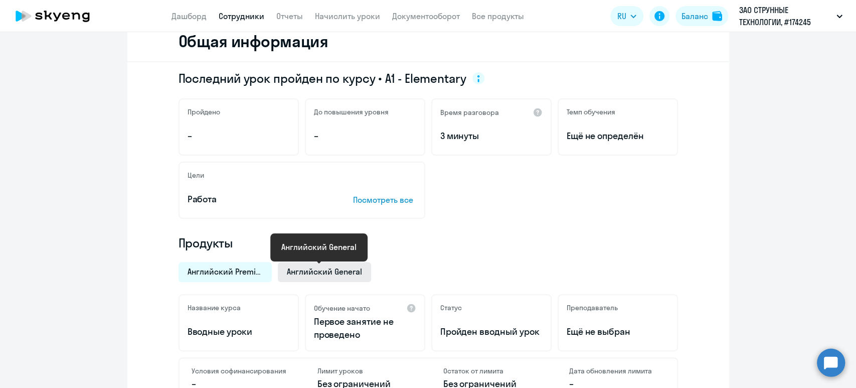
click at [305, 274] on span "Английский General" at bounding box center [324, 271] width 75 height 11
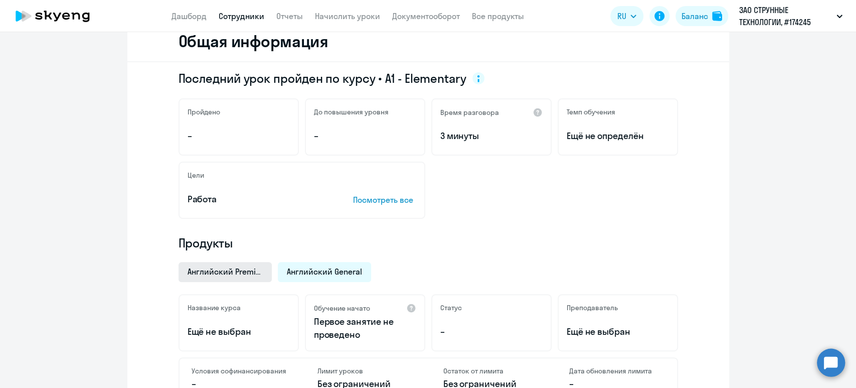
click at [231, 275] on span "Английский Premium" at bounding box center [225, 271] width 75 height 11
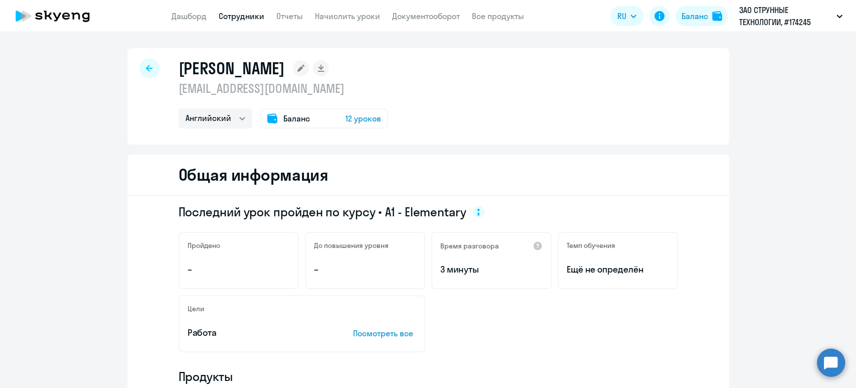
scroll to position [201, 0]
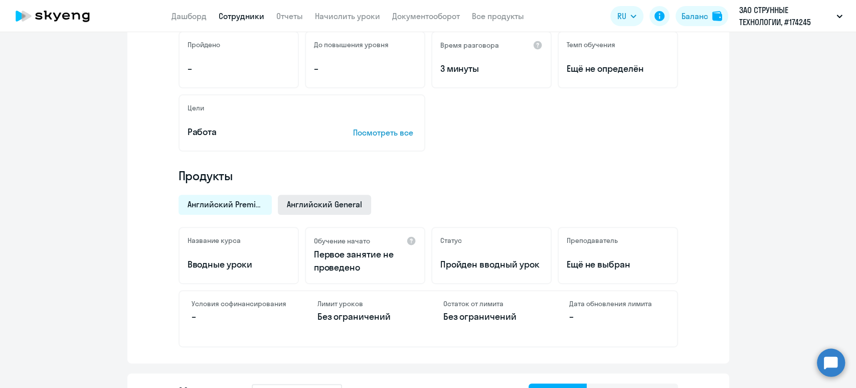
click at [336, 207] on span "Английский General" at bounding box center [324, 204] width 75 height 11
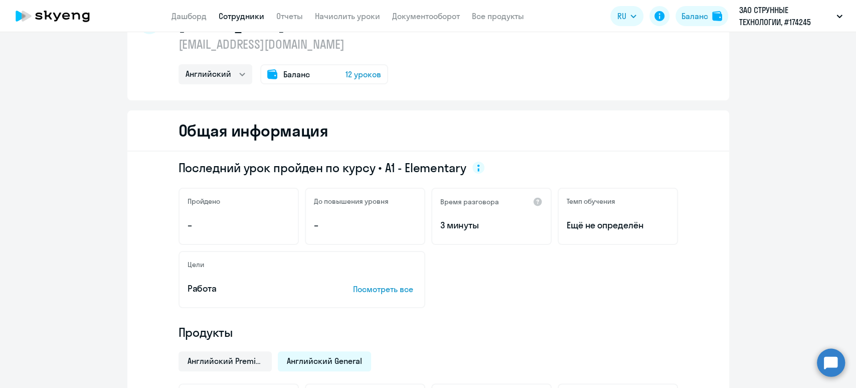
scroll to position [0, 0]
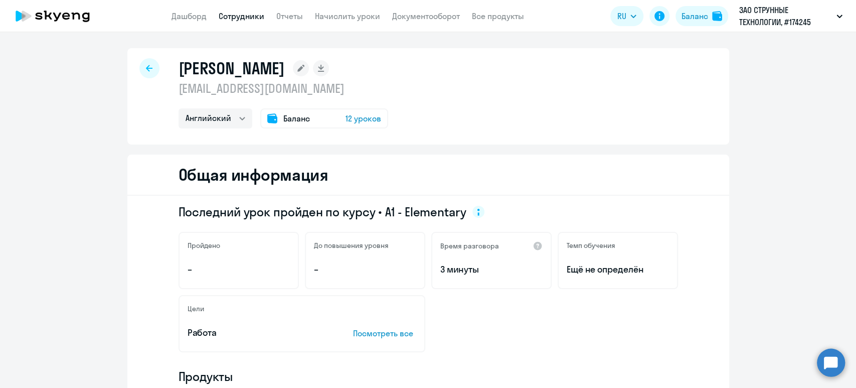
click at [248, 14] on link "Сотрудники" at bounding box center [242, 16] width 46 height 10
select select "30"
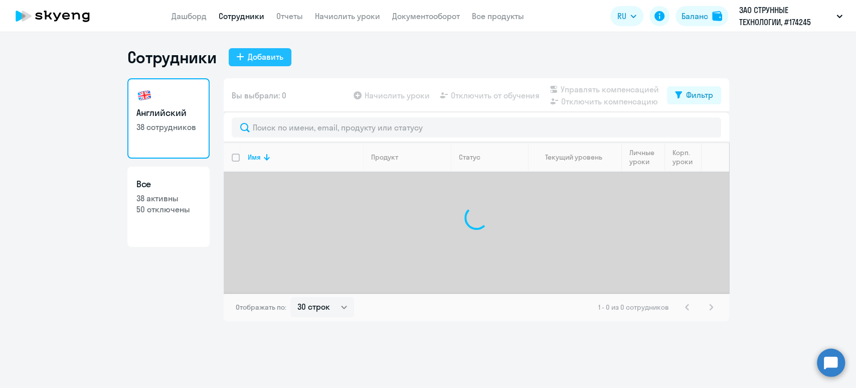
click at [259, 55] on div "Добавить" at bounding box center [266, 57] width 36 height 12
select select "english_adult_not_native_speaker"
select select "5"
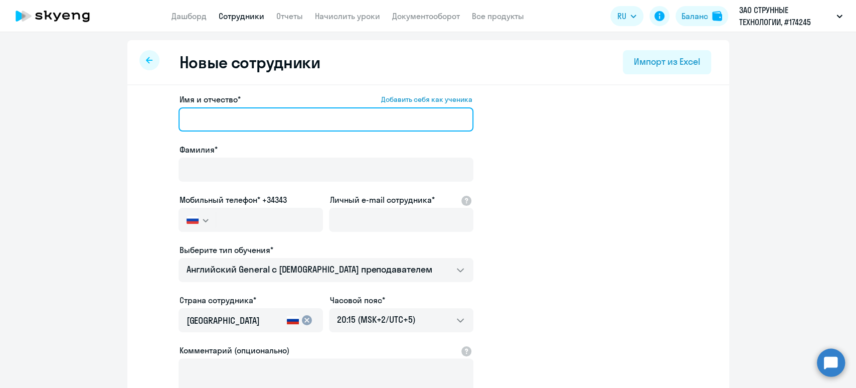
click at [247, 124] on input "Имя и отчество* Добавить себя как ученика" at bounding box center [326, 119] width 295 height 24
paste input "Леонова Вероника Константиновна"
drag, startPoint x: 220, startPoint y: 121, endPoint x: 150, endPoint y: 113, distance: 70.7
click at [150, 113] on app-new-student-form "Имя и отчество* Добавить себя как ученика Леонова Вероника Константиновна Фамил…" at bounding box center [429, 272] width 570 height 358
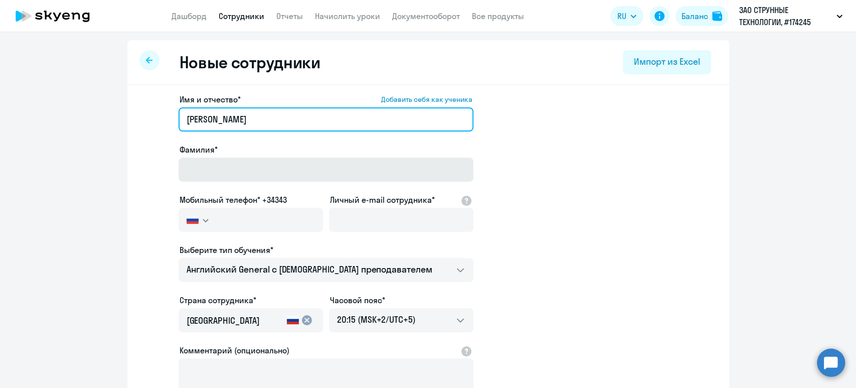
type input "Вероника Константиновна"
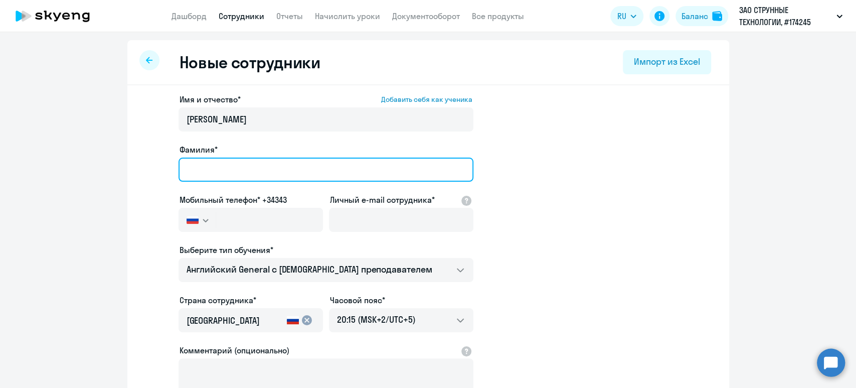
click at [210, 158] on input "Фамилия*" at bounding box center [326, 170] width 295 height 24
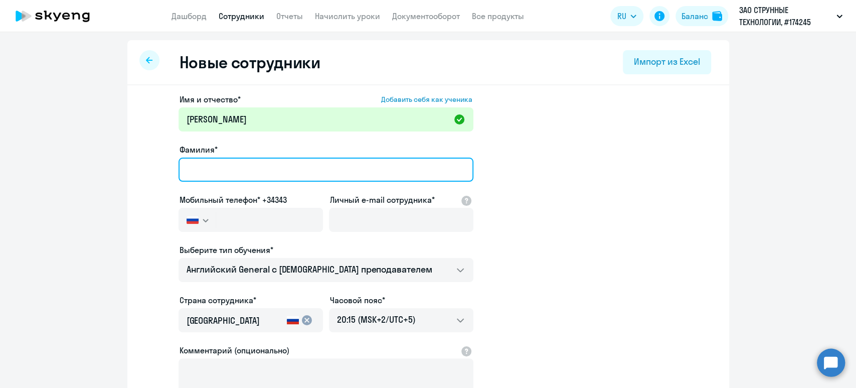
paste input "Леонова"
type input "Леонова"
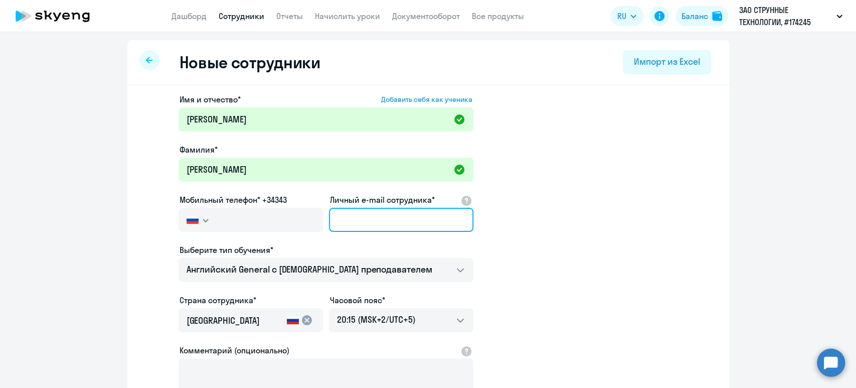
click at [393, 210] on input "Личный e-mail сотрудника*" at bounding box center [401, 220] width 145 height 24
paste input "v.leonova@unitsky.com"
type input "v.leonova@unitsky.com"
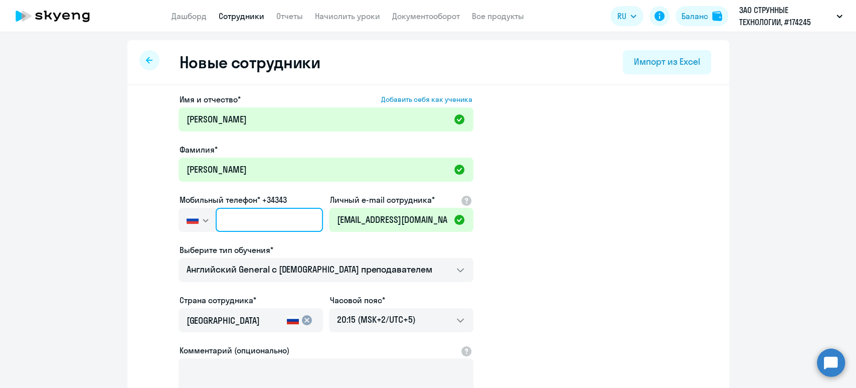
click at [285, 217] on input "text" at bounding box center [269, 220] width 107 height 24
paste input "+375 (29) 317-55-67"
type input "+375 (29) 317-55-67"
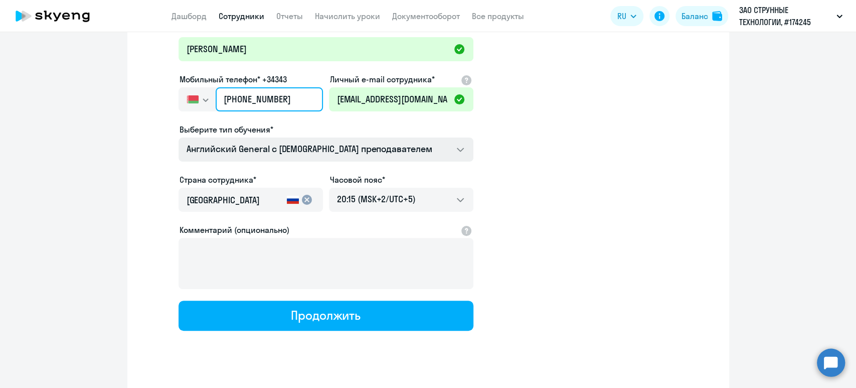
scroll to position [133, 0]
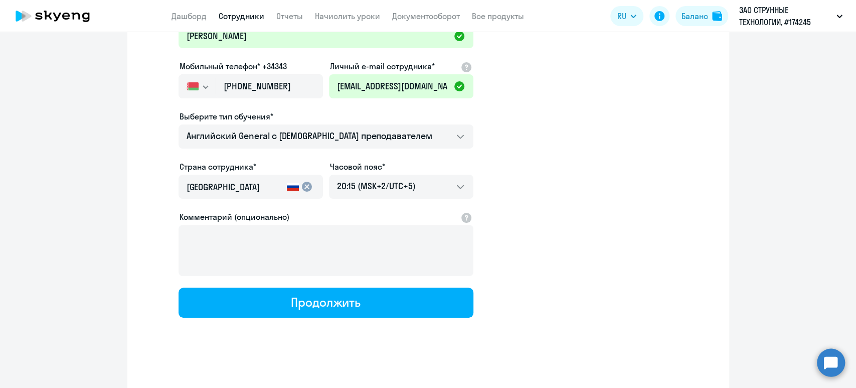
click at [266, 182] on input "[GEOGRAPHIC_DATA]" at bounding box center [235, 187] width 96 height 13
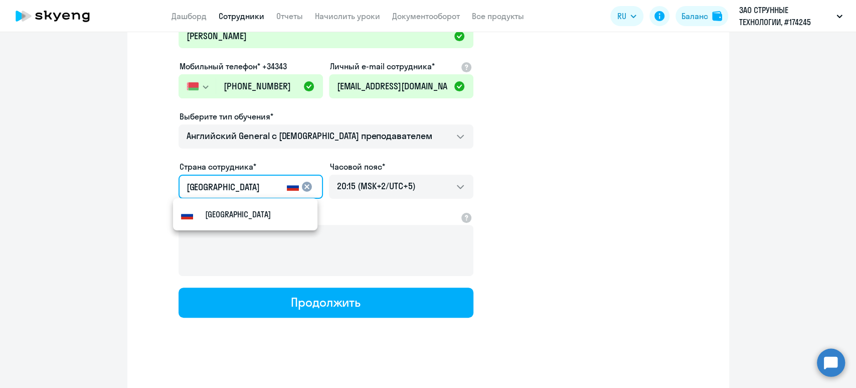
drag, startPoint x: 266, startPoint y: 182, endPoint x: 151, endPoint y: 182, distance: 115.9
click at [151, 182] on app-new-student-form "Имя и отчество* Добавить себя как ученика Вероника Константиновна Фамилия* Леон…" at bounding box center [429, 139] width 570 height 358
click at [214, 222] on mat-option "Flag of [GEOGRAPHIC_DATA] [GEOGRAPHIC_DATA]" at bounding box center [245, 214] width 145 height 24
type input "Беларусь"
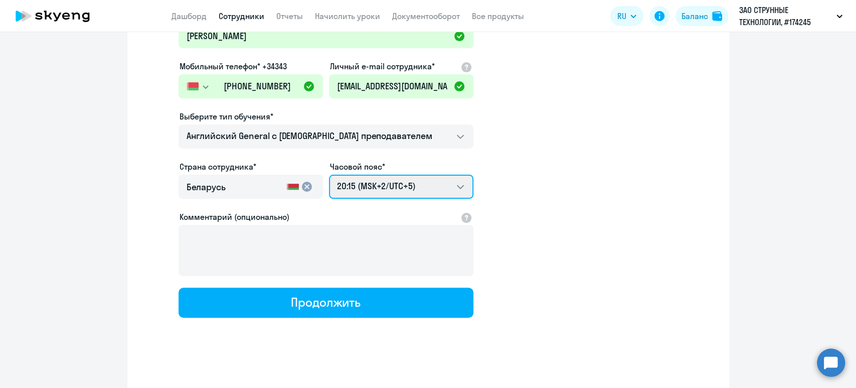
click at [376, 192] on select "04:15 (MSK-14/UTC-11) 05:15 (MSK-13/UTC-10) 06:15 (MSK-12/UTC-9) 07:15 (MSK-11/…" at bounding box center [401, 187] width 145 height 24
select select "3"
click at [329, 175] on select "04:15 (MSK-14/UTC-11) 05:15 (MSK-13/UTC-10) 06:15 (MSK-12/UTC-9) 07:15 (MSK-11/…" at bounding box center [401, 187] width 145 height 24
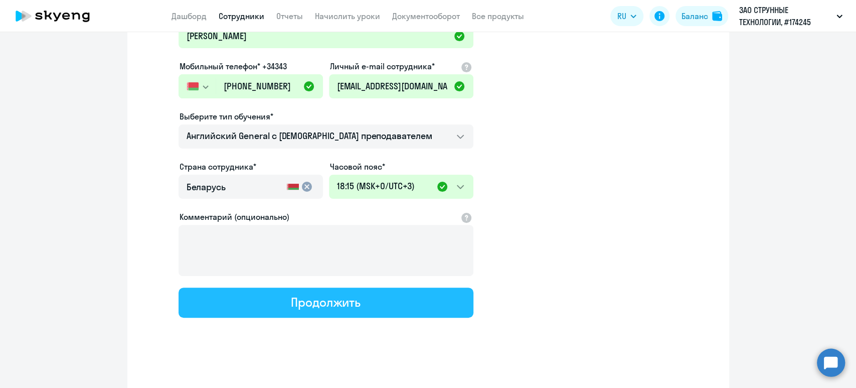
click at [340, 304] on div "Продолжить" at bounding box center [326, 302] width 70 height 16
select select "english_adult_not_native_speaker"
select select "3"
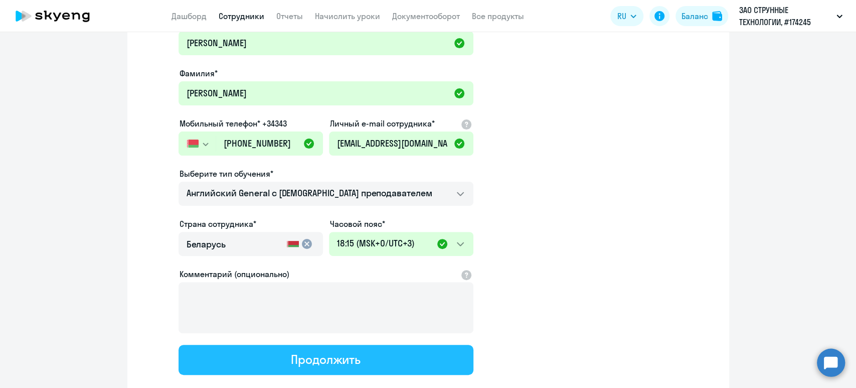
scroll to position [0, 0]
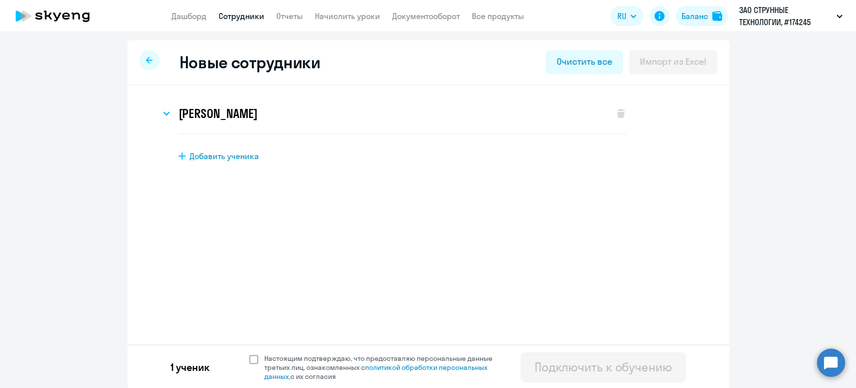
click at [249, 356] on span at bounding box center [253, 359] width 9 height 9
click at [249, 354] on input "Настоящим подтверждаю, что предоставляю персональные данные третьих лиц, ознако…" at bounding box center [249, 353] width 1 height 1
checkbox input "true"
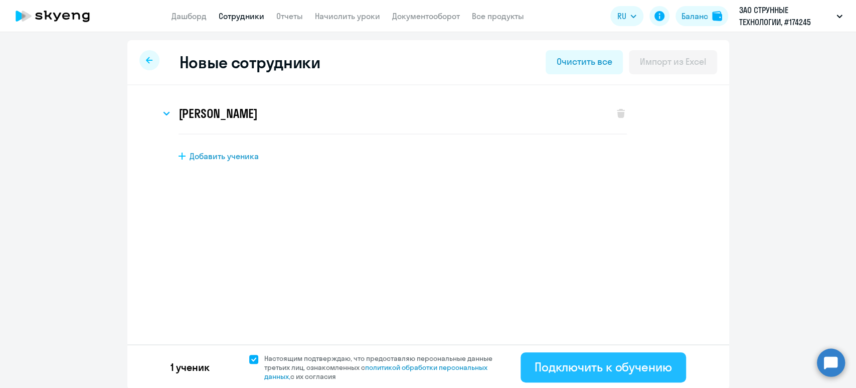
click at [543, 369] on div "Подключить к обучению" at bounding box center [603, 367] width 137 height 16
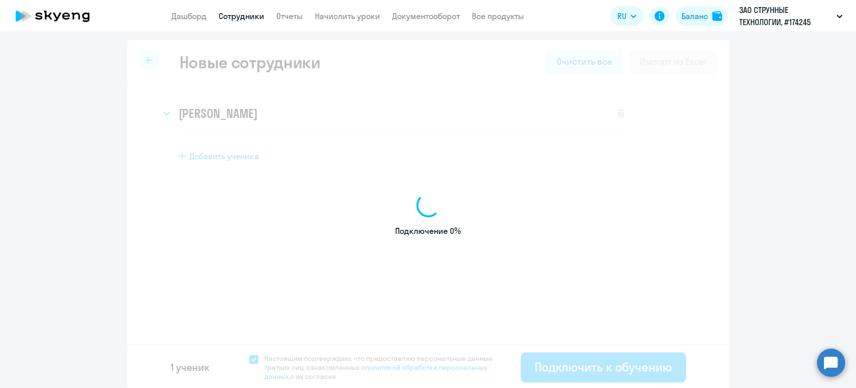
select select "english_adult_not_native_speaker"
select select "5"
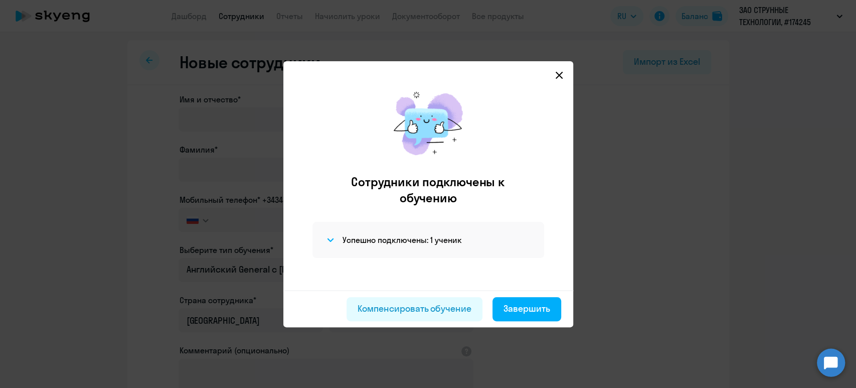
drag, startPoint x: 526, startPoint y: 308, endPoint x: 509, endPoint y: 262, distance: 48.3
click at [527, 308] on div "Завершить" at bounding box center [527, 308] width 47 height 13
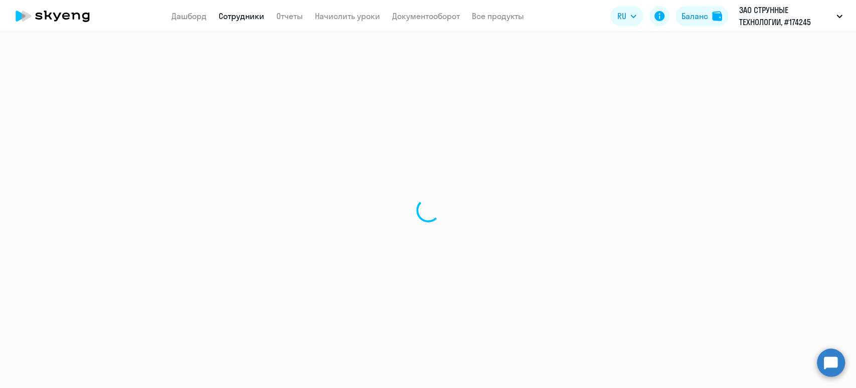
select select "30"
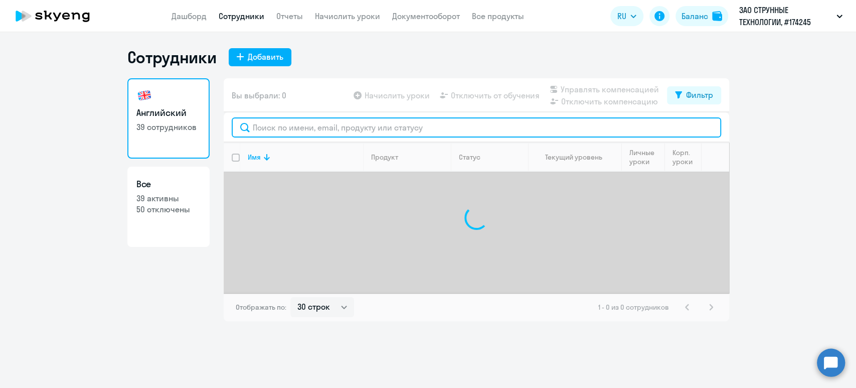
click at [320, 127] on input "text" at bounding box center [477, 127] width 490 height 20
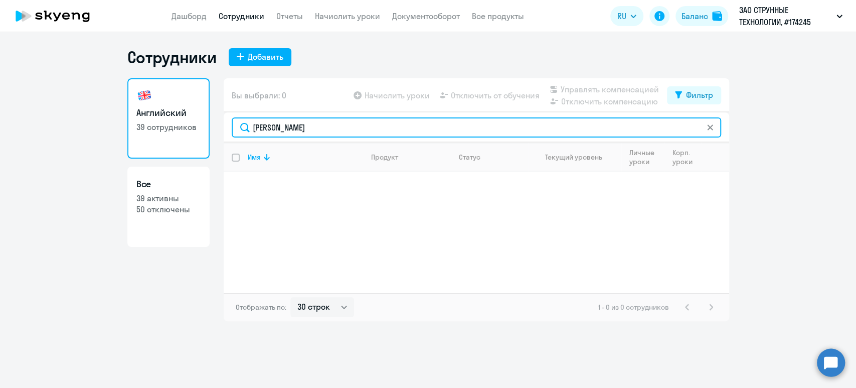
drag, startPoint x: 333, startPoint y: 129, endPoint x: 195, endPoint y: 121, distance: 138.7
click at [195, 121] on div "Английский 39 сотрудников Все 39 активны 50 отключены Вы выбрали: 0 Начислить у…" at bounding box center [428, 199] width 602 height 243
click at [307, 124] on input "вероника" at bounding box center [477, 127] width 490 height 20
drag, startPoint x: 307, startPoint y: 124, endPoint x: 187, endPoint y: 115, distance: 119.8
click at [187, 115] on div "Английский 39 сотрудников Все 39 активны 50 отключены Вы выбрали: 0 Начислить у…" at bounding box center [428, 199] width 602 height 243
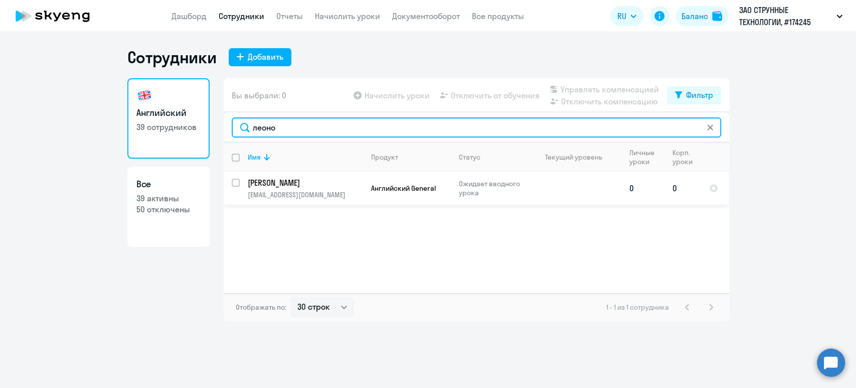
type input "леоно"
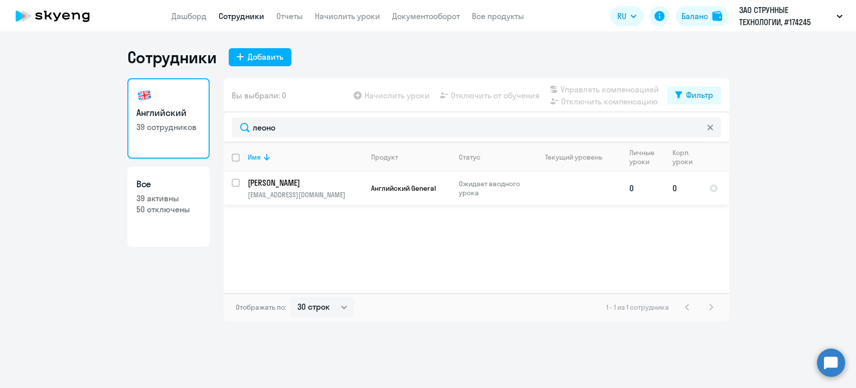
click at [329, 183] on p "Леонова Вероника Константиновна" at bounding box center [304, 182] width 113 height 11
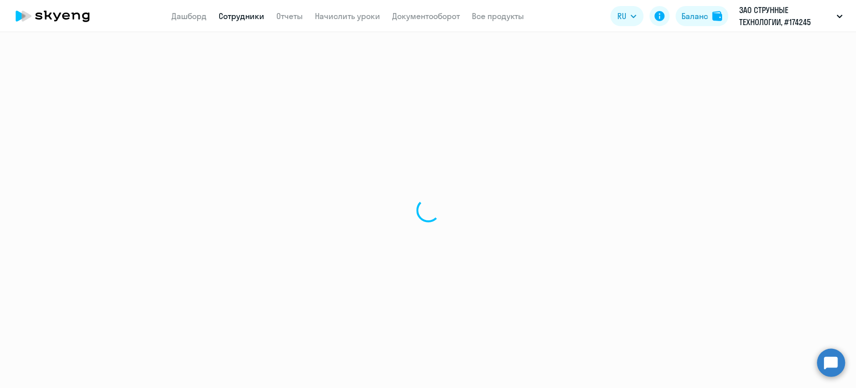
select select "english"
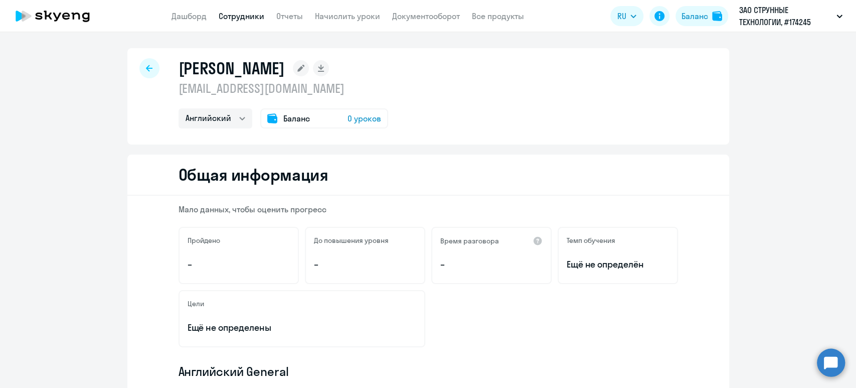
click at [240, 22] on app-header "Дашборд Сотрудники Отчеты Начислить уроки Документооборот Все продукты Дашборд …" at bounding box center [428, 16] width 856 height 32
click at [219, 8] on app-header "Дашборд Сотрудники Отчеты Начислить уроки Документооборот Все продукты Дашборд …" at bounding box center [428, 16] width 856 height 32
click at [242, 17] on link "Сотрудники" at bounding box center [242, 16] width 46 height 10
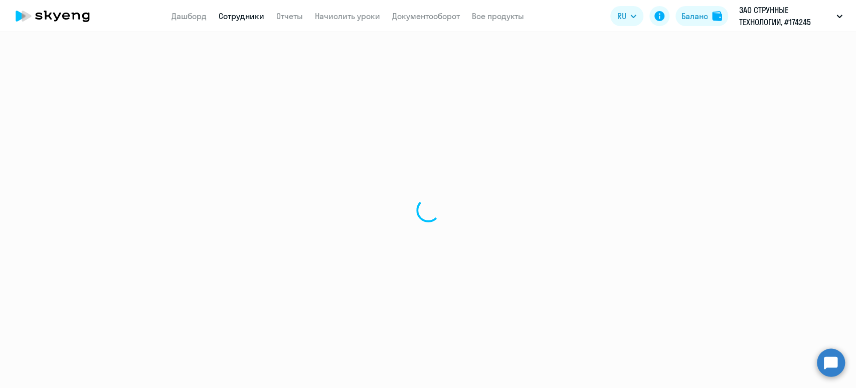
select select "30"
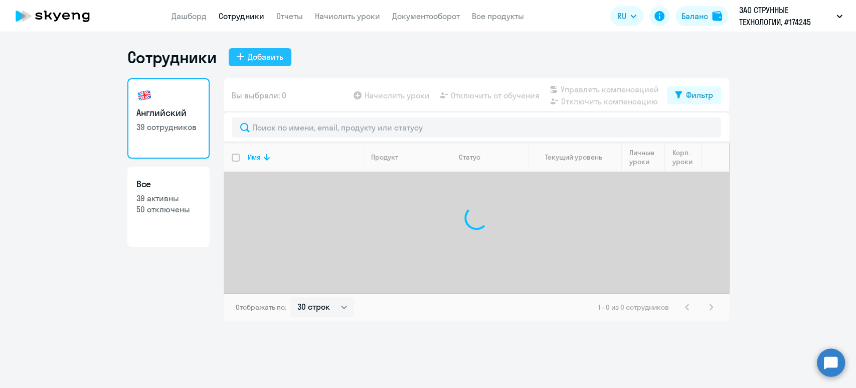
click at [268, 57] on div "Добавить" at bounding box center [266, 57] width 36 height 12
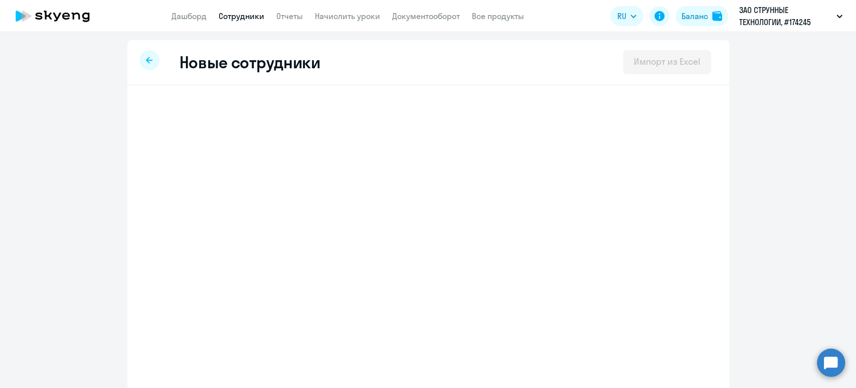
select select "english_adult_not_native_speaker"
select select "5"
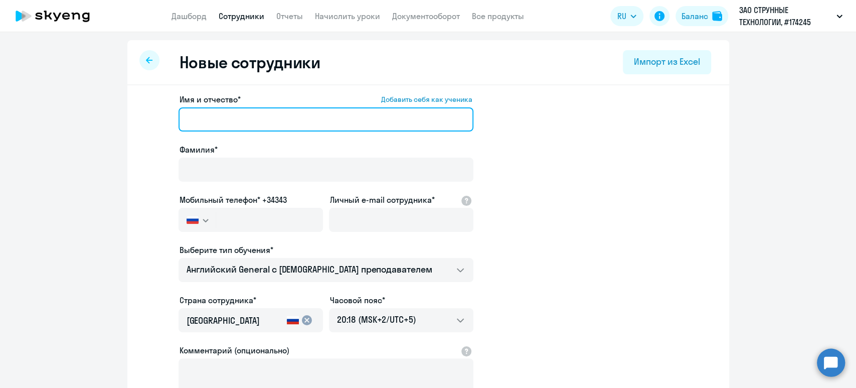
click at [233, 118] on input "Имя и отчество* Добавить себя как ученика" at bounding box center [326, 119] width 295 height 24
paste input "Кунцевич Мария Владимировна"
click at [314, 120] on input "Кунцевич Мария Владимировна" at bounding box center [326, 119] width 295 height 24
drag, startPoint x: 223, startPoint y: 113, endPoint x: 133, endPoint y: 92, distance: 92.3
click at [133, 92] on div "Имя и отчество* Добавить себя как ученика Кунцевич Мария Владимировна Фамилия* …" at bounding box center [428, 305] width 602 height 441
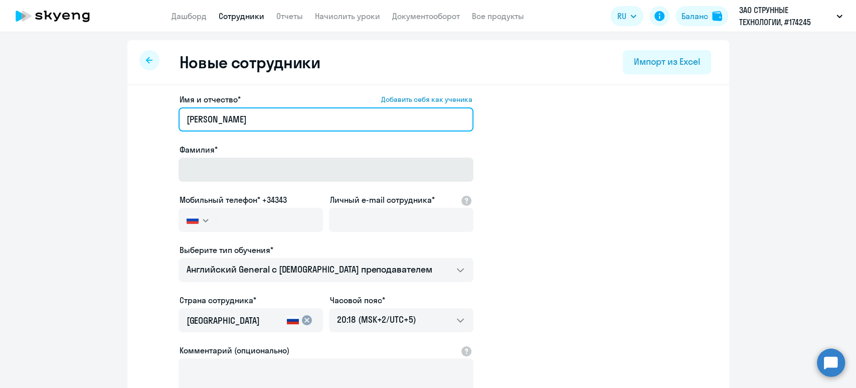
type input "Мария Владимировна"
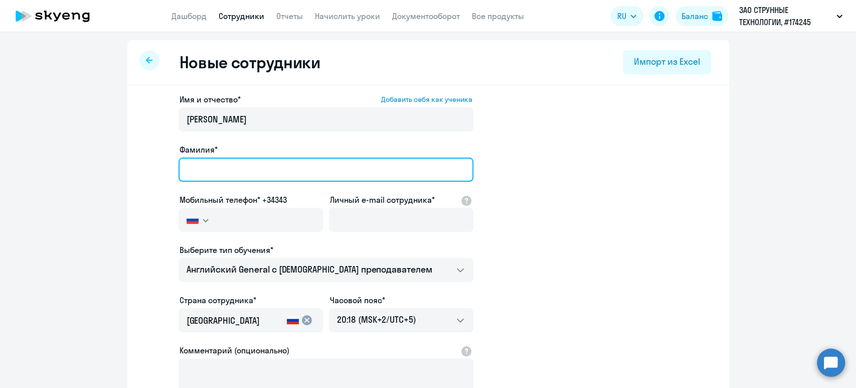
click at [210, 159] on input "Фамилия*" at bounding box center [326, 170] width 295 height 24
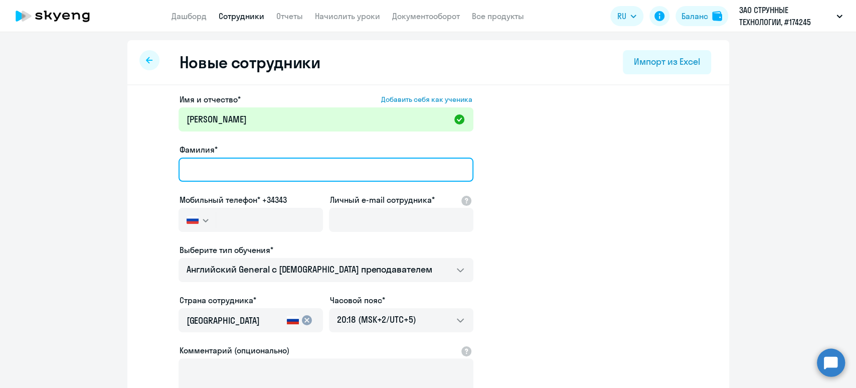
paste input "Кунцевич"
type input "Кунцевич"
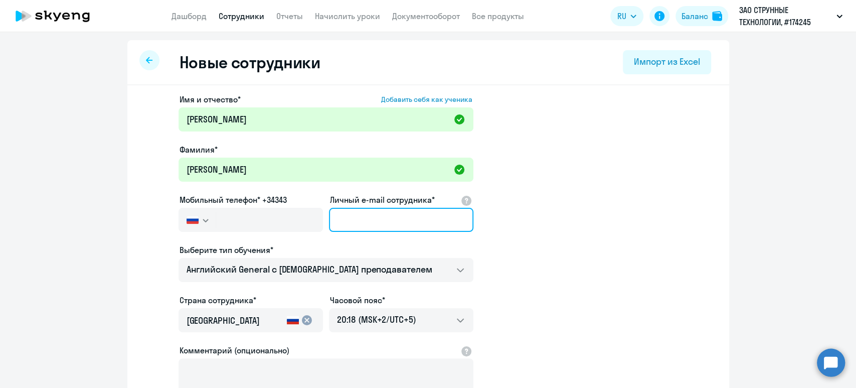
click at [382, 212] on input "Личный e-mail сотрудника*" at bounding box center [401, 220] width 145 height 24
paste input "m.kuntsevich@unitsky.com"
type input "m.kuntsevich@unitsky.com"
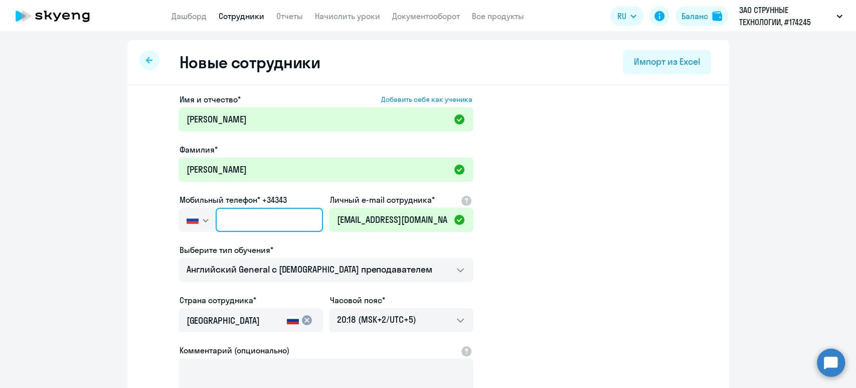
click at [256, 212] on input "text" at bounding box center [269, 220] width 107 height 24
paste input "+375 (29) 607-22-75"
type input "+375 (29) 607-22-75"
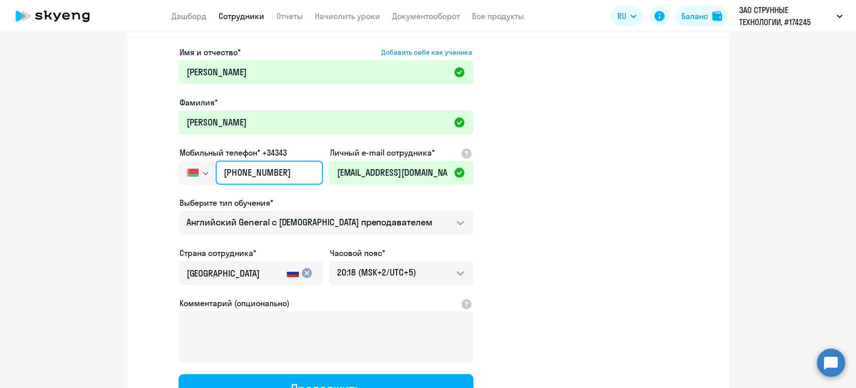
scroll to position [67, 0]
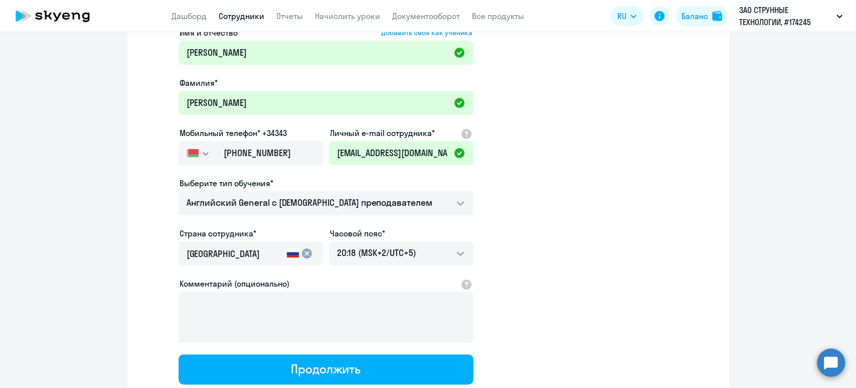
click at [253, 248] on input "[GEOGRAPHIC_DATA]" at bounding box center [235, 253] width 96 height 13
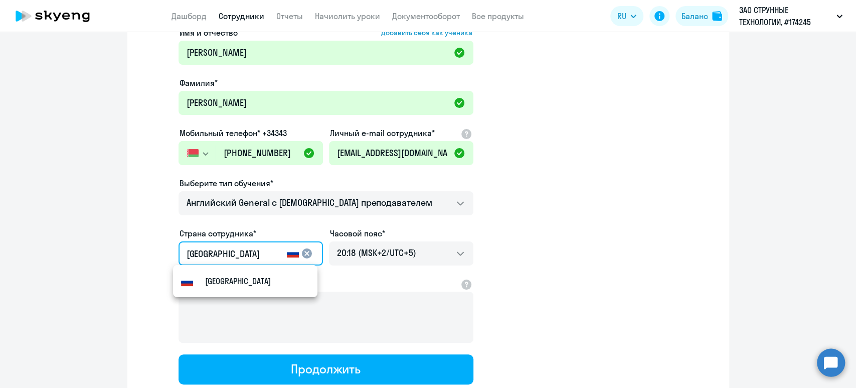
drag, startPoint x: 253, startPoint y: 248, endPoint x: 173, endPoint y: 236, distance: 81.2
click at [179, 236] on div "Страна сотрудника* Россия cancel" at bounding box center [251, 248] width 145 height 42
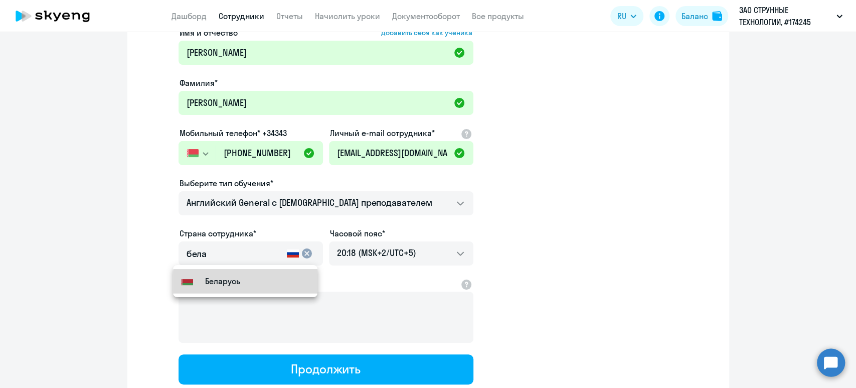
click at [257, 286] on mat-option "Flag of [GEOGRAPHIC_DATA] [GEOGRAPHIC_DATA]" at bounding box center [245, 281] width 145 height 24
type input "Беларусь"
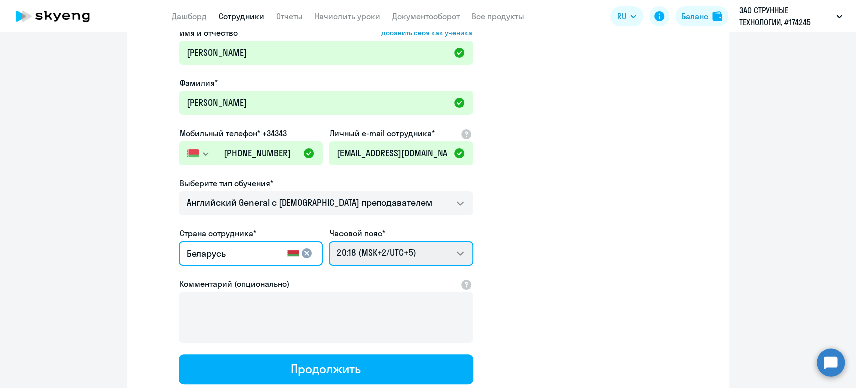
click at [396, 243] on select "04:18 (MSK-14/UTC-11) 05:18 (MSK-13/UTC-10) 06:18 (MSK-12/UTC-9) 07:18 (MSK-11/…" at bounding box center [401, 253] width 145 height 24
select select "3"
click at [329, 241] on select "04:18 (MSK-14/UTC-11) 05:18 (MSK-13/UTC-10) 06:18 (MSK-12/UTC-9) 07:18 (MSK-11/…" at bounding box center [401, 253] width 145 height 24
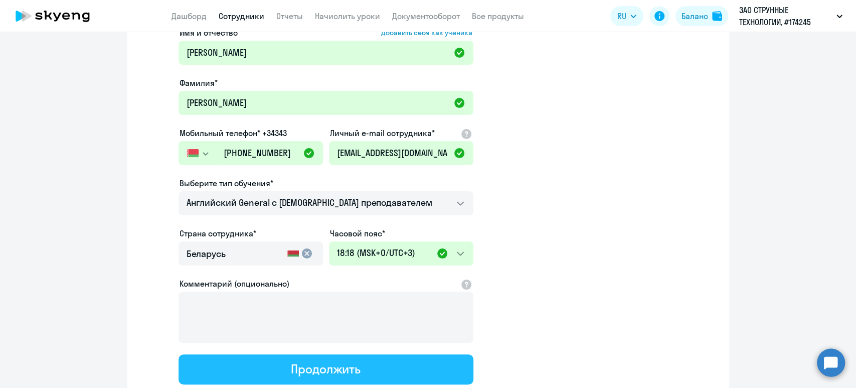
click at [340, 361] on div "Продолжить" at bounding box center [326, 369] width 70 height 16
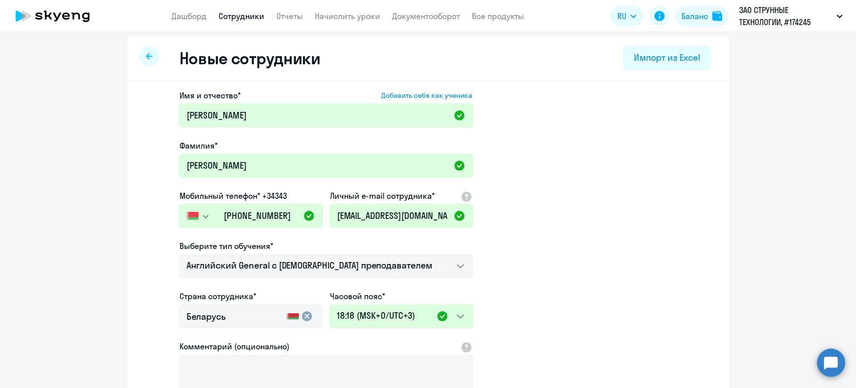
select select "english_adult_not_native_speaker"
select select "3"
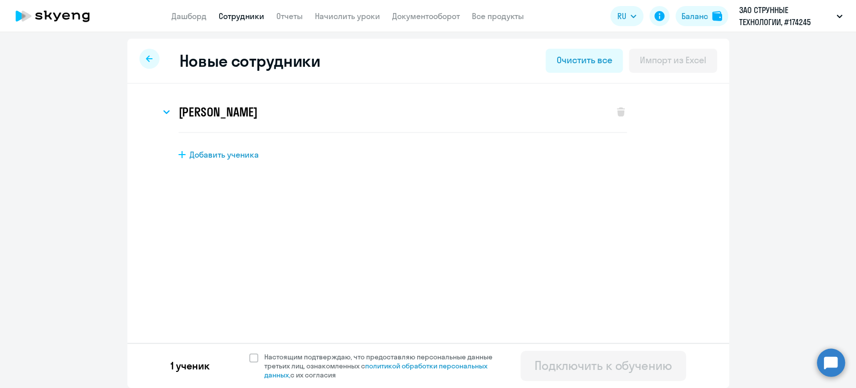
scroll to position [1, 0]
click at [249, 358] on span at bounding box center [253, 358] width 9 height 9
click at [249, 353] on input "Настоящим подтверждаю, что предоставляю персональные данные третьих лиц, ознако…" at bounding box center [249, 352] width 1 height 1
checkbox input "true"
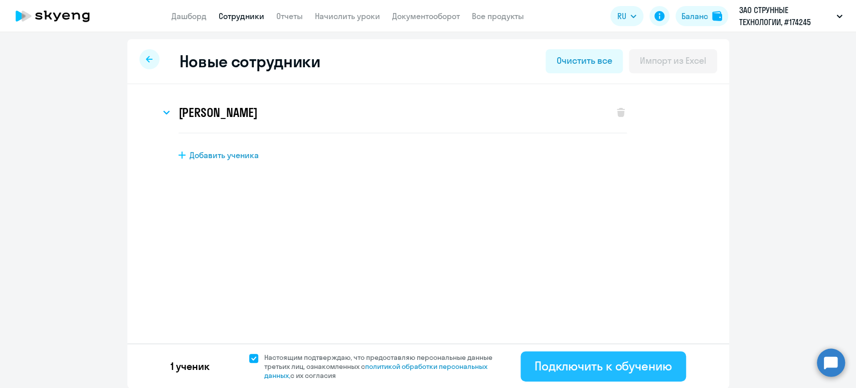
click at [554, 360] on div "Подключить к обучению" at bounding box center [603, 366] width 137 height 16
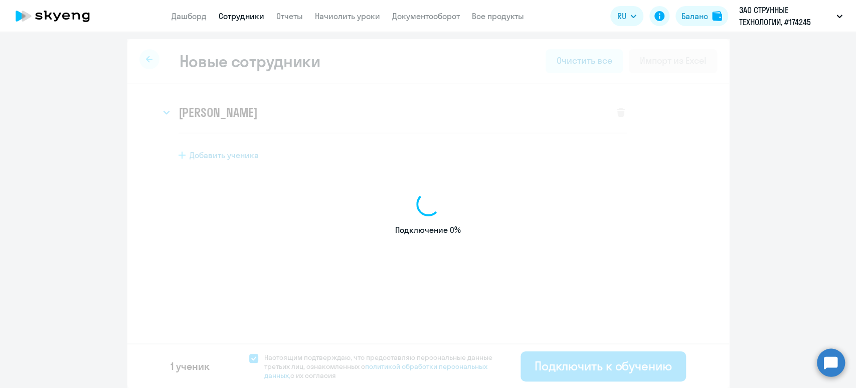
select select "english_adult_not_native_speaker"
select select "5"
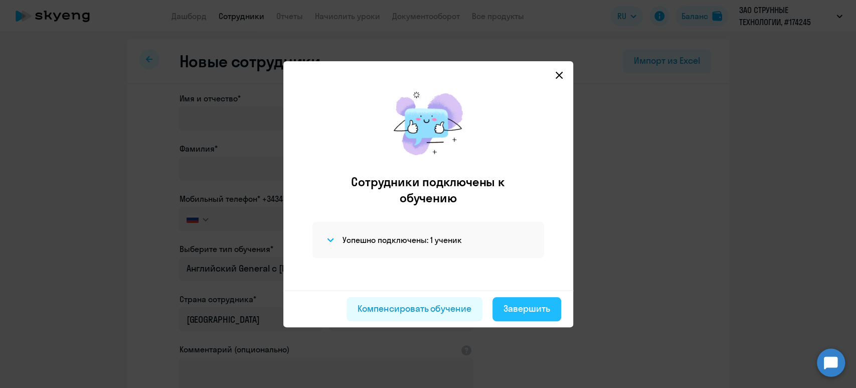
click at [514, 312] on div "Завершить" at bounding box center [527, 308] width 47 height 13
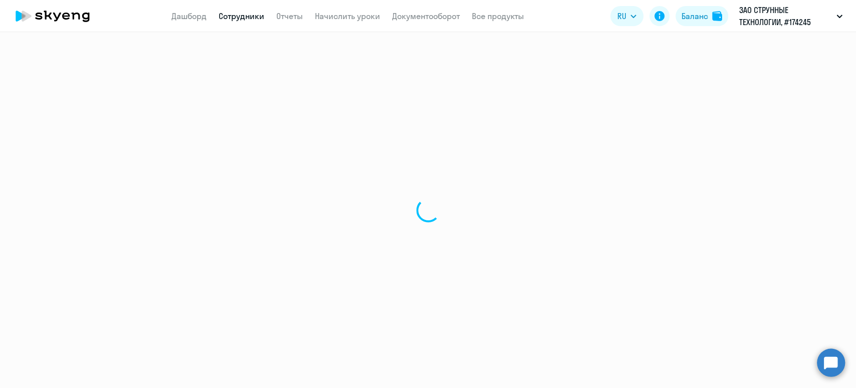
select select "30"
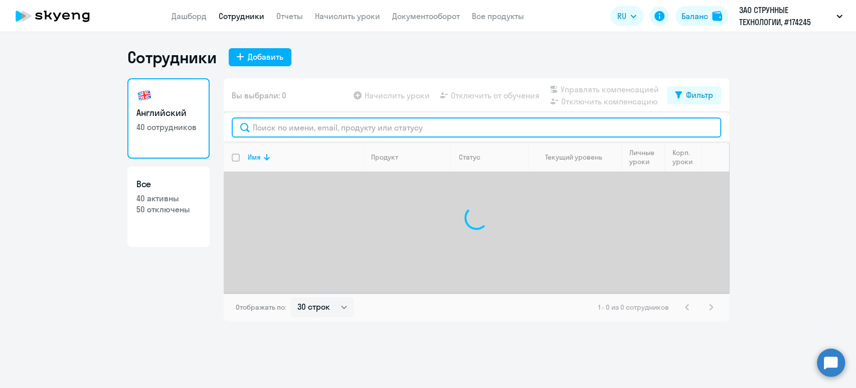
click at [327, 128] on input "text" at bounding box center [477, 127] width 490 height 20
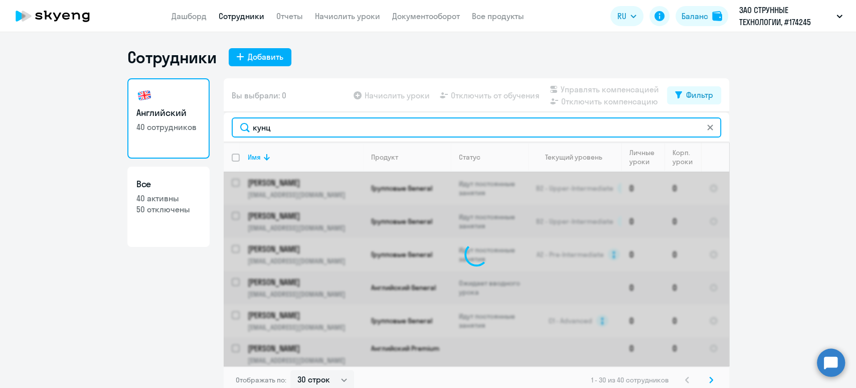
click at [327, 128] on input "кунц" at bounding box center [477, 127] width 490 height 20
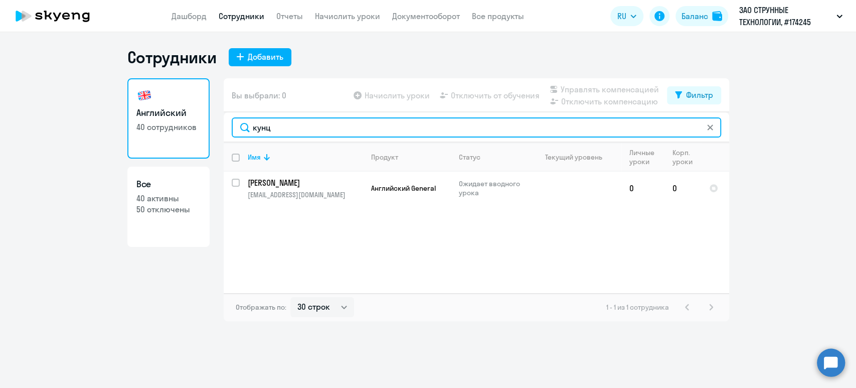
type input "кунц"
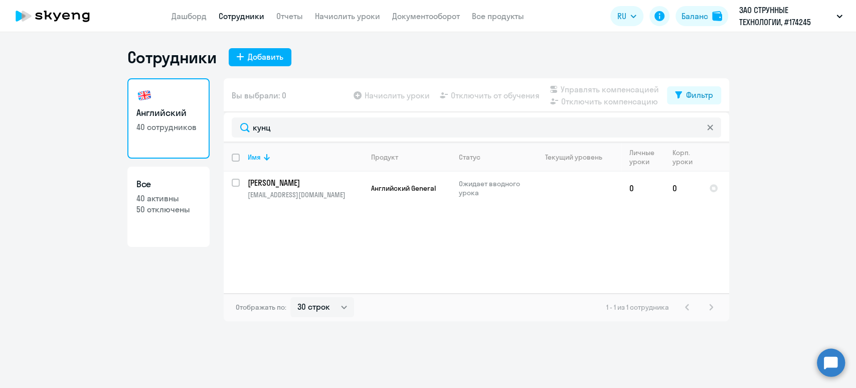
click at [458, 205] on div "Имя Продукт Статус Текущий уровень Личные уроки Корп. уроки Кунцевич Мария Влад…" at bounding box center [477, 217] width 506 height 151
click at [478, 184] on p "Ожидает вводного урока" at bounding box center [493, 188] width 69 height 18
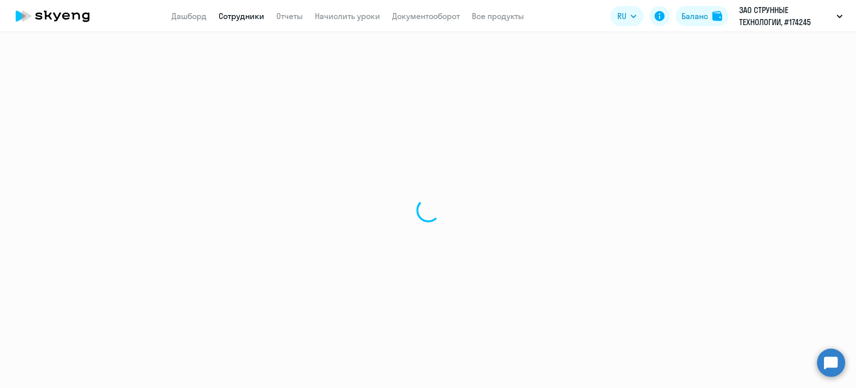
select select "english"
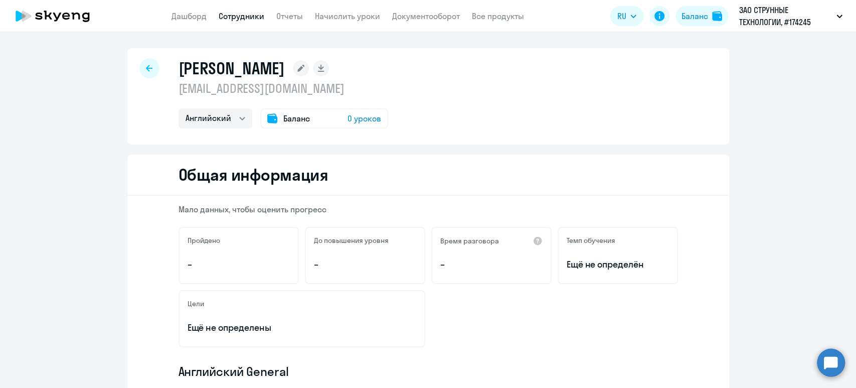
click at [246, 16] on link "Сотрудники" at bounding box center [242, 16] width 46 height 10
select select "30"
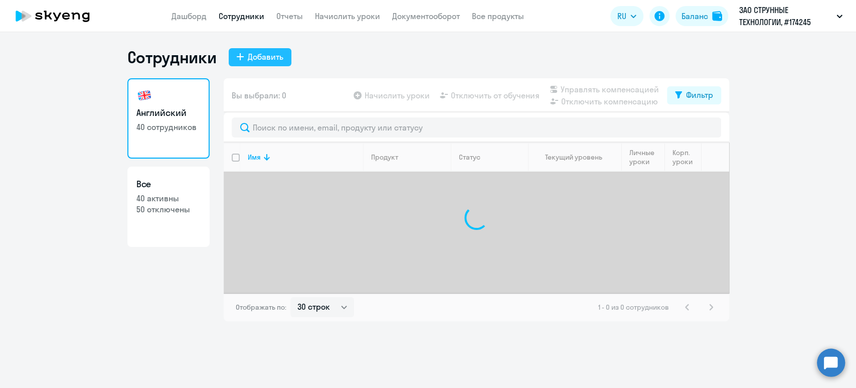
click at [277, 56] on div "Добавить" at bounding box center [266, 57] width 36 height 12
select select "english_adult_not_native_speaker"
select select "5"
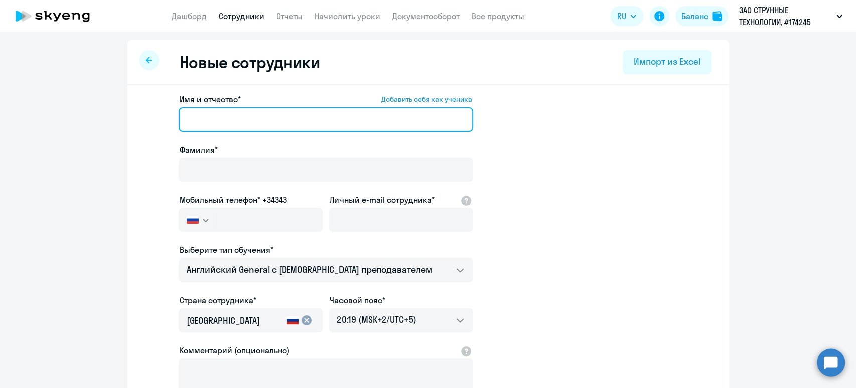
click at [261, 114] on input "Имя и отчество* Добавить себя как ученика" at bounding box center [326, 119] width 295 height 24
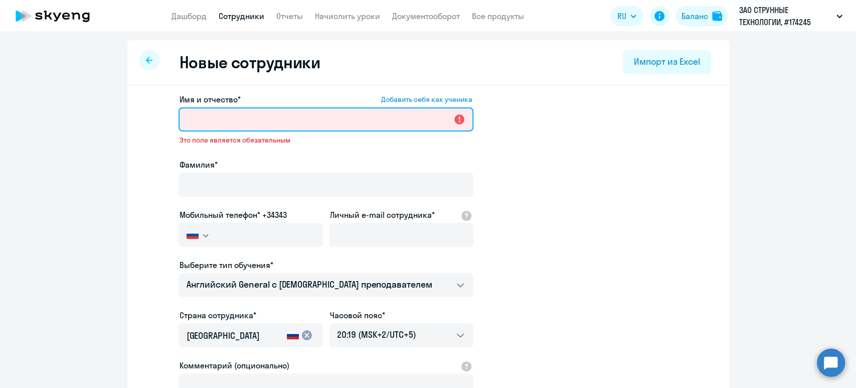
paste input "Полховский Сергей Иосифович"
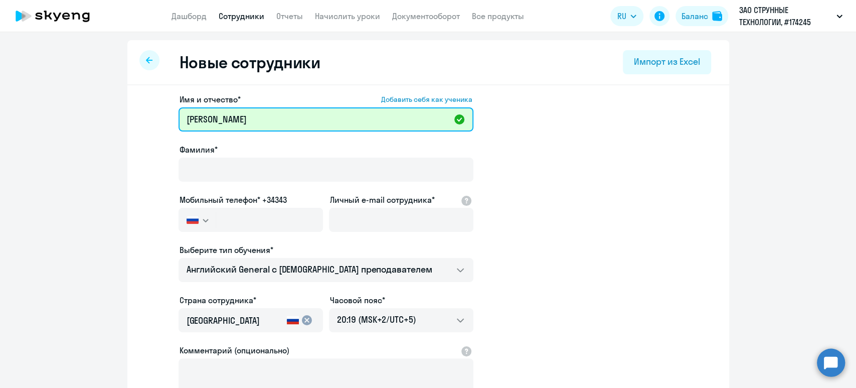
click at [311, 120] on input "Полховский Сергей Иосифович" at bounding box center [326, 119] width 295 height 24
drag, startPoint x: 235, startPoint y: 119, endPoint x: 138, endPoint y: 108, distance: 97.4
click at [144, 108] on app-new-student-form "Имя и отчество* Добавить себя как ученика Полховский Сергей Иосифович Фамилия* …" at bounding box center [429, 272] width 570 height 358
type input "Сергей Иосифович"
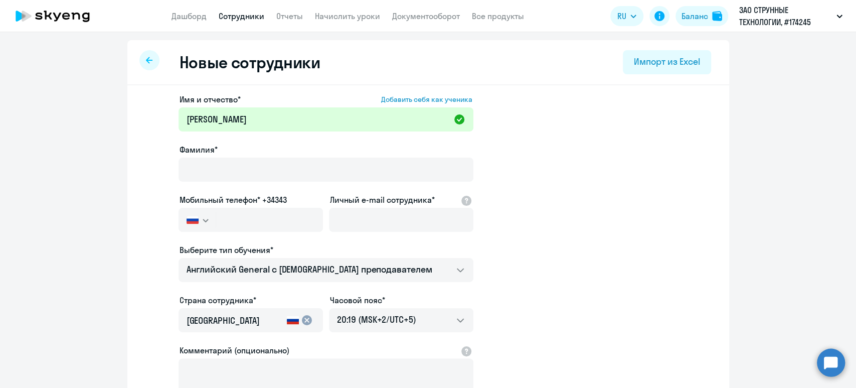
click at [230, 182] on div at bounding box center [326, 184] width 295 height 4
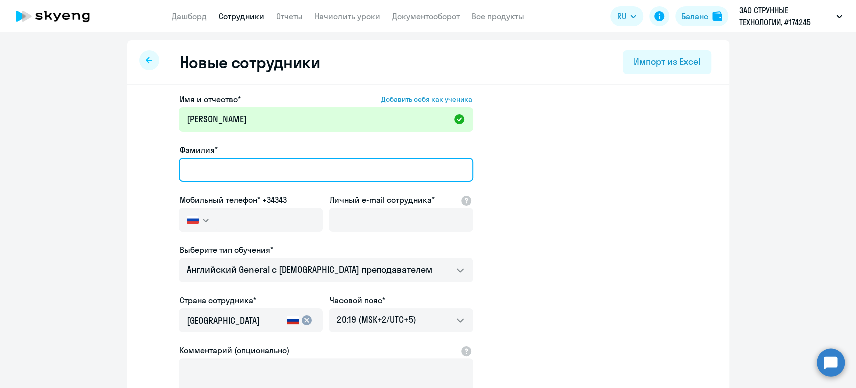
click at [229, 169] on input "Фамилия*" at bounding box center [326, 170] width 295 height 24
paste input "Полховский"
type input "Полховский"
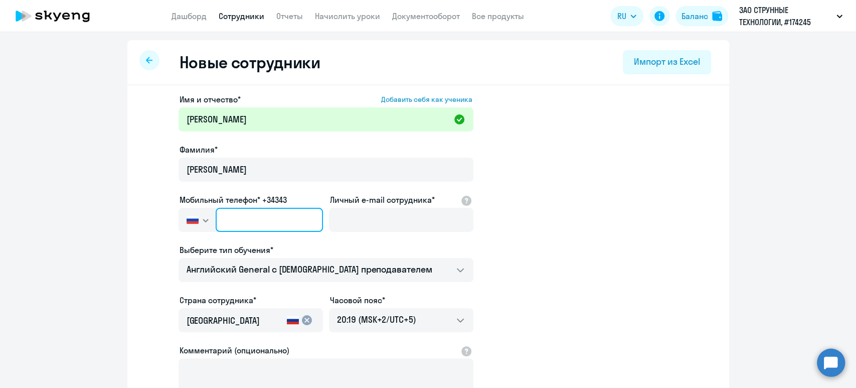
click at [230, 213] on input "text" at bounding box center [269, 220] width 107 height 24
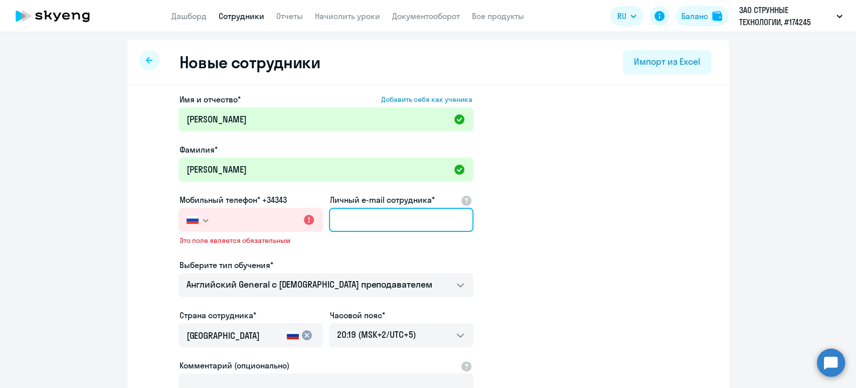
click at [411, 218] on input "Личный e-mail сотрудника*" at bounding box center [401, 220] width 145 height 24
paste input "s.polkhovskiy@unitsky.com"
type input "s.polkhovskiy@unitsky.com"
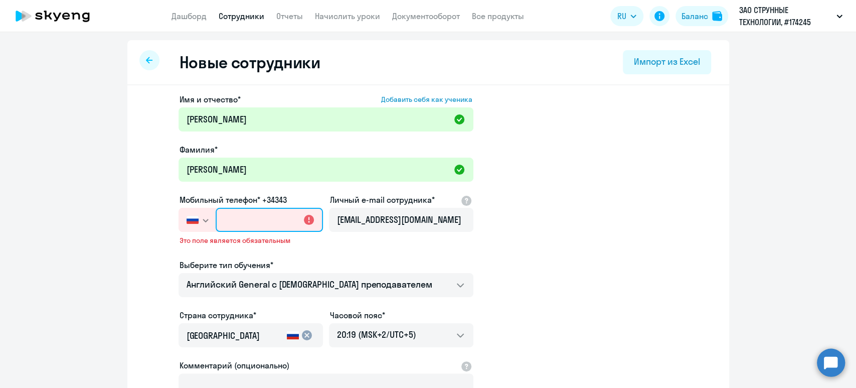
click at [239, 226] on input "text" at bounding box center [269, 220] width 107 height 24
paste input "+375 (29) 748-09-03"
type input "+375 (29) 748-09-03"
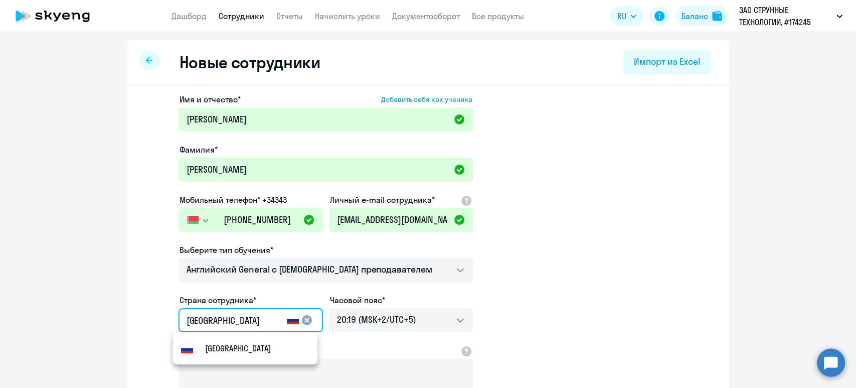
click at [245, 324] on input "[GEOGRAPHIC_DATA]" at bounding box center [235, 320] width 96 height 13
drag, startPoint x: 244, startPoint y: 323, endPoint x: 163, endPoint y: 317, distance: 81.5
click at [163, 317] on app-new-student-form "Имя и отчество* Добавить себя как ученика Сергей Иосифович Фамилия* Полховский …" at bounding box center [429, 272] width 570 height 358
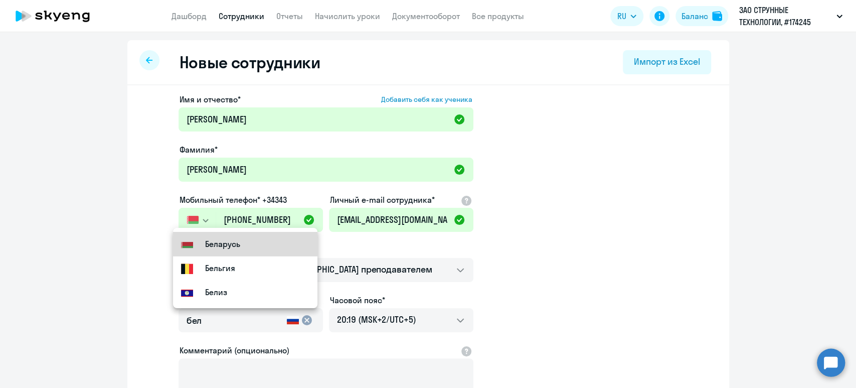
click at [236, 238] on small "Беларусь" at bounding box center [222, 244] width 35 height 12
type input "Беларусь"
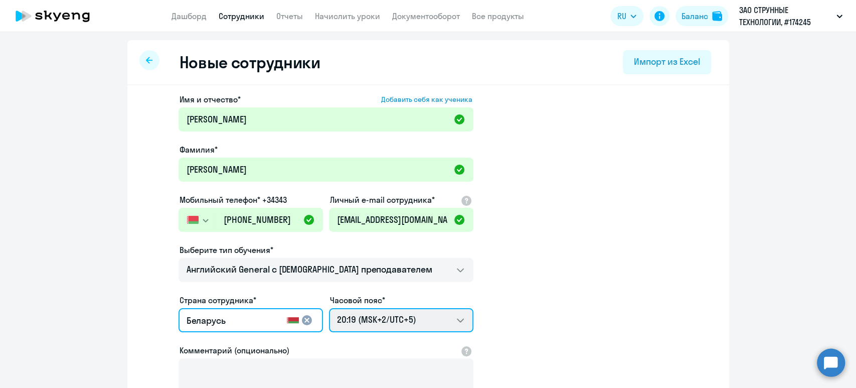
click at [406, 319] on select "04:19 (MSK-14/UTC-11) 05:19 (MSK-13/UTC-10) 06:19 (MSK-12/UTC-9) 07:19 (MSK-11/…" at bounding box center [401, 320] width 145 height 24
select select "3"
click at [329, 308] on select "04:19 (MSK-14/UTC-11) 05:19 (MSK-13/UTC-10) 06:19 (MSK-12/UTC-9) 07:19 (MSK-11/…" at bounding box center [401, 320] width 145 height 24
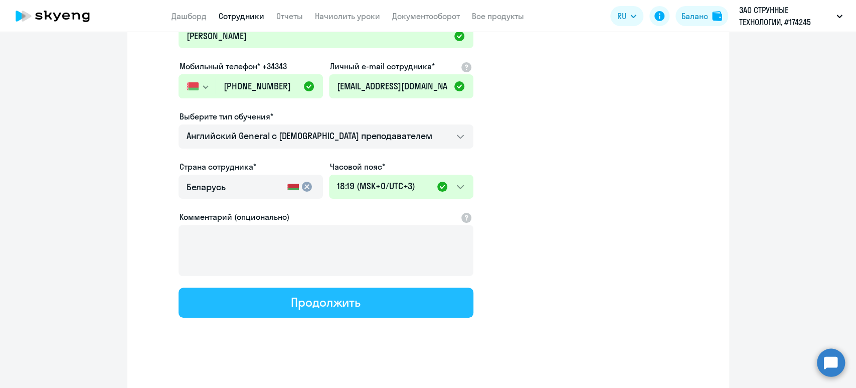
click at [352, 302] on div "Продолжить" at bounding box center [326, 302] width 70 height 16
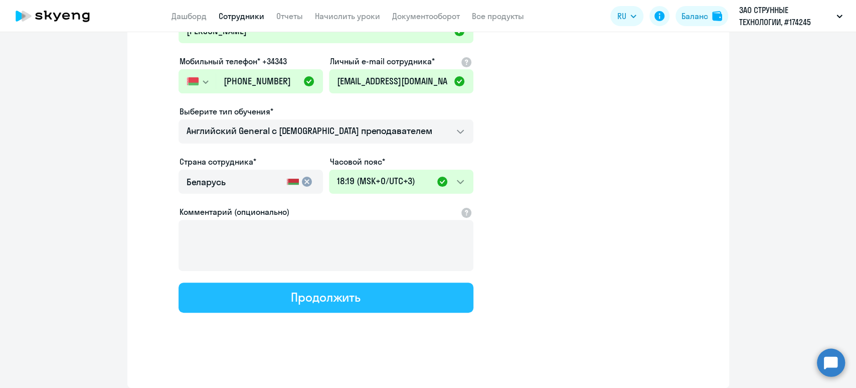
select select "english_adult_not_native_speaker"
select select "3"
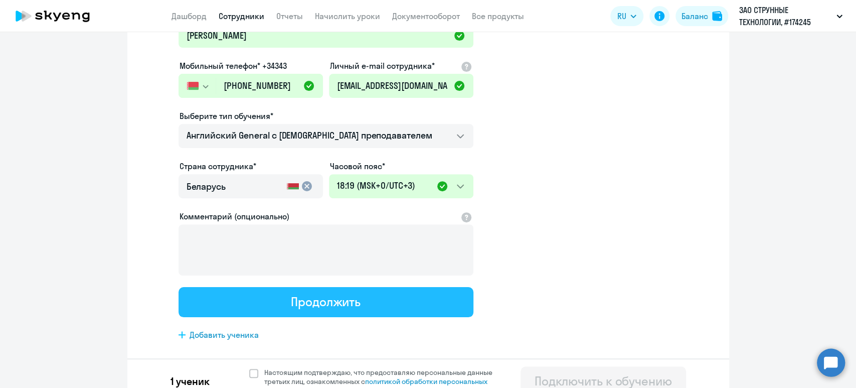
scroll to position [0, 0]
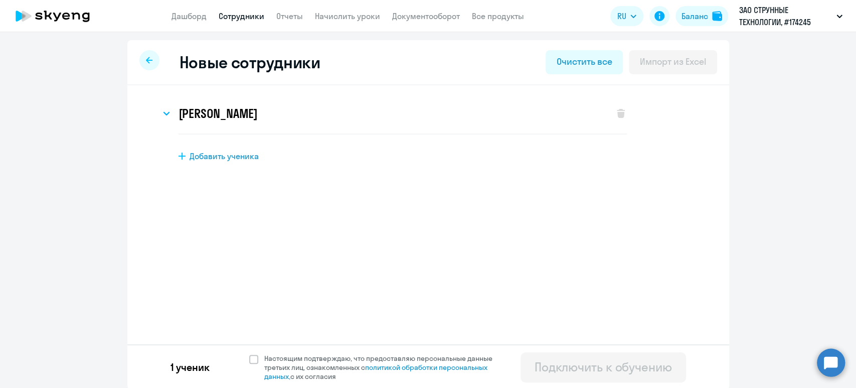
click at [245, 347] on div "1 ученик Настоящим подтверждаю, что предоставляю персональные данные третьих ли…" at bounding box center [428, 366] width 602 height 45
click at [264, 365] on span "Настоящим подтверждаю, что предоставляю персональные данные третьих лиц, ознако…" at bounding box center [384, 367] width 240 height 27
click at [249, 354] on input "Настоящим подтверждаю, что предоставляю персональные данные третьих лиц, ознако…" at bounding box center [249, 353] width 1 height 1
checkbox input "true"
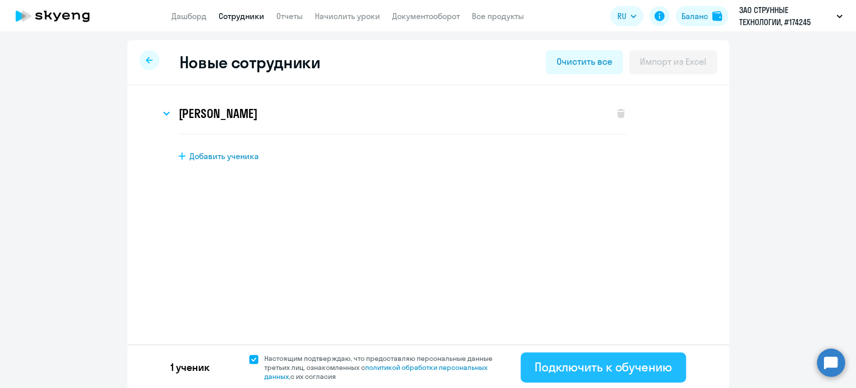
click at [610, 369] on div "Подключить к обучению" at bounding box center [603, 367] width 137 height 16
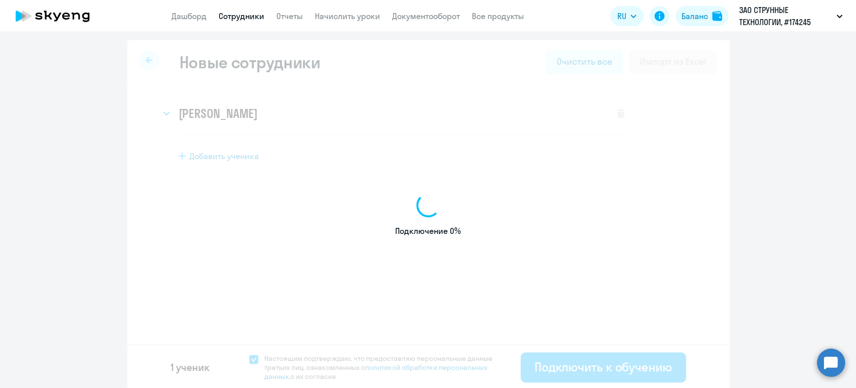
select select "english_adult_not_native_speaker"
select select "5"
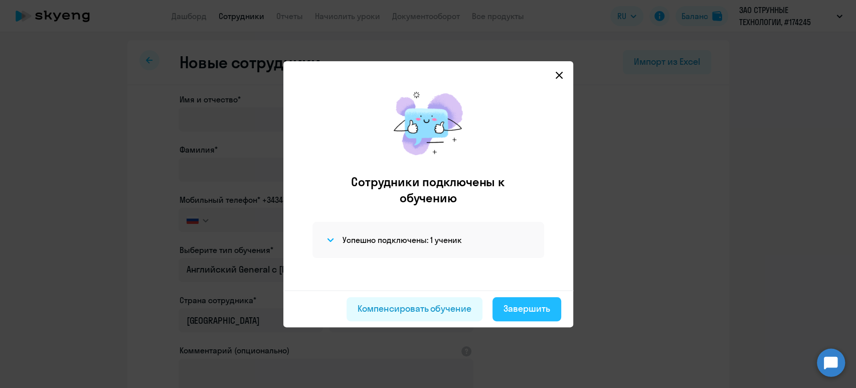
click at [527, 308] on div "Завершить" at bounding box center [527, 308] width 47 height 13
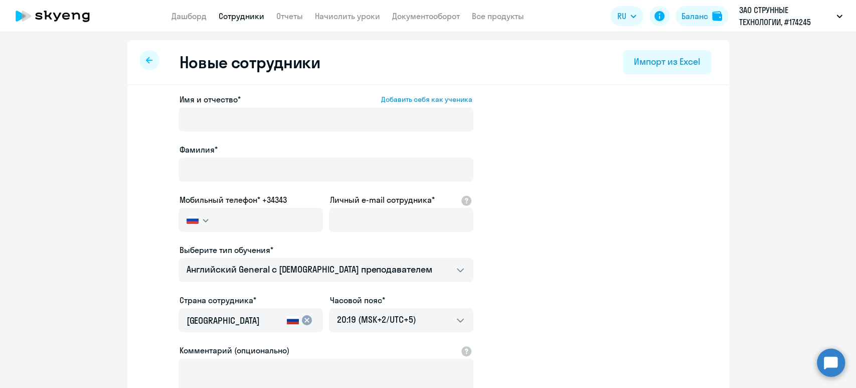
select select "30"
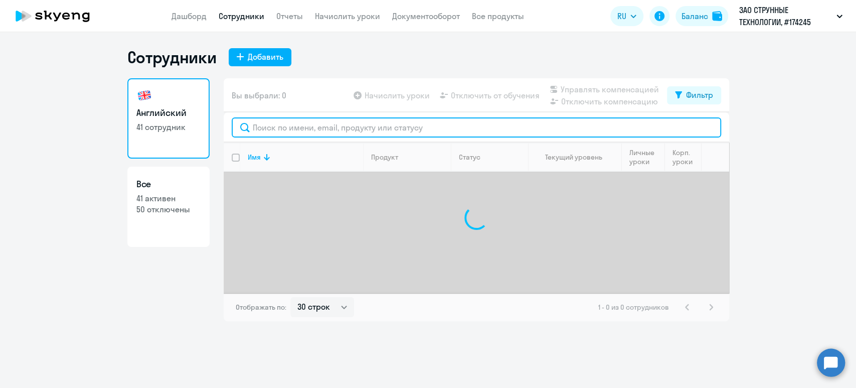
click at [361, 127] on input "text" at bounding box center [477, 127] width 490 height 20
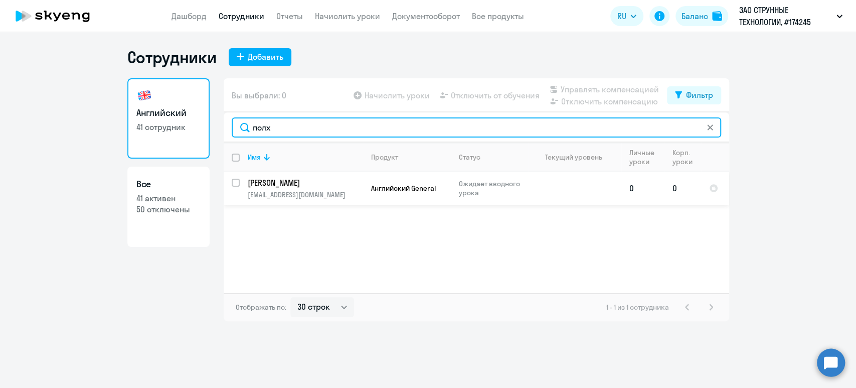
type input "полх"
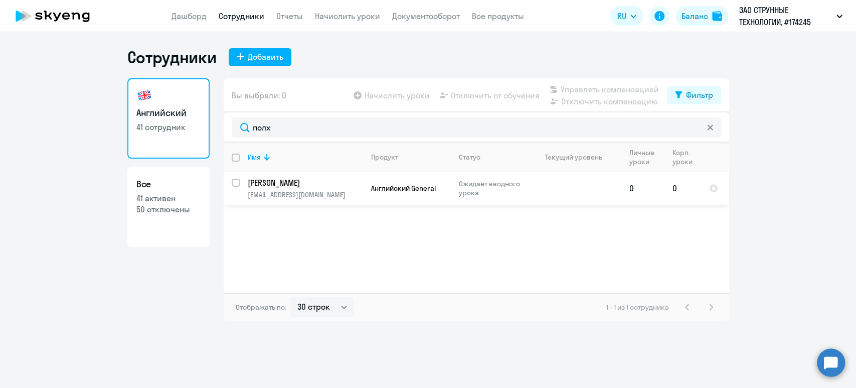
click at [365, 184] on td "Английский General" at bounding box center [407, 188] width 88 height 33
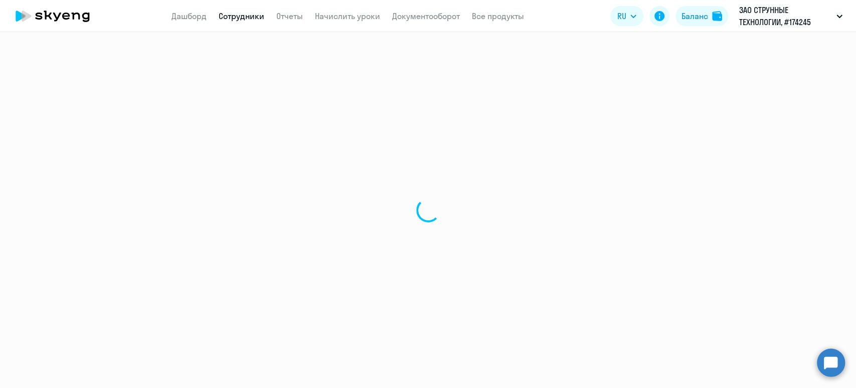
select select "english"
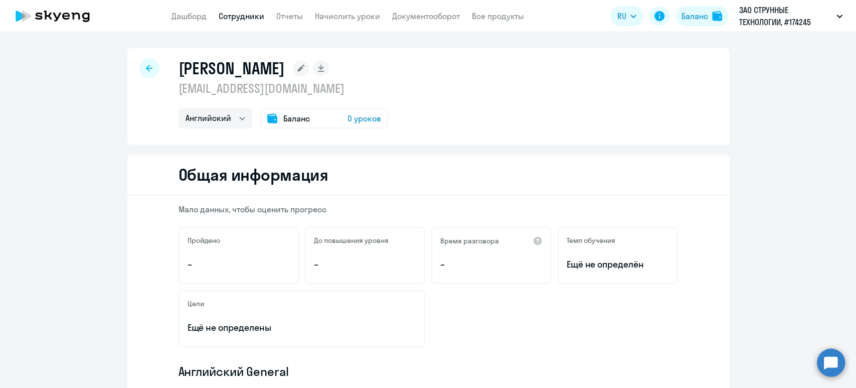
click at [245, 14] on link "Сотрудники" at bounding box center [242, 16] width 46 height 10
select select "30"
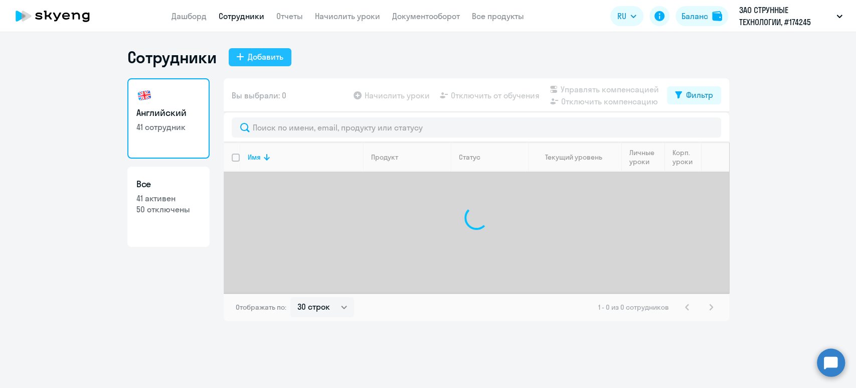
click at [268, 56] on div "Добавить" at bounding box center [266, 57] width 36 height 12
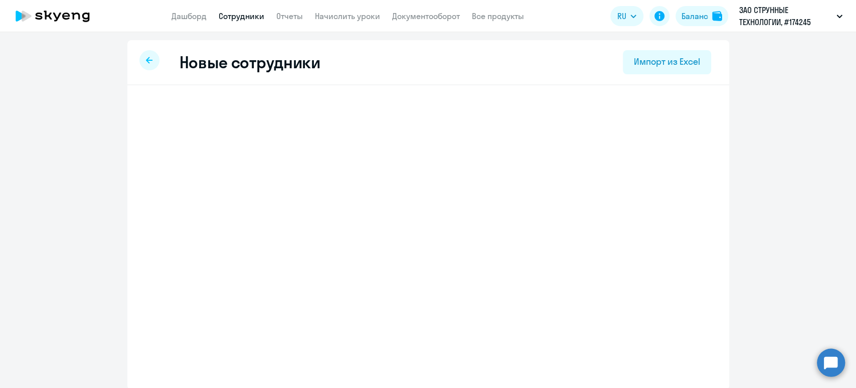
select select "english_adult_not_native_speaker"
select select "5"
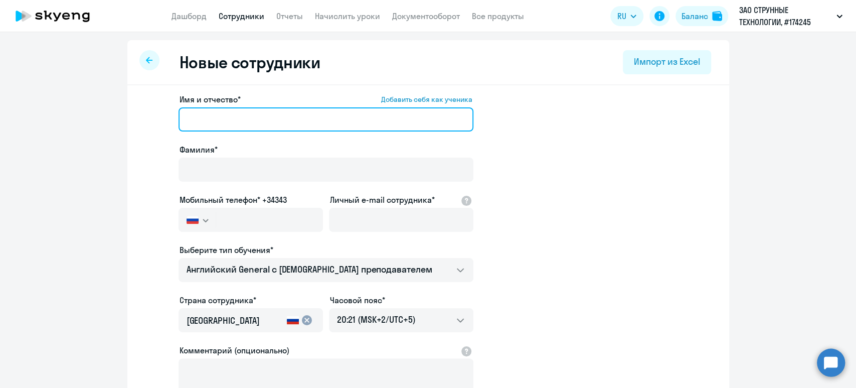
click at [225, 107] on input "Имя и отчество* Добавить себя как ученика" at bounding box center [326, 119] width 295 height 24
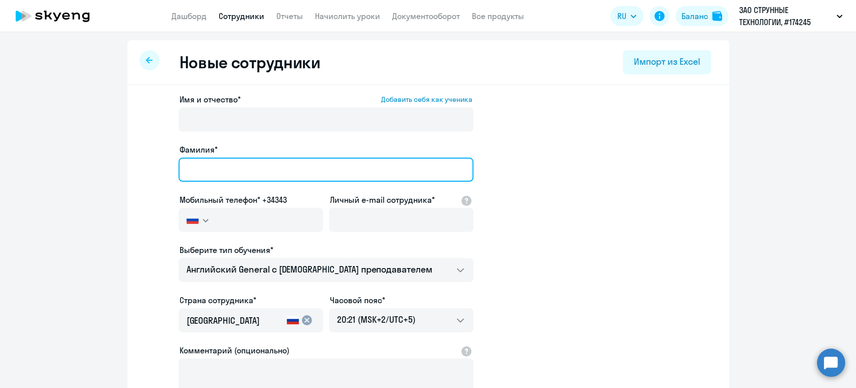
click at [201, 174] on input "Фамилия*" at bounding box center [326, 170] width 295 height 24
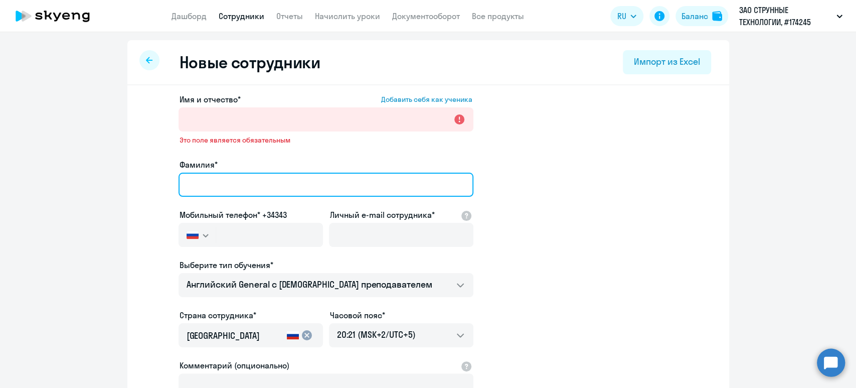
paste input "Зеленкова Елена Николаевна"
drag, startPoint x: 227, startPoint y: 182, endPoint x: 421, endPoint y: 189, distance: 194.8
click at [421, 189] on input "Зеленкова Елена Николаевна" at bounding box center [326, 185] width 295 height 24
type input "Зеленкова"
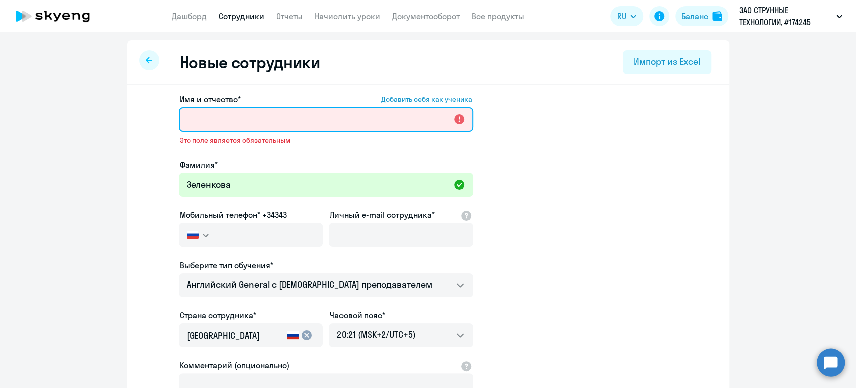
click at [333, 121] on input "Имя и отчество* Добавить себя как ученика" at bounding box center [326, 119] width 295 height 24
paste input "Елена Николаевна"
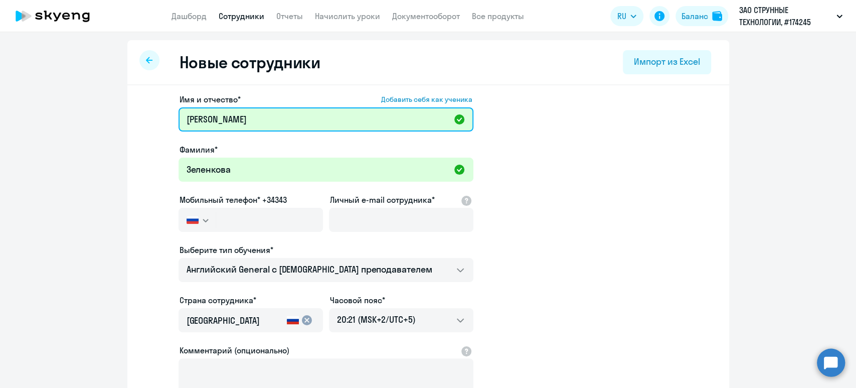
click at [185, 119] on input "Елена Николаевна" at bounding box center [326, 119] width 295 height 24
type input "Елена Николаевна"
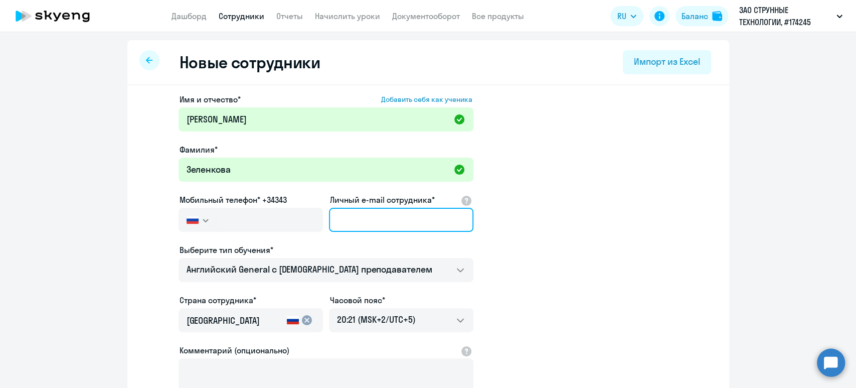
click at [432, 219] on input "Личный e-mail сотрудника*" at bounding box center [401, 220] width 145 height 24
paste input "e.zelenkova@unitsky.com"
type input "e.zelenkova@unitsky.com"
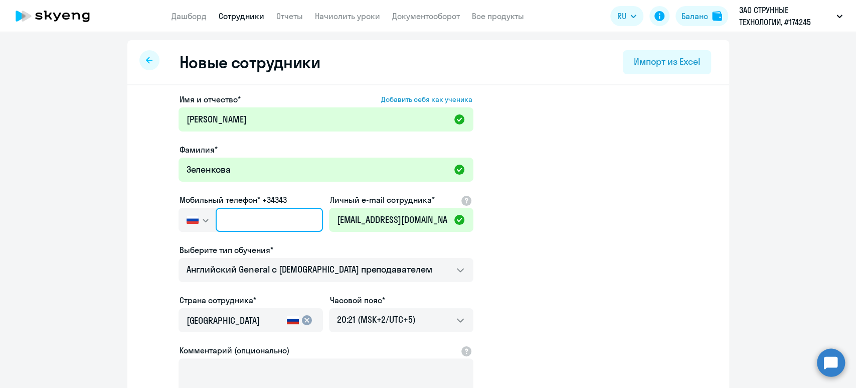
click at [220, 226] on input "text" at bounding box center [269, 220] width 107 height 24
paste input "+375 (29) 114-62-38"
type input "+375 (29) 114-62-38"
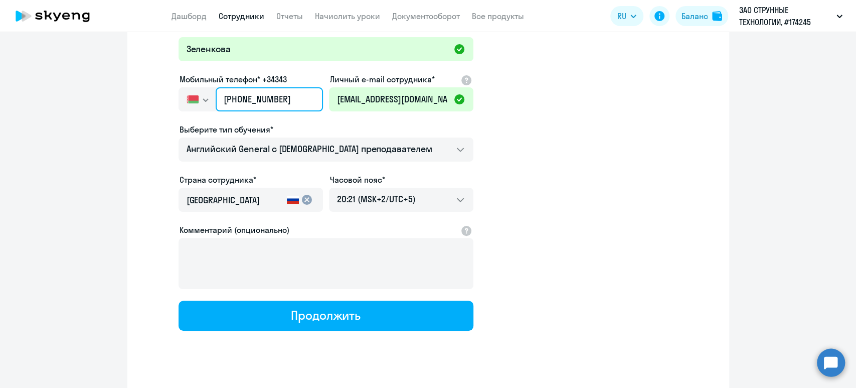
scroll to position [137, 0]
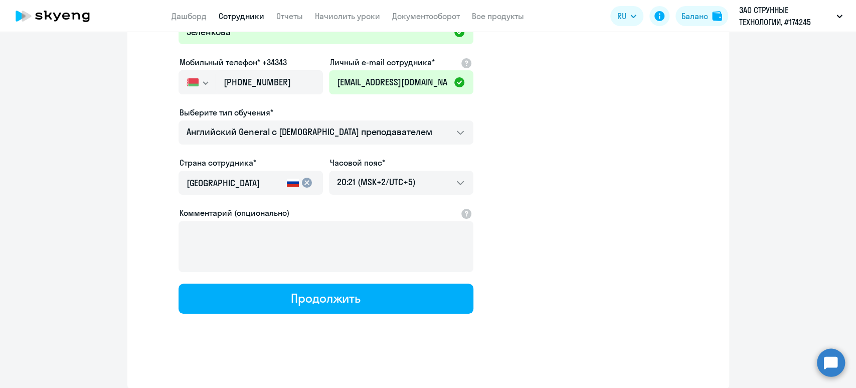
click at [220, 169] on div "Страна сотрудника* Россия cancel" at bounding box center [251, 178] width 145 height 42
click at [226, 183] on input "[GEOGRAPHIC_DATA]" at bounding box center [235, 183] width 96 height 13
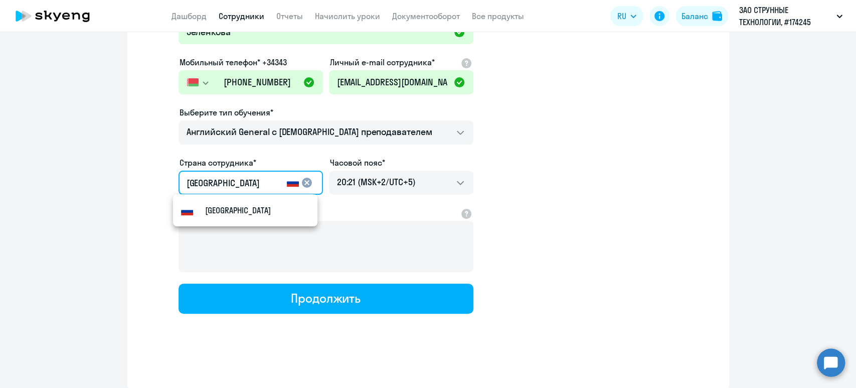
drag, startPoint x: 226, startPoint y: 183, endPoint x: 163, endPoint y: 175, distance: 63.7
click at [163, 175] on app-new-student-form "Имя и отчество* Добавить себя как ученика Елена Николаевна Фамилия* Зеленкова М…" at bounding box center [429, 135] width 570 height 358
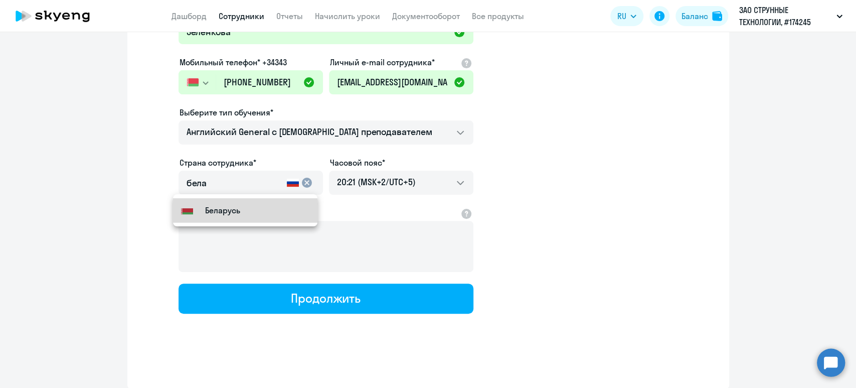
click at [226, 217] on mat-option "Flag of [GEOGRAPHIC_DATA] [GEOGRAPHIC_DATA]" at bounding box center [245, 210] width 145 height 24
type input "Беларусь"
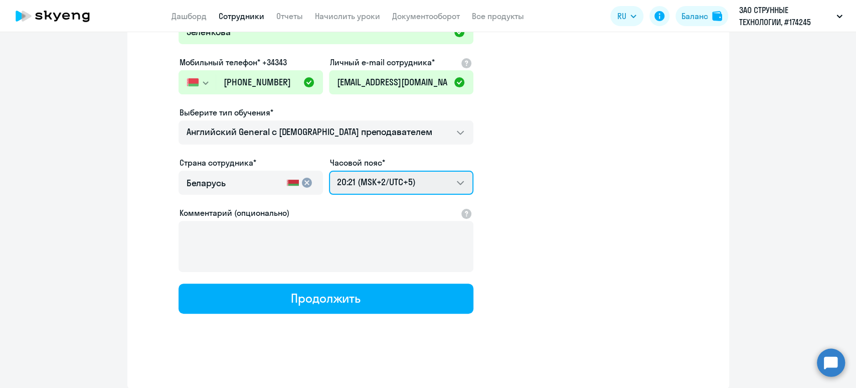
click at [368, 181] on select "04:21 (MSK-14/UTC-11) 05:21 (MSK-13/UTC-10) 06:21 (MSK-12/UTC-9) 07:21 (MSK-11/…" at bounding box center [401, 183] width 145 height 24
select select "3"
click at [329, 171] on select "04:21 (MSK-14/UTC-11) 05:21 (MSK-13/UTC-10) 06:21 (MSK-12/UTC-9) 07:21 (MSK-11/…" at bounding box center [401, 183] width 145 height 24
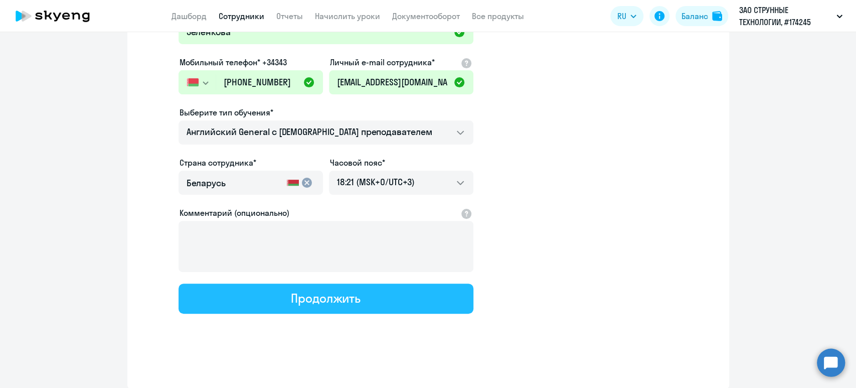
click at [363, 305] on button "Продолжить" at bounding box center [326, 298] width 295 height 30
select select "english_adult_not_native_speaker"
select select "3"
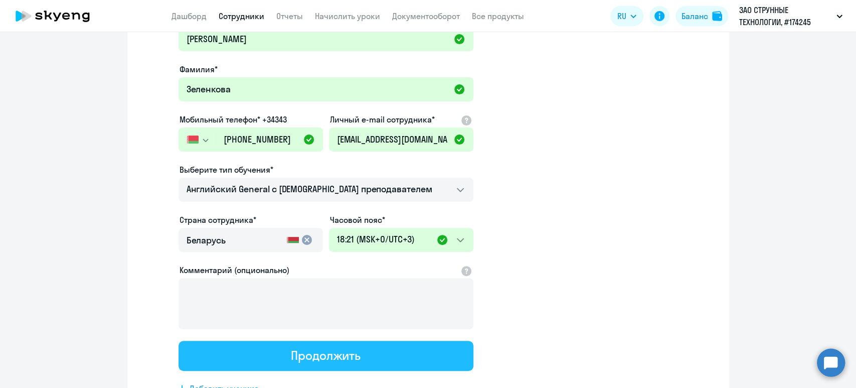
scroll to position [0, 0]
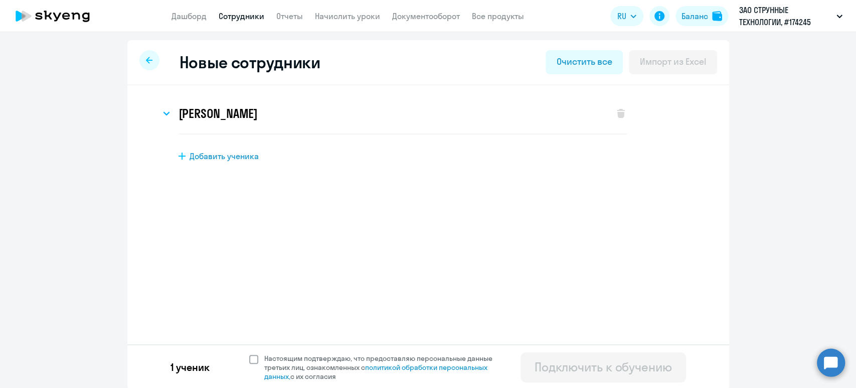
click at [249, 361] on span at bounding box center [253, 359] width 9 height 9
click at [249, 354] on input "Настоящим подтверждаю, что предоставляю персональные данные третьих лиц, ознако…" at bounding box center [249, 353] width 1 height 1
checkbox input "true"
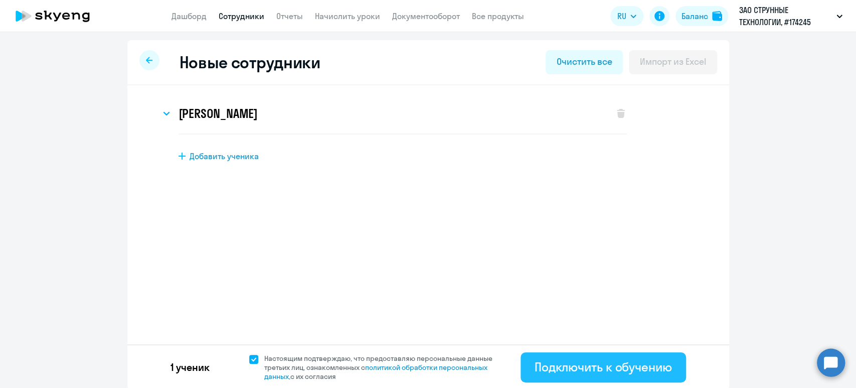
click at [588, 357] on button "Подключить к обучению" at bounding box center [604, 367] width 166 height 30
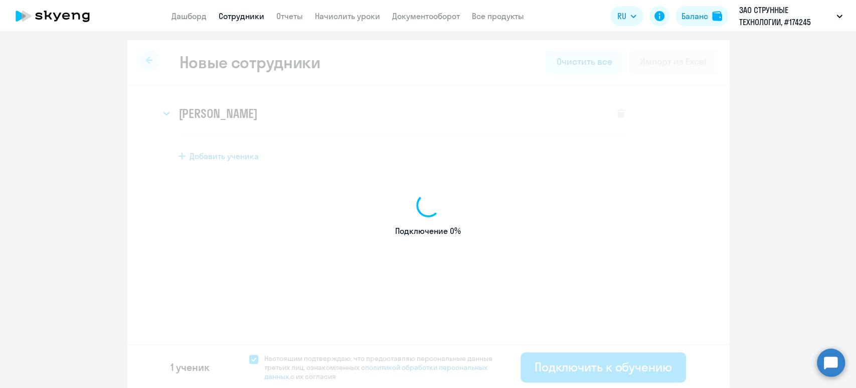
select select "english_adult_not_native_speaker"
select select "5"
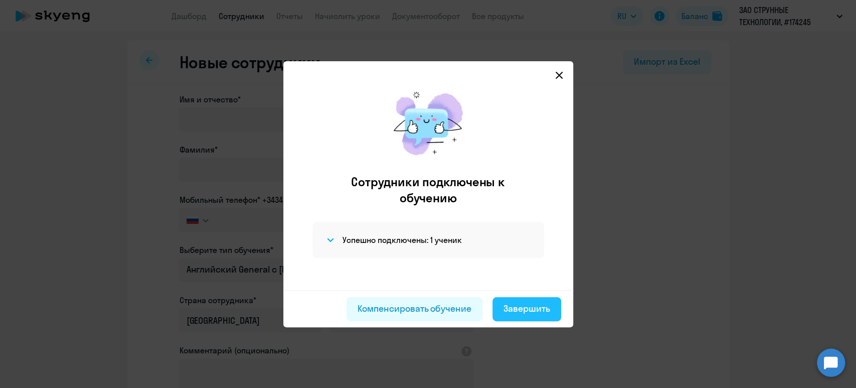
click at [520, 312] on div "Завершить" at bounding box center [527, 308] width 47 height 13
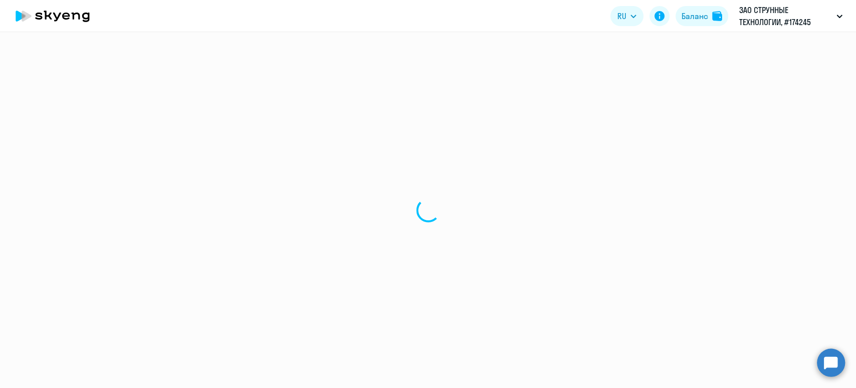
select select "30"
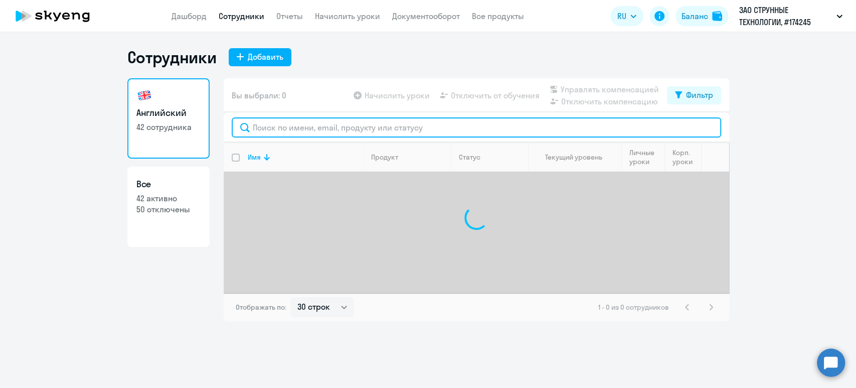
click at [354, 124] on input "text" at bounding box center [477, 127] width 490 height 20
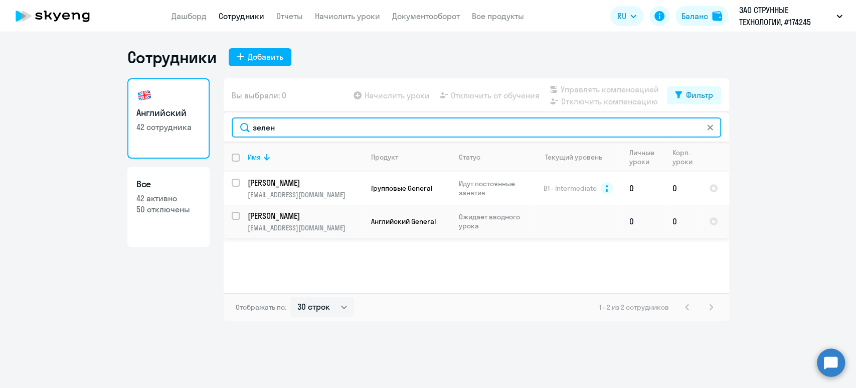
type input "зелен"
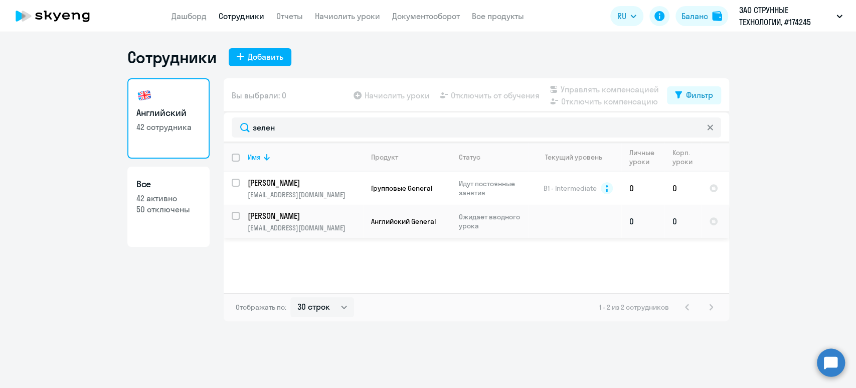
click at [313, 212] on p "Зеленкова Елена Николаевна" at bounding box center [304, 215] width 113 height 11
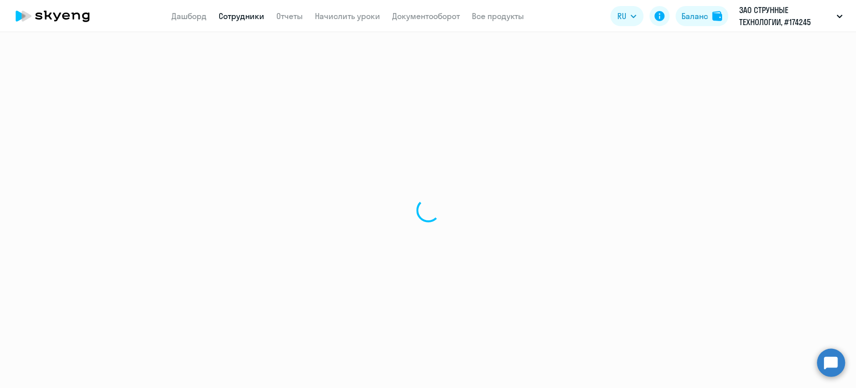
select select "english"
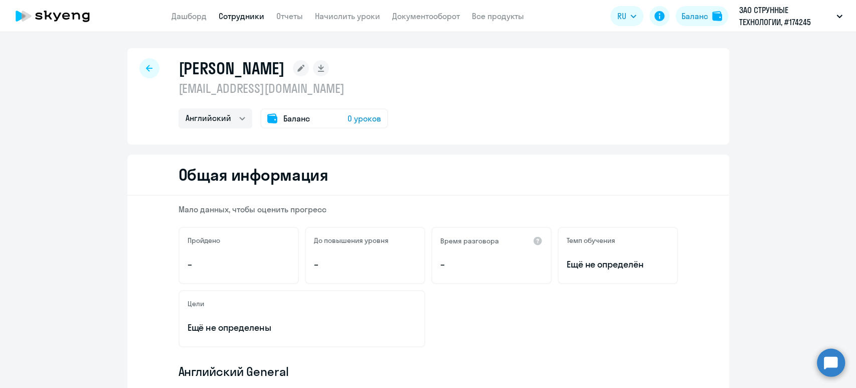
click at [150, 64] on div at bounding box center [149, 68] width 20 height 20
select select "30"
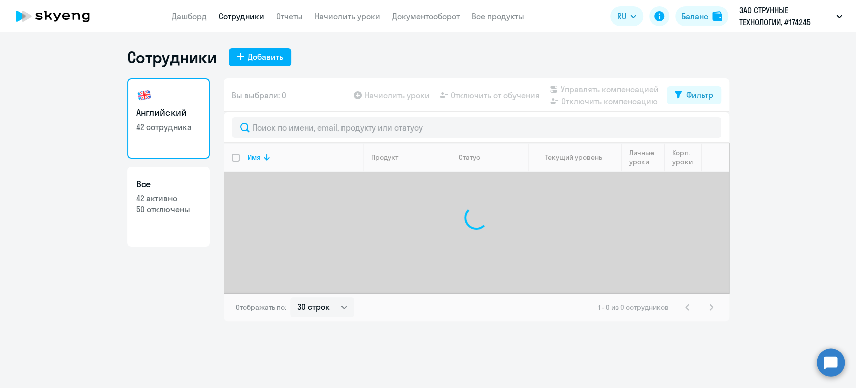
click at [247, 10] on app-menu-item-link "Сотрудники" at bounding box center [242, 16] width 46 height 13
click at [275, 56] on div "Добавить" at bounding box center [266, 57] width 36 height 12
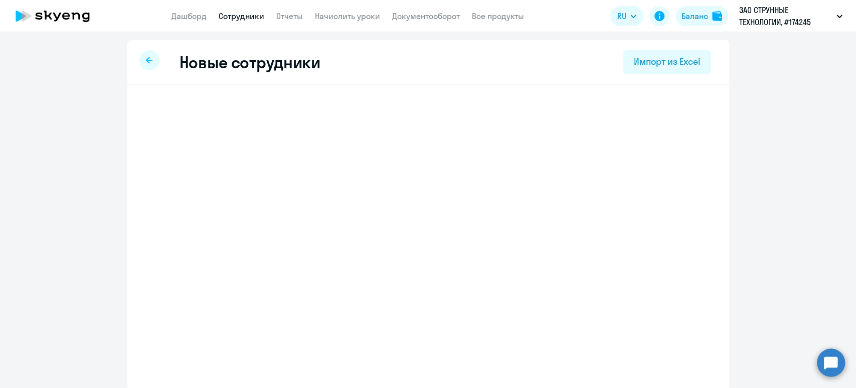
select select "english_adult_not_native_speaker"
select select "5"
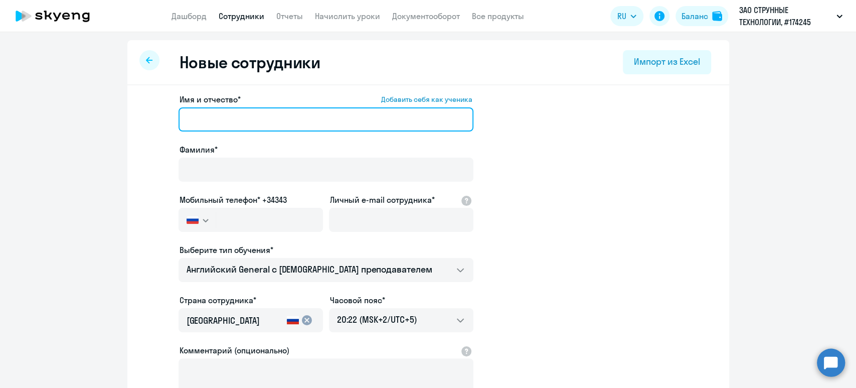
click at [256, 126] on input "Имя и отчество* Добавить себя как ученика" at bounding box center [326, 119] width 295 height 24
paste input "Пенязь Ольга Анатольевна"
drag, startPoint x: 213, startPoint y: 121, endPoint x: 123, endPoint y: 99, distance: 91.9
click at [127, 99] on div "Имя и отчество* Добавить себя как ученика Пенязь Ольга Анатольевна Фамилия* Моб…" at bounding box center [428, 305] width 602 height 441
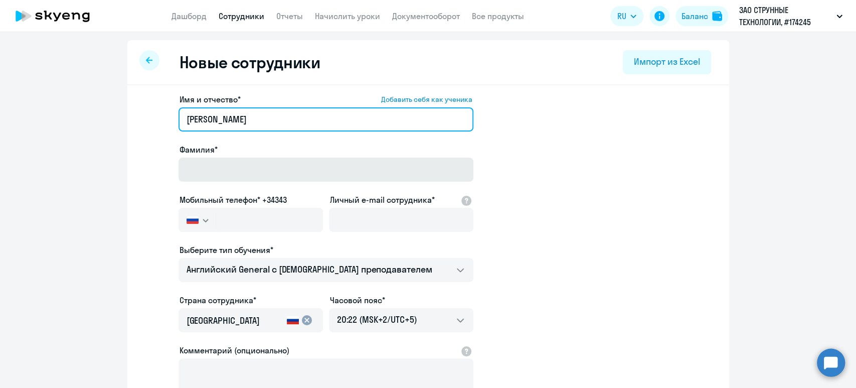
type input "Ольга Анатольевна"
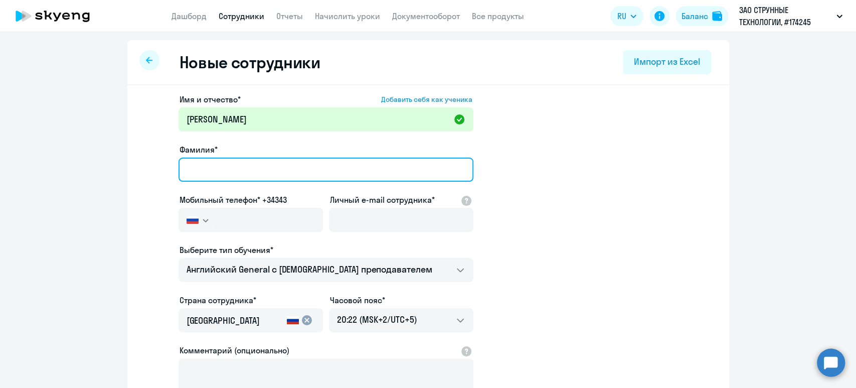
click at [205, 176] on input "Фамилия*" at bounding box center [326, 170] width 295 height 24
paste input "Пенязь"
type input "Пенязь"
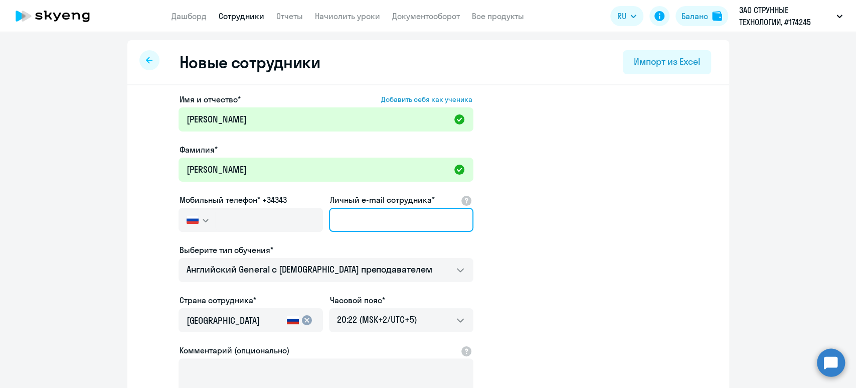
drag, startPoint x: 362, startPoint y: 221, endPoint x: 355, endPoint y: 220, distance: 7.6
click at [363, 221] on input "Личный e-mail сотрудника*" at bounding box center [401, 220] width 145 height 24
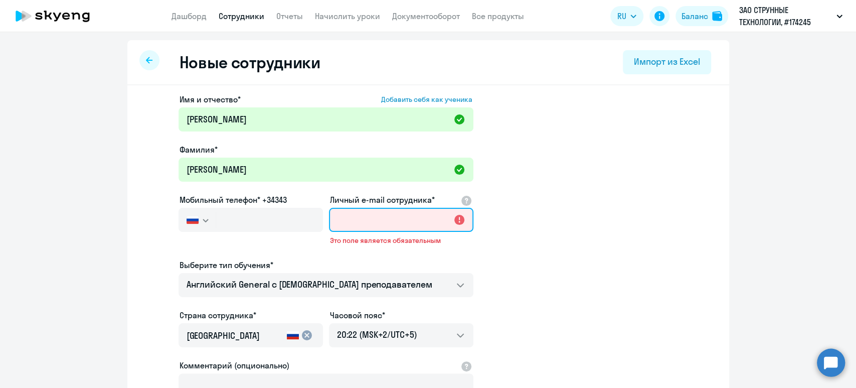
paste input "o.penyaz@unitsky.com"
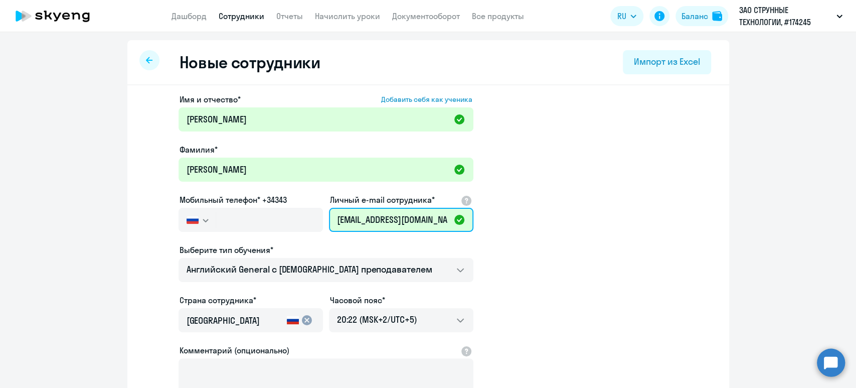
type input "o.penyaz@unitsky.com"
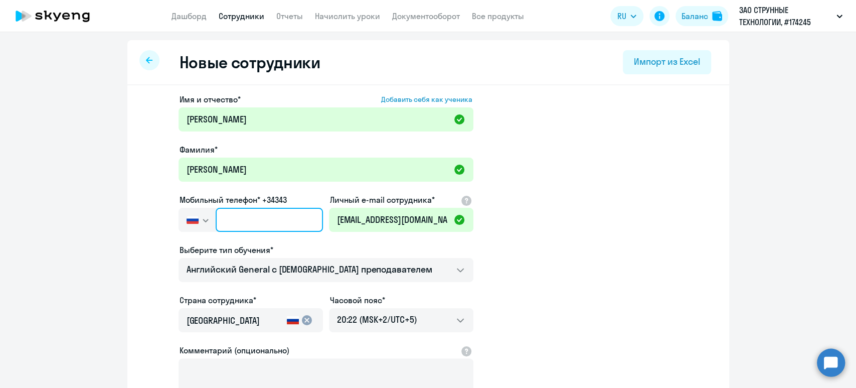
click at [263, 225] on input "text" at bounding box center [269, 220] width 107 height 24
paste input "+375 (29) 612-37-43"
type input "+375 (29) 612-37-43"
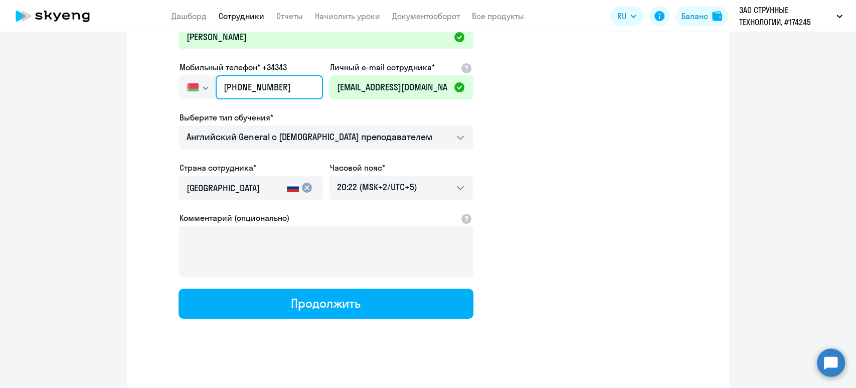
scroll to position [133, 0]
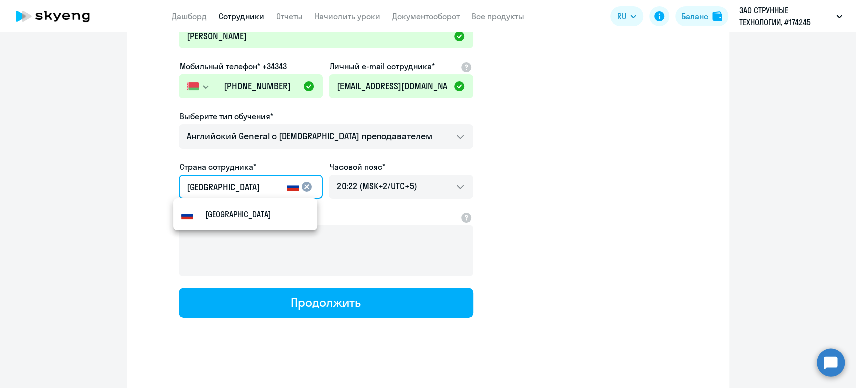
drag, startPoint x: 262, startPoint y: 184, endPoint x: 125, endPoint y: 182, distance: 137.0
click at [127, 182] on div "Имя и отчество* Добавить себя как ученика Ольга Анатольевна Фамилия* Пенязь Моб…" at bounding box center [428, 172] width 602 height 441
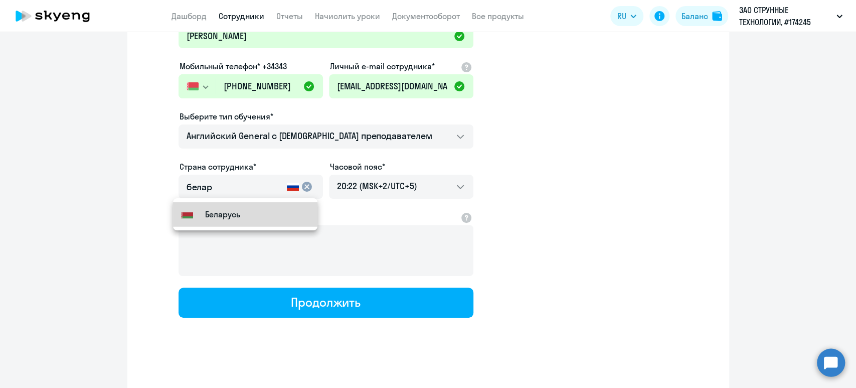
click at [222, 209] on small "Беларусь" at bounding box center [222, 214] width 35 height 12
type input "Беларусь"
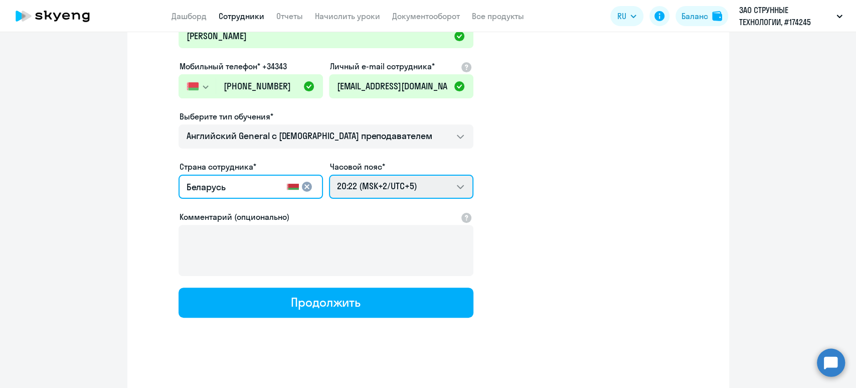
click at [377, 192] on select "04:22 (MSK-14/UTC-11) 05:22 (MSK-13/UTC-10) 06:22 (MSK-12/UTC-9) 07:22 (MSK-11/…" at bounding box center [401, 187] width 145 height 24
select select "3"
click at [329, 175] on select "04:22 (MSK-14/UTC-11) 05:22 (MSK-13/UTC-10) 06:22 (MSK-12/UTC-9) 07:22 (MSK-11/…" at bounding box center [401, 187] width 145 height 24
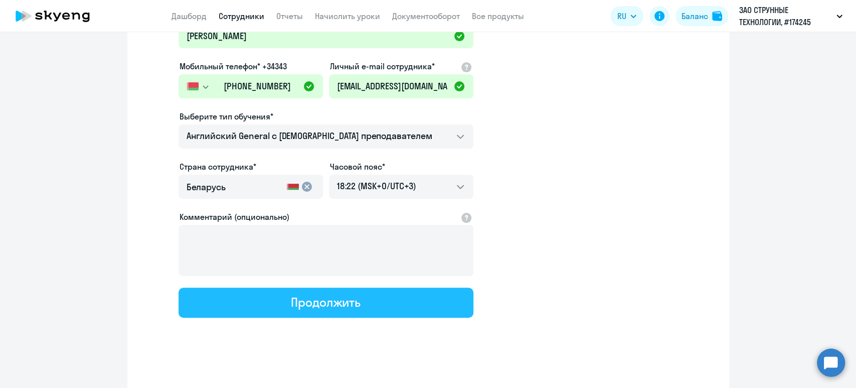
click at [342, 305] on div "Продолжить" at bounding box center [326, 302] width 70 height 16
select select "english_adult_not_native_speaker"
select select "3"
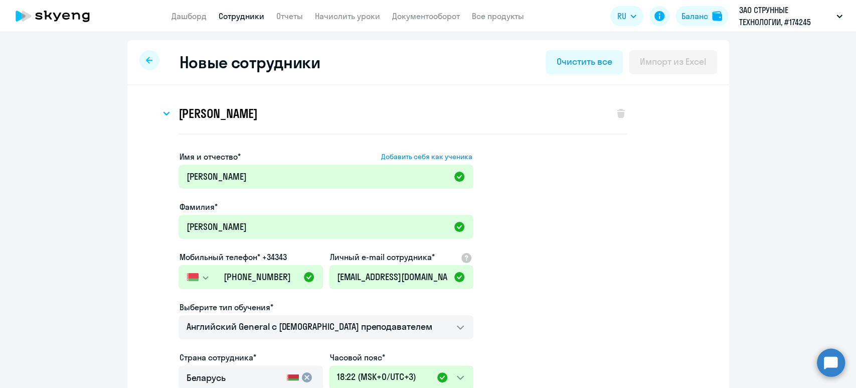
scroll to position [0, 0]
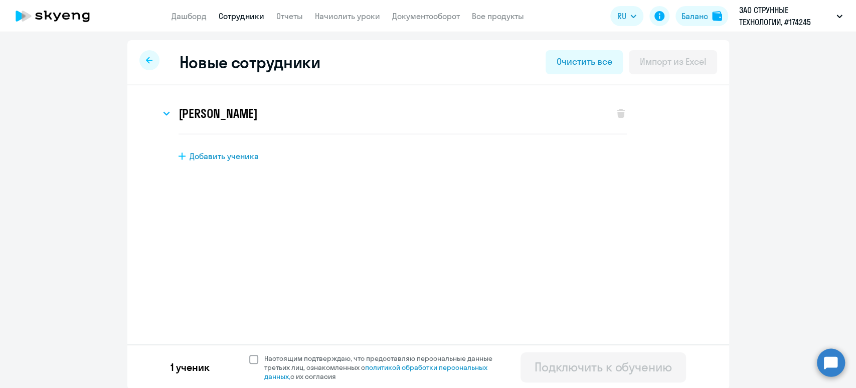
click at [273, 361] on span "Настоящим подтверждаю, что предоставляю персональные данные третьих лиц, ознако…" at bounding box center [384, 367] width 240 height 27
click at [249, 354] on input "Настоящим подтверждаю, что предоставляю персональные данные третьих лиц, ознако…" at bounding box center [249, 353] width 1 height 1
checkbox input "true"
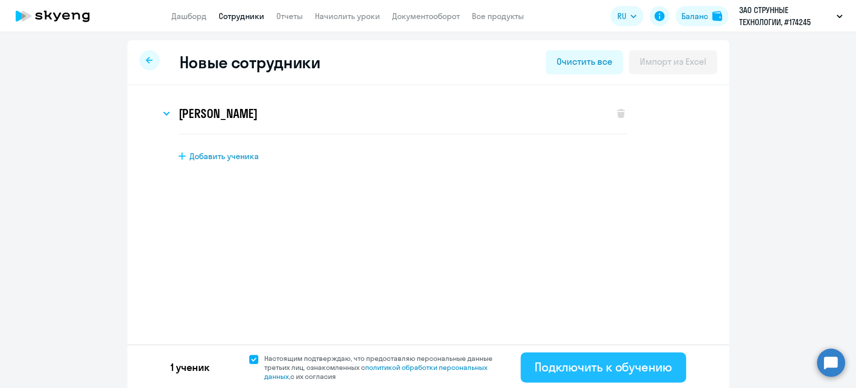
click at [538, 369] on div "Подключить к обучению" at bounding box center [603, 367] width 137 height 16
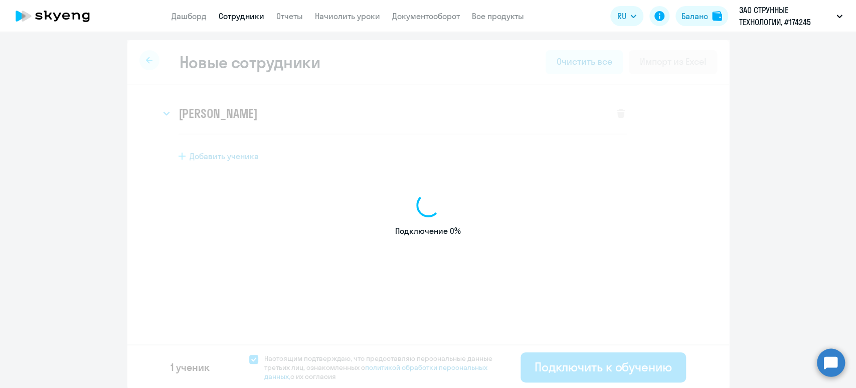
select select "english_adult_not_native_speaker"
select select "5"
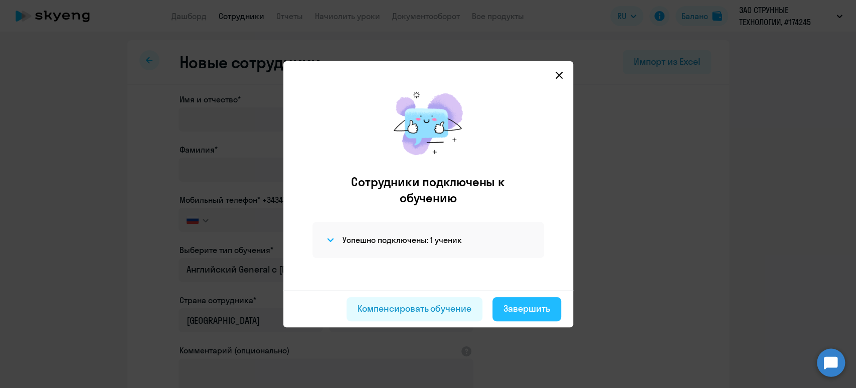
click at [537, 310] on div "Завершить" at bounding box center [527, 308] width 47 height 13
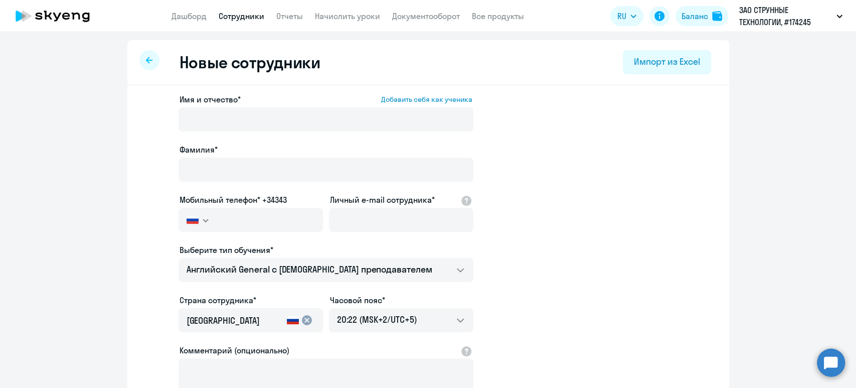
select select "30"
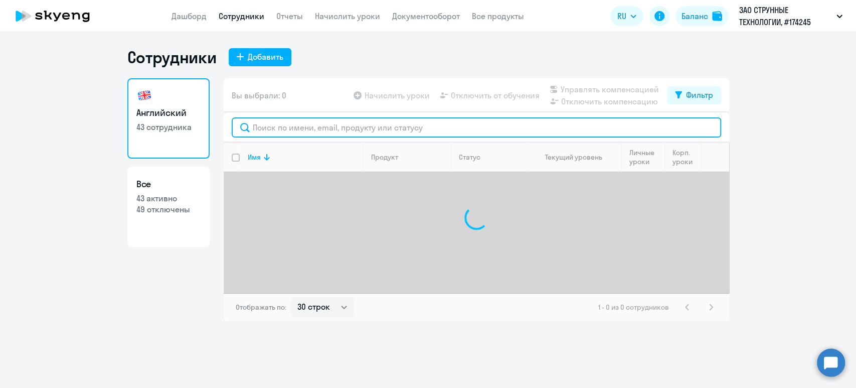
click at [325, 123] on input "text" at bounding box center [477, 127] width 490 height 20
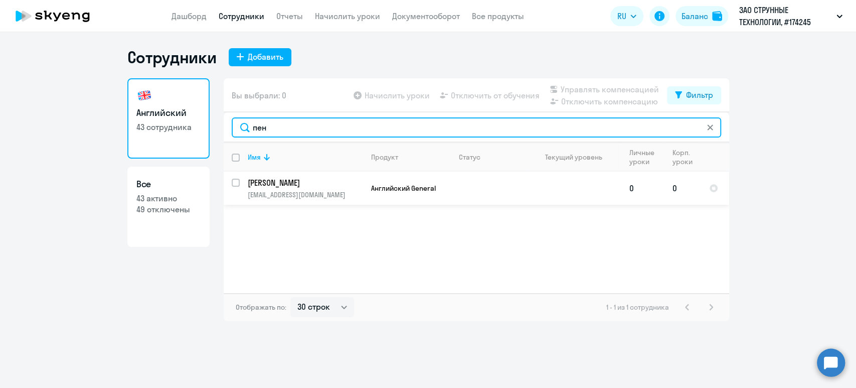
type input "пен"
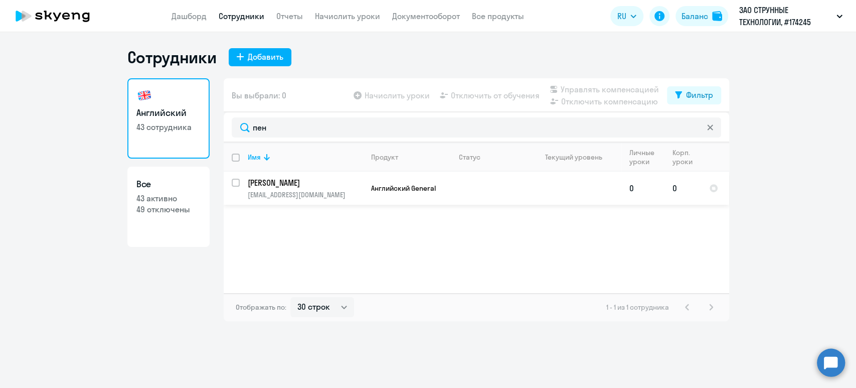
click at [238, 181] on input "select row 38741262" at bounding box center [242, 189] width 20 height 20
checkbox input "true"
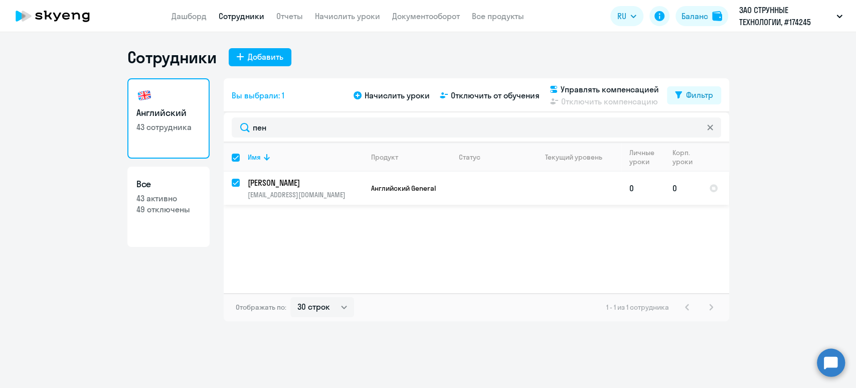
click at [267, 182] on p "Пенязь Ольга" at bounding box center [304, 182] width 113 height 11
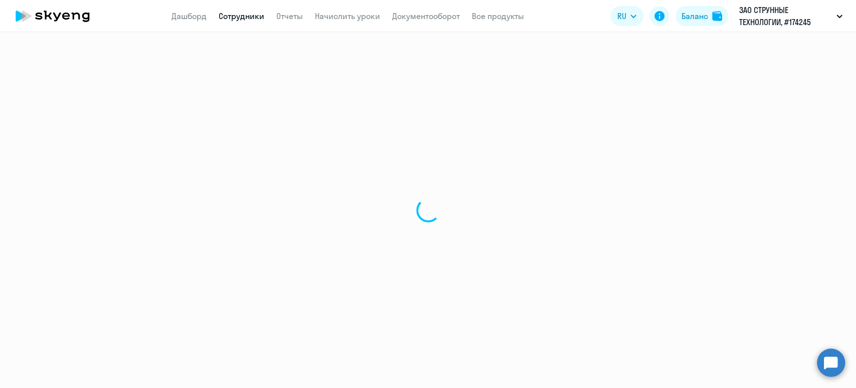
select select "english"
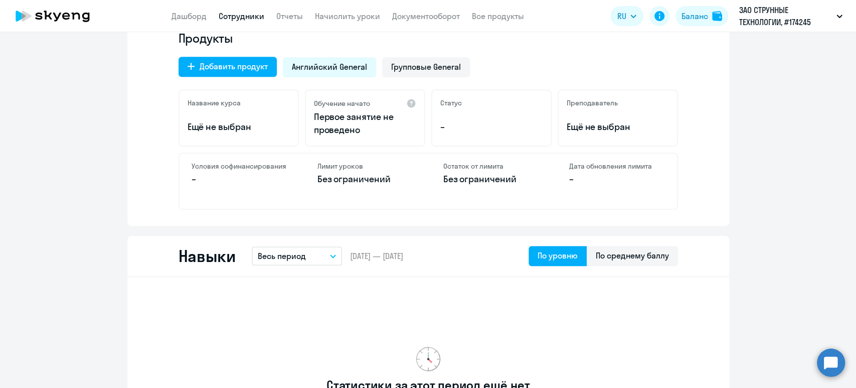
scroll to position [334, 0]
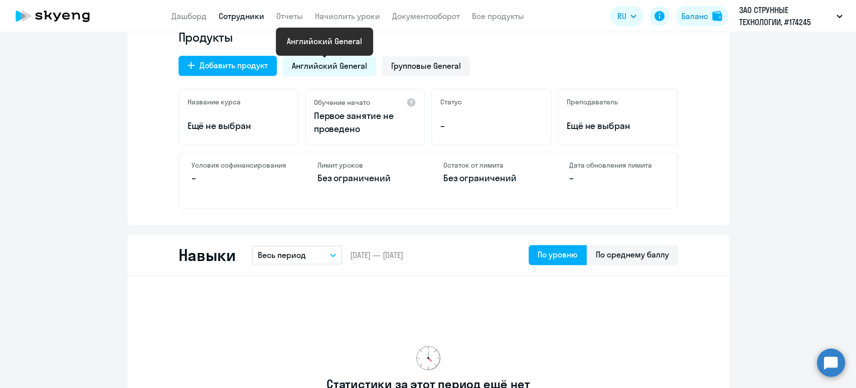
click at [343, 65] on span "Английский General" at bounding box center [329, 65] width 75 height 11
